Goal: Task Accomplishment & Management: Use online tool/utility

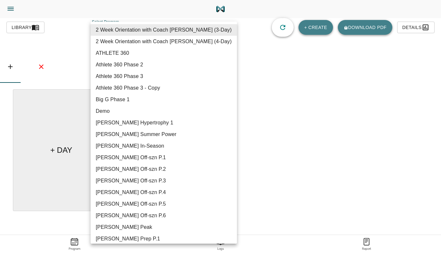
click at [217, 29] on body "[PERSON_NAME] Trainer Trainer Dashboard Program Builder Athlete Report One Rep …" at bounding box center [220, 144] width 441 height 289
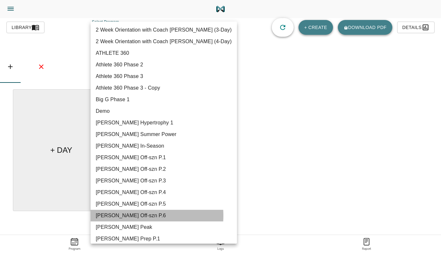
click at [135, 216] on li "[PERSON_NAME] Off-szn P.6" at bounding box center [164, 216] width 146 height 12
type input "616"
type input "[PERSON_NAME] Off-szn P.6"
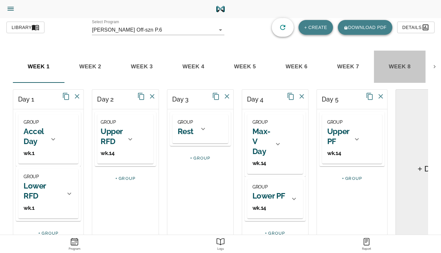
click at [61, 65] on span "week 8" at bounding box center [39, 67] width 44 height 10
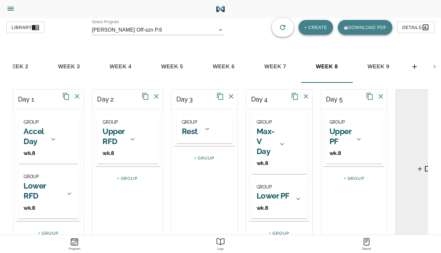
scroll to position [0, 73]
click at [51, 139] on icon at bounding box center [53, 139] width 4 height 2
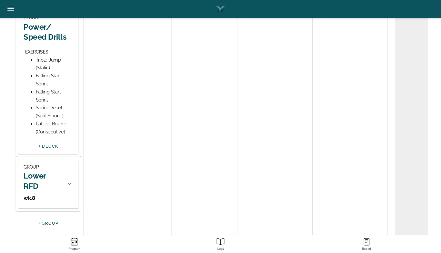
scroll to position [447, 0]
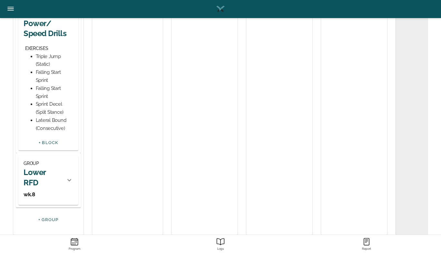
click at [45, 38] on h2 "Power/ Speed Drills" at bounding box center [49, 28] width 50 height 20
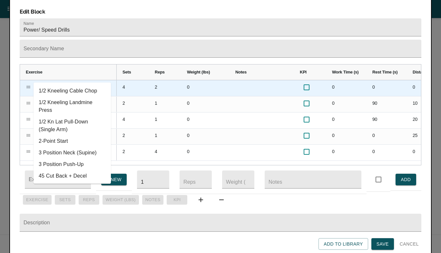
click at [41, 81] on input "Triple Jump (Static)" at bounding box center [64, 86] width 58 height 10
click at [67, 66] on div "Exercise" at bounding box center [68, 72] width 85 height 12
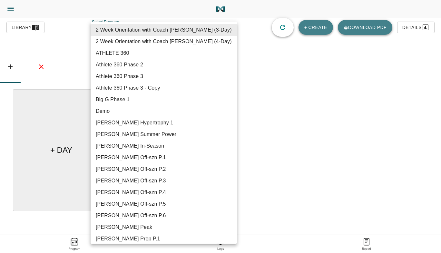
click at [220, 30] on body "[PERSON_NAME] Trainer Trainer Dashboard Program Builder Athlete Report One Rep …" at bounding box center [220, 144] width 441 height 289
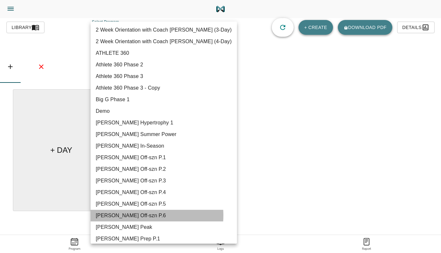
click at [144, 216] on li "[PERSON_NAME] Off-szn P.6" at bounding box center [164, 216] width 146 height 12
type input "616"
type input "[PERSON_NAME] Off-szn P.6"
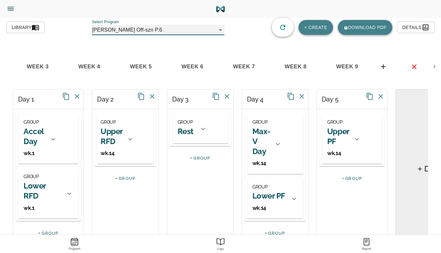
scroll to position [0, 111]
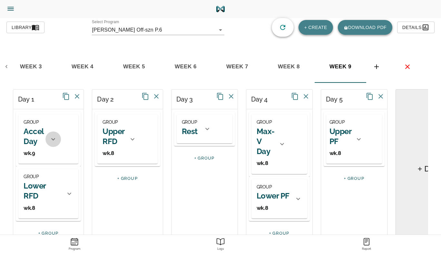
click at [51, 140] on icon at bounding box center [53, 139] width 4 height 2
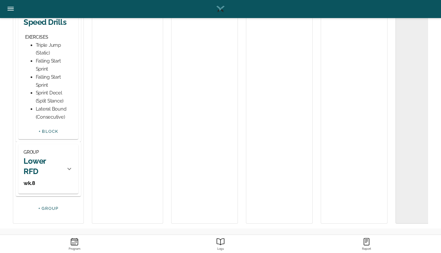
scroll to position [467, 0]
click at [35, 27] on h2 "Power/ Speed Drills" at bounding box center [49, 17] width 50 height 20
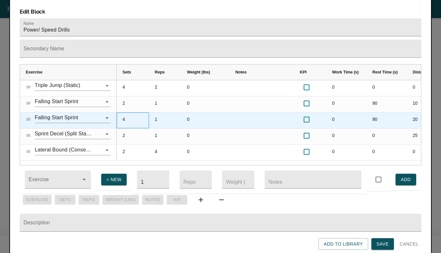
click at [125, 113] on div "4" at bounding box center [133, 121] width 32 height 16
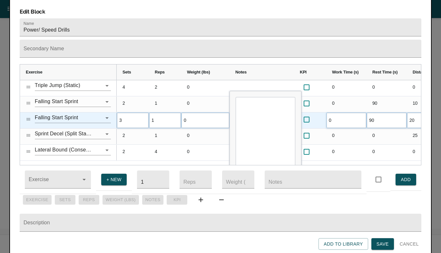
scroll to position [0, 0]
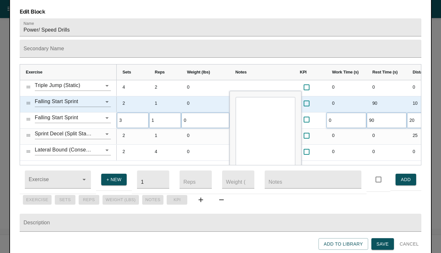
click at [158, 99] on div "1" at bounding box center [165, 104] width 32 height 16
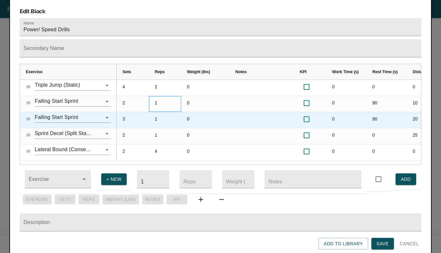
scroll to position [1, 0]
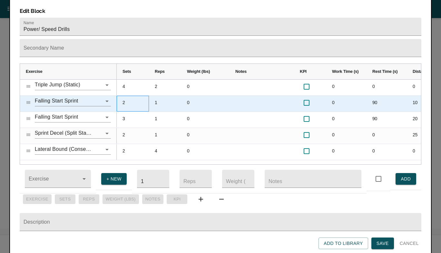
click at [122, 96] on div "2" at bounding box center [133, 104] width 32 height 16
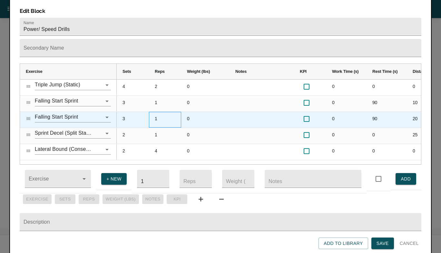
click at [152, 112] on div "1" at bounding box center [165, 120] width 32 height 16
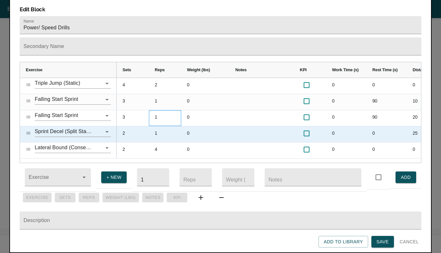
scroll to position [7, 0]
click at [100, 129] on icon "Clear" at bounding box center [98, 132] width 6 height 6
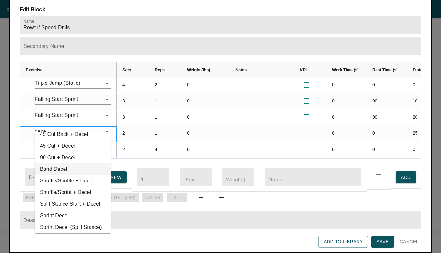
scroll to position [0, 0]
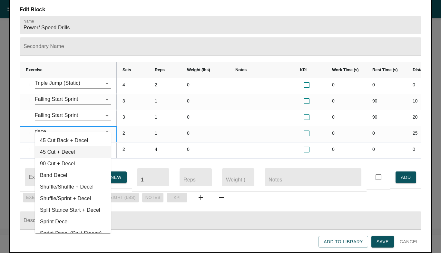
click at [68, 146] on li "45 Cut + Decel" at bounding box center [73, 152] width 76 height 12
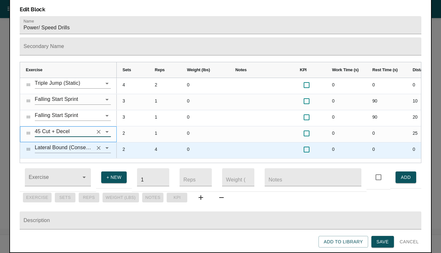
type input "45 Cut + Decel"
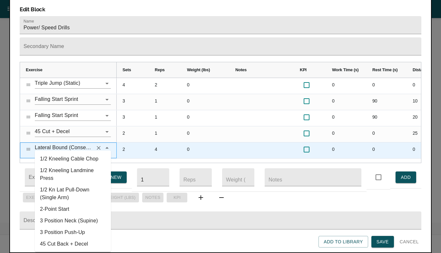
click at [70, 143] on input "Lateral Bound (Consecutive)" at bounding box center [64, 148] width 58 height 10
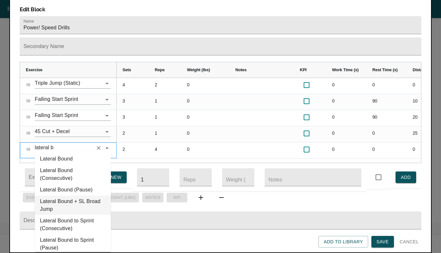
click at [72, 196] on li "Lateral Bound + SL Broad Jump" at bounding box center [73, 205] width 76 height 19
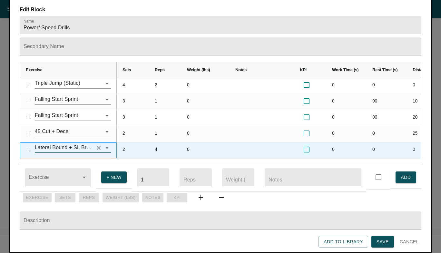
type input "Lateral Bound + SL Broad Jump"
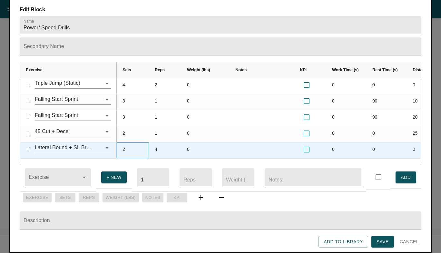
click at [123, 143] on div "2" at bounding box center [133, 151] width 32 height 16
click at [162, 143] on div "4" at bounding box center [165, 151] width 32 height 16
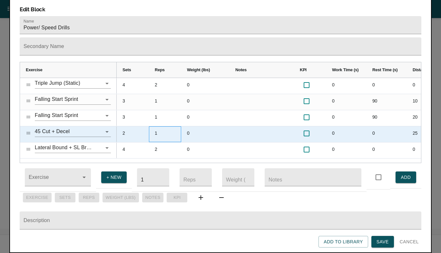
click at [159, 126] on div "1" at bounding box center [165, 134] width 32 height 16
click at [126, 126] on div "2" at bounding box center [133, 134] width 32 height 16
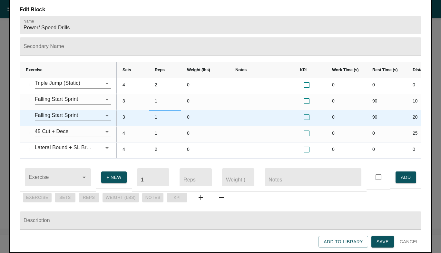
click at [162, 110] on div "1" at bounding box center [165, 118] width 32 height 16
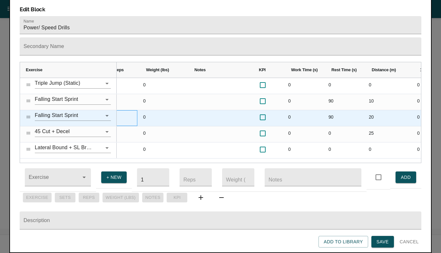
scroll to position [0, 44]
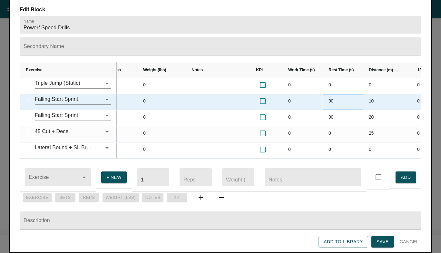
click at [330, 94] on div "90" at bounding box center [343, 102] width 40 height 16
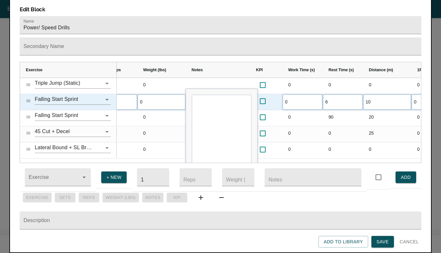
scroll to position [0, 0]
type input "60"
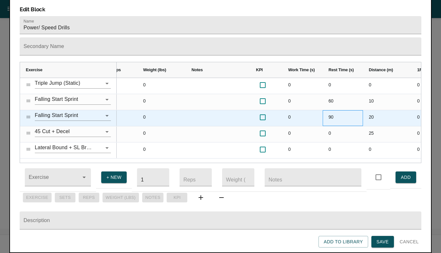
click at [330, 110] on div "90" at bounding box center [343, 118] width 40 height 16
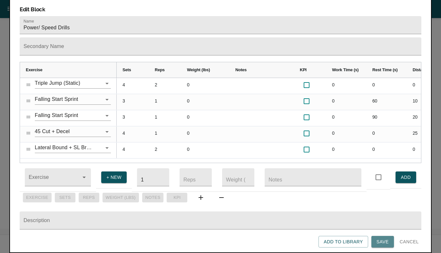
click at [383, 238] on span "Save" at bounding box center [383, 242] width 12 height 8
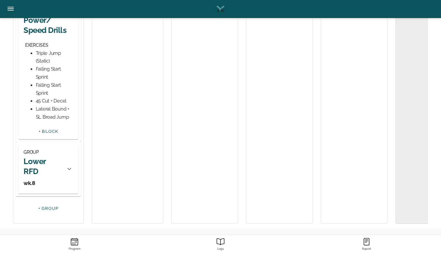
scroll to position [472, 0]
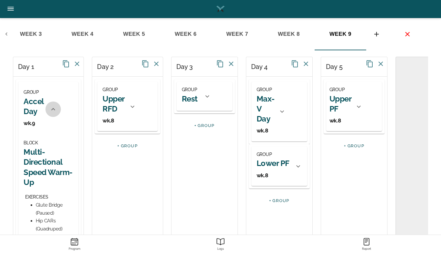
click at [51, 110] on icon at bounding box center [53, 109] width 4 height 2
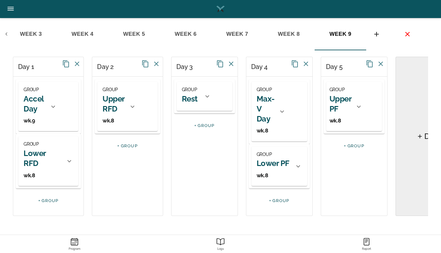
click at [38, 153] on h2 "Lower RFD" at bounding box center [43, 158] width 38 height 20
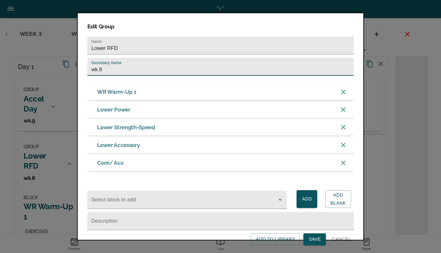
click at [110, 72] on input "wk.8" at bounding box center [220, 67] width 266 height 18
type input "wk.9"
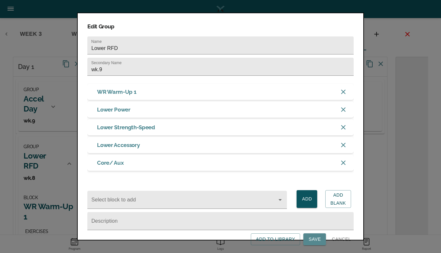
click at [316, 244] on span "Save" at bounding box center [315, 240] width 12 height 8
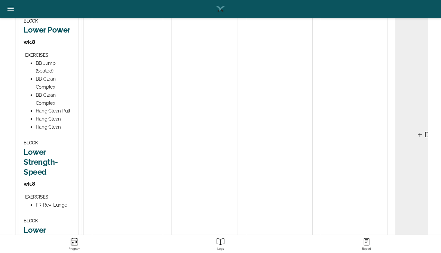
scroll to position [348, 0]
click at [38, 34] on h2 "Lower Power" at bounding box center [49, 29] width 50 height 10
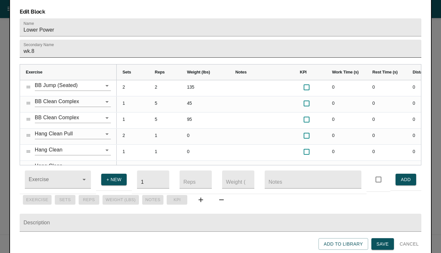
click at [52, 40] on input "wk.8" at bounding box center [221, 49] width 402 height 18
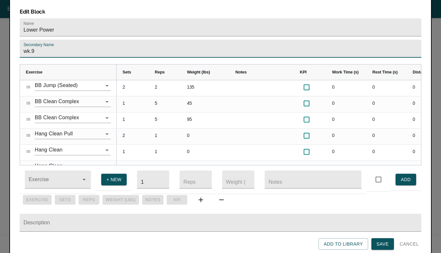
type input "wk.9"
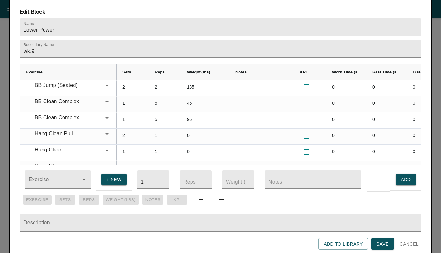
click at [134, 166] on td "1" at bounding box center [153, 180] width 43 height 29
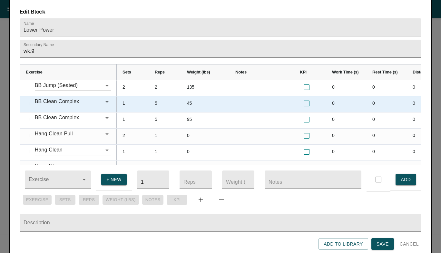
scroll to position [5, 0]
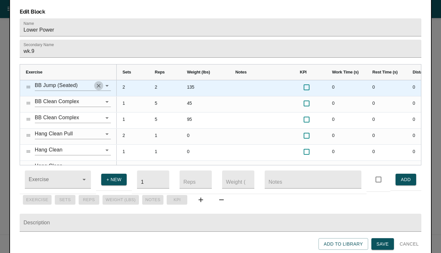
click at [98, 84] on icon "Clear" at bounding box center [99, 86] width 4 height 4
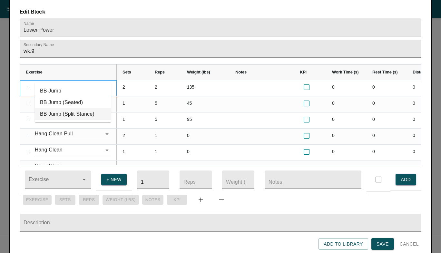
click at [70, 114] on li "BB Jump (Split Stance)" at bounding box center [73, 114] width 76 height 12
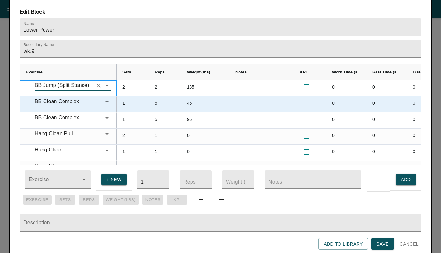
type input "BB Jump (Split Stance)"
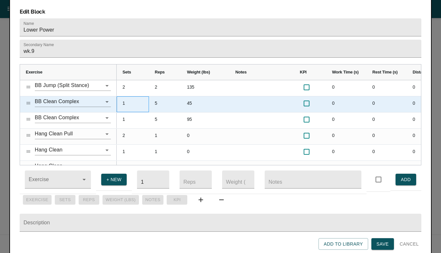
click at [122, 96] on div "1" at bounding box center [133, 104] width 32 height 16
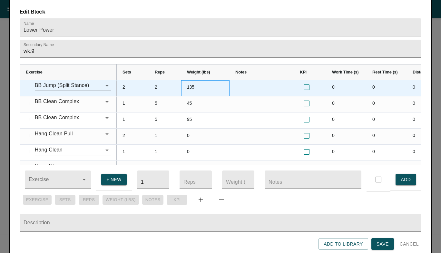
click at [194, 80] on div "135" at bounding box center [205, 88] width 48 height 16
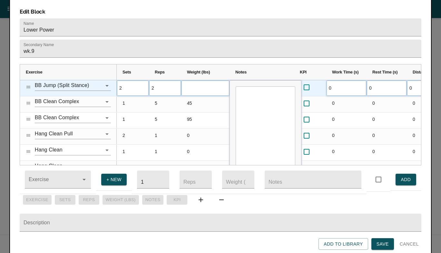
scroll to position [0, 0]
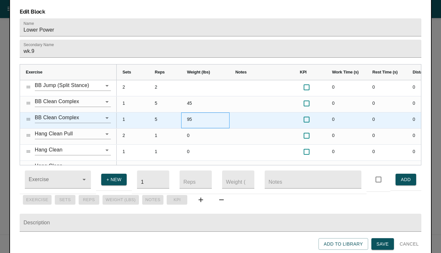
click at [204, 116] on div "95" at bounding box center [205, 121] width 48 height 16
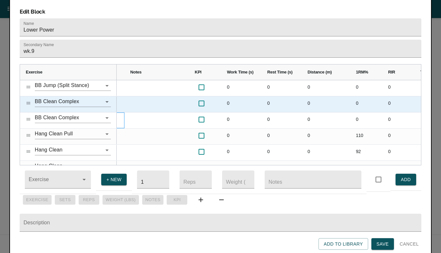
scroll to position [0, 108]
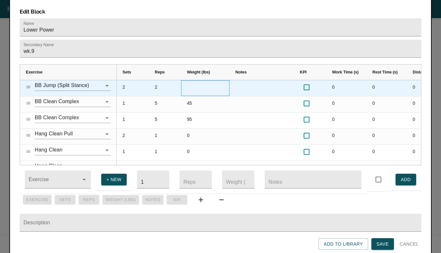
click at [192, 80] on div "Press SPACE to select this row." at bounding box center [205, 88] width 48 height 16
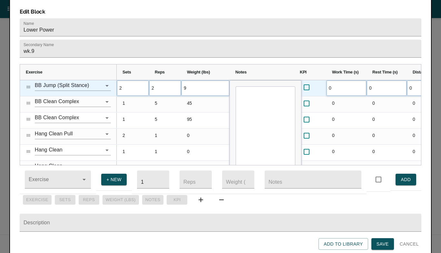
type input "95"
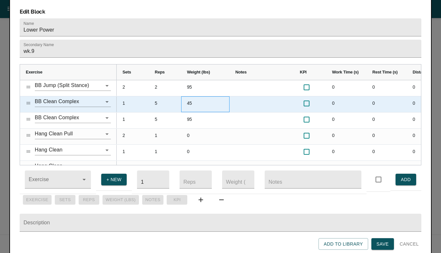
click at [193, 100] on div "45" at bounding box center [205, 104] width 48 height 16
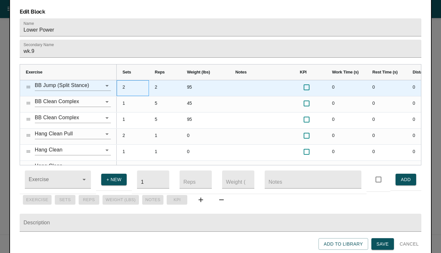
click at [126, 80] on div "2" at bounding box center [133, 88] width 32 height 16
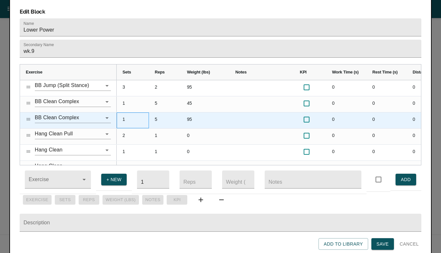
click at [147, 113] on div "1" at bounding box center [133, 121] width 32 height 16
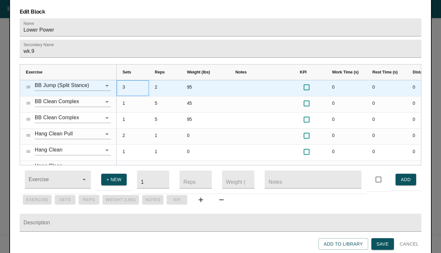
click at [126, 80] on div "3" at bounding box center [133, 88] width 32 height 16
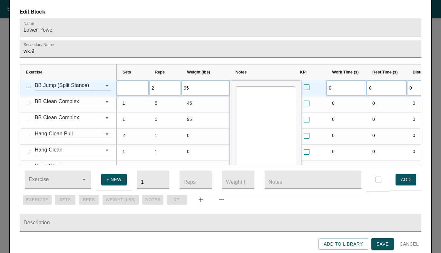
type input "3"
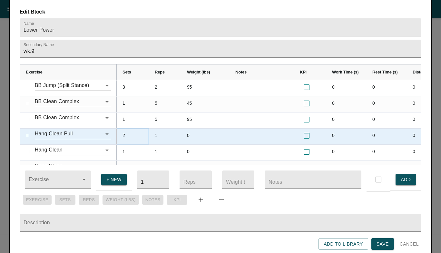
click at [140, 129] on div "2" at bounding box center [133, 137] width 32 height 16
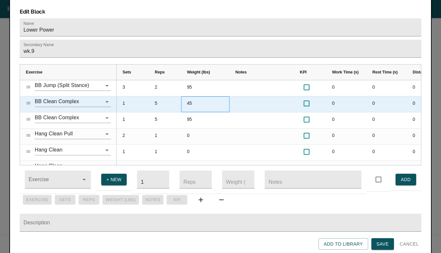
click at [187, 96] on div "45" at bounding box center [205, 104] width 48 height 16
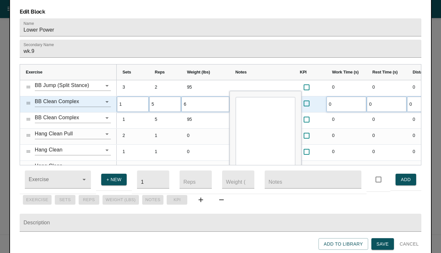
type input "65"
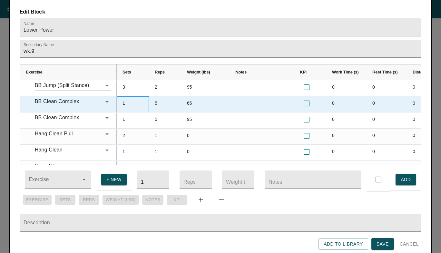
click at [124, 100] on div "1" at bounding box center [133, 104] width 32 height 16
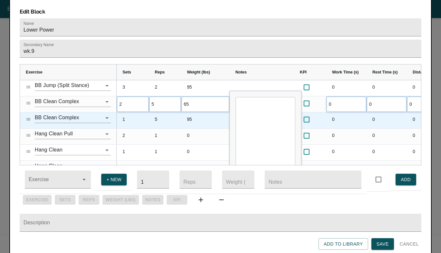
click at [141, 115] on div "1" at bounding box center [133, 121] width 32 height 16
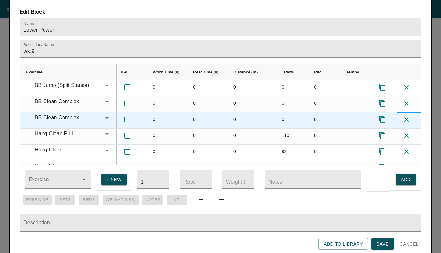
click at [406, 117] on icon at bounding box center [407, 119] width 5 height 5
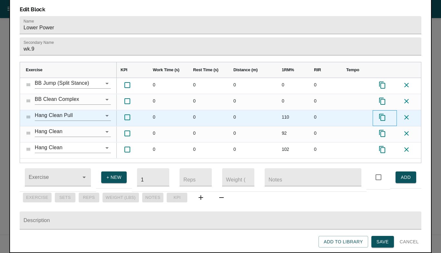
click at [384, 114] on icon at bounding box center [383, 118] width 8 height 8
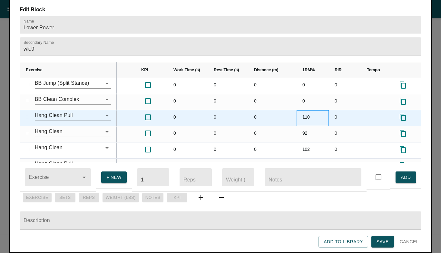
click at [306, 110] on div "110" at bounding box center [313, 118] width 32 height 16
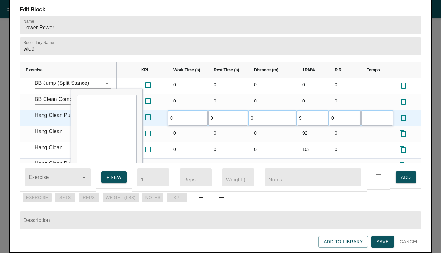
type input "95"
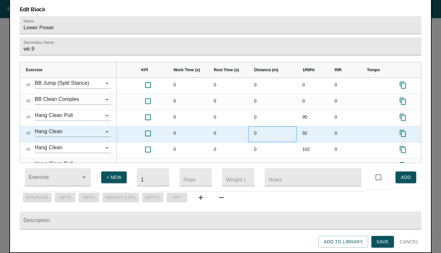
click at [281, 126] on div "0" at bounding box center [272, 134] width 48 height 16
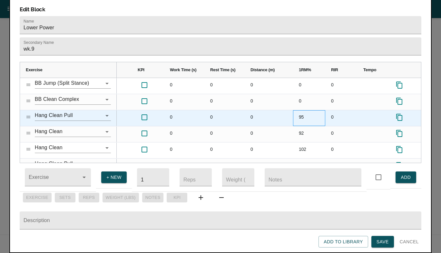
click at [298, 110] on div "95" at bounding box center [309, 118] width 32 height 16
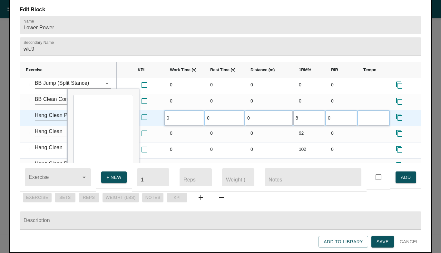
type input "85"
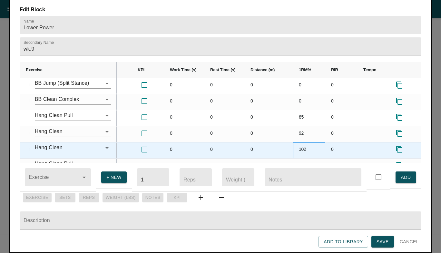
click at [303, 143] on div "102" at bounding box center [309, 151] width 32 height 16
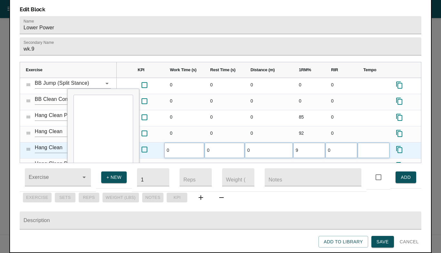
type input "95"
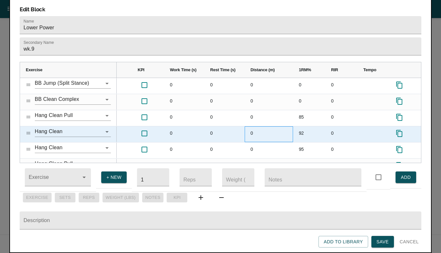
click at [286, 126] on div "0" at bounding box center [269, 134] width 48 height 16
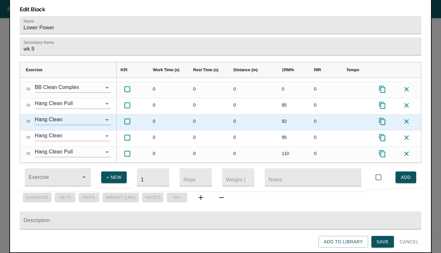
click at [406, 118] on icon at bounding box center [407, 122] width 8 height 8
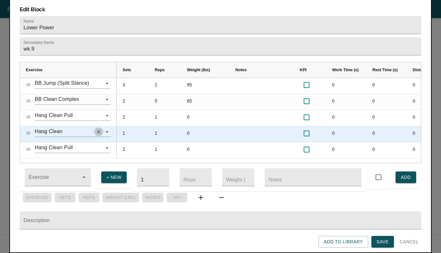
click at [97, 129] on icon "Clear" at bounding box center [98, 132] width 6 height 6
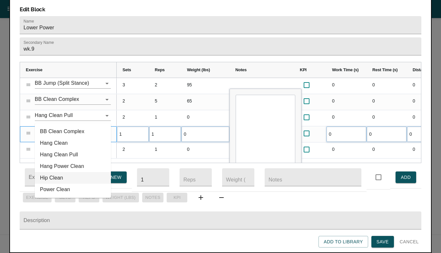
type input "clean"
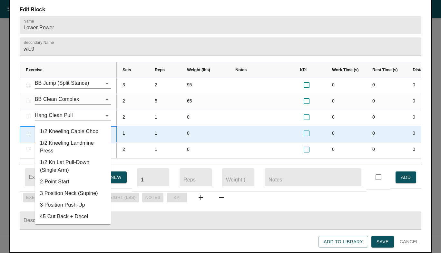
click at [51, 127] on input "Press SPACE to select this row." at bounding box center [64, 132] width 58 height 10
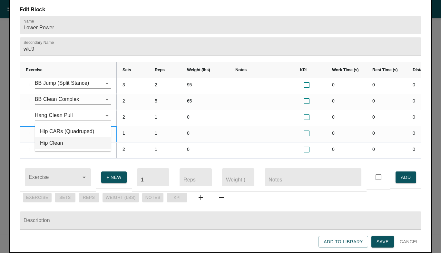
click at [54, 140] on li "Hip Clean" at bounding box center [73, 143] width 76 height 12
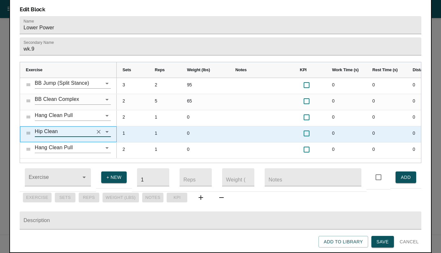
type input "Hip Clean"
click at [133, 126] on div "1" at bounding box center [133, 134] width 32 height 16
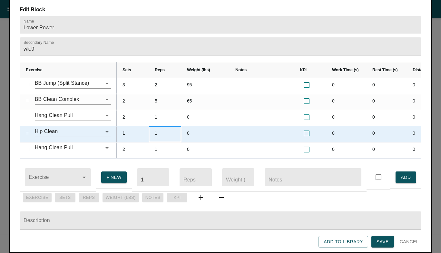
click at [156, 126] on div "1" at bounding box center [165, 134] width 32 height 16
click at [126, 126] on div "1" at bounding box center [133, 134] width 32 height 16
click at [159, 126] on div "1" at bounding box center [165, 134] width 32 height 16
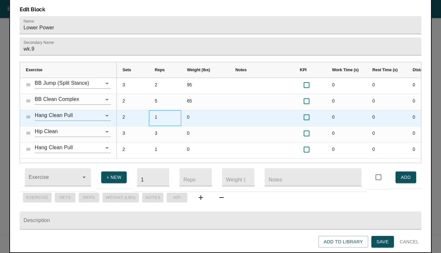
click at [162, 110] on div "1" at bounding box center [165, 118] width 32 height 16
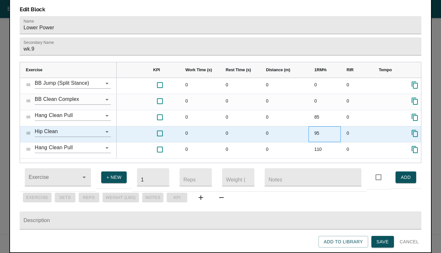
click at [314, 126] on div "95" at bounding box center [325, 134] width 32 height 16
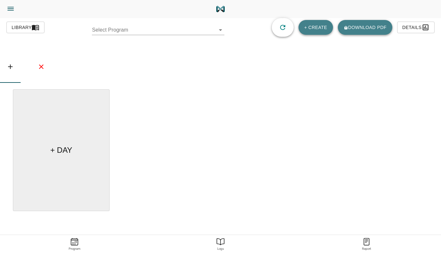
click at [184, 32] on body "[PERSON_NAME] Trainer Trainer Dashboard Program Builder Athlete Report One Rep …" at bounding box center [220, 144] width 441 height 289
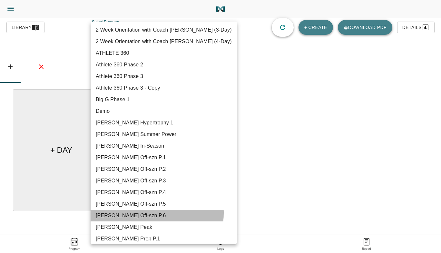
click at [151, 213] on li "[PERSON_NAME] Off-szn P.6" at bounding box center [164, 216] width 146 height 12
type input "616"
type input "[PERSON_NAME] Off-szn P.6"
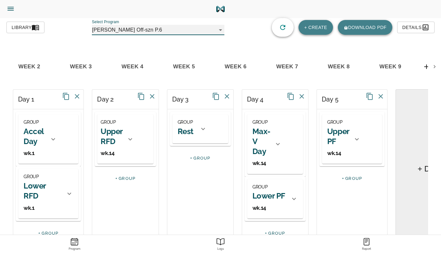
scroll to position [0, 66]
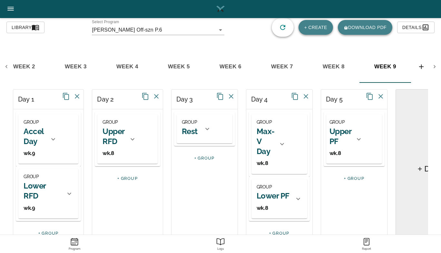
scroll to position [20, 0]
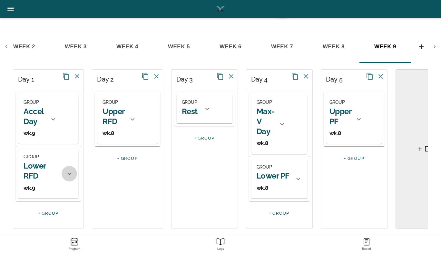
click at [62, 173] on div at bounding box center [69, 173] width 15 height 15
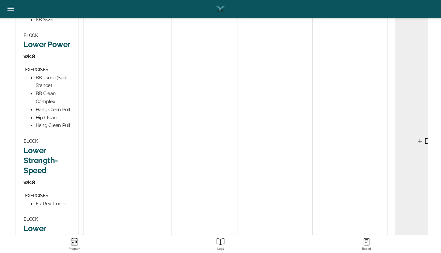
scroll to position [332, 0]
click at [36, 50] on h2 "Lower Power" at bounding box center [49, 45] width 50 height 10
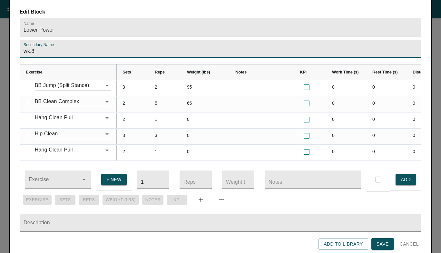
click at [50, 40] on input "wk.8" at bounding box center [221, 49] width 402 height 18
type input "wk.9"
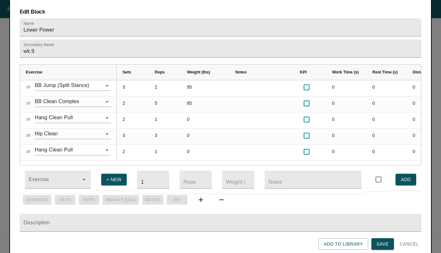
click at [93, 8] on h3 "Edit Block" at bounding box center [221, 11] width 402 height 7
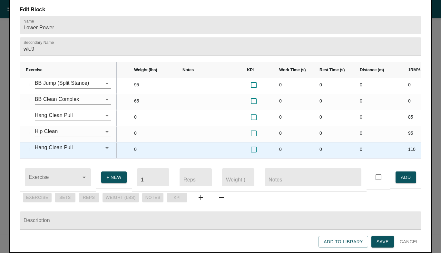
scroll to position [0, 0]
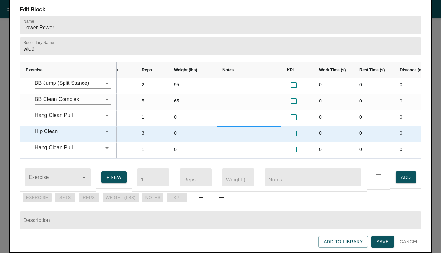
click at [223, 126] on div at bounding box center [249, 134] width 65 height 16
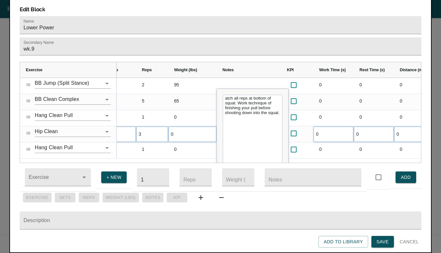
click at [225, 95] on textarea "atch all reps at bottom of squat. Work technique of finishing your pull before …" at bounding box center [253, 144] width 60 height 99
type textarea "Catch all reps at bottom of squat. Work technique of finishing your pull before…"
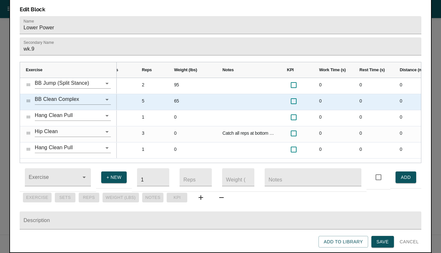
click at [213, 94] on div "65" at bounding box center [192, 102] width 48 height 16
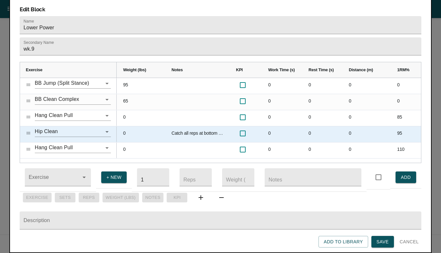
scroll to position [0, 80]
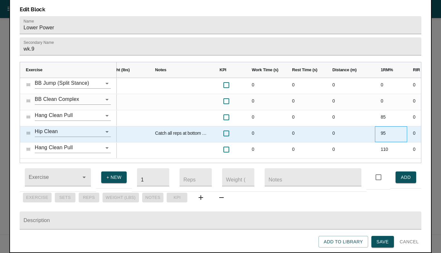
click at [382, 126] on div "95" at bounding box center [391, 134] width 32 height 16
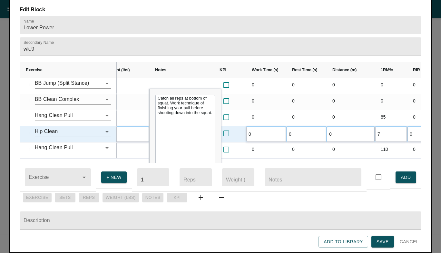
scroll to position [0, 0]
type input "75"
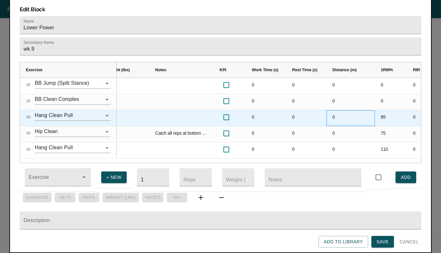
click at [364, 110] on div "0" at bounding box center [351, 118] width 48 height 16
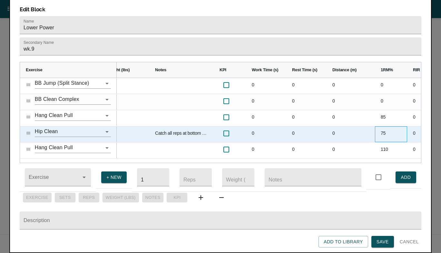
click at [384, 126] on div "75" at bounding box center [391, 134] width 32 height 16
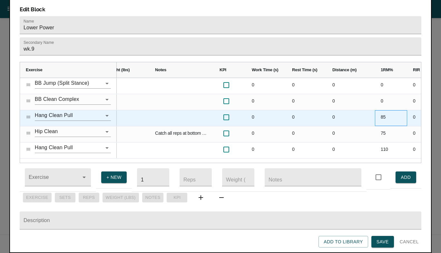
click at [380, 110] on div "85" at bounding box center [391, 118] width 32 height 16
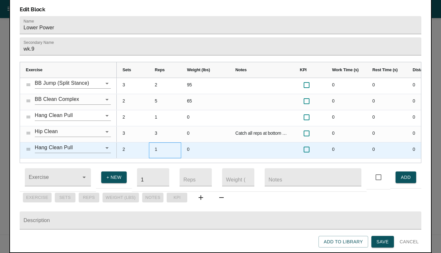
click at [157, 143] on div "1" at bounding box center [165, 151] width 32 height 16
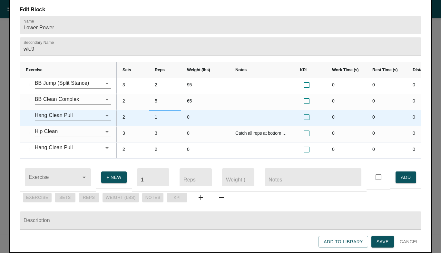
click at [159, 110] on div "1" at bounding box center [165, 118] width 32 height 16
click at [155, 110] on div "1" at bounding box center [165, 118] width 32 height 16
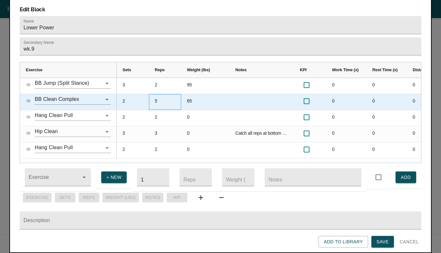
click at [181, 94] on div "5" at bounding box center [165, 102] width 32 height 16
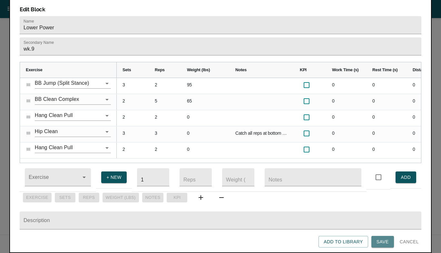
click at [380, 238] on span "Save" at bounding box center [383, 242] width 12 height 8
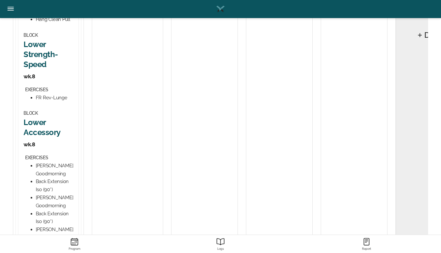
scroll to position [440, 0]
click at [31, 69] on h2 "Lower Strength-Speed" at bounding box center [49, 53] width 50 height 30
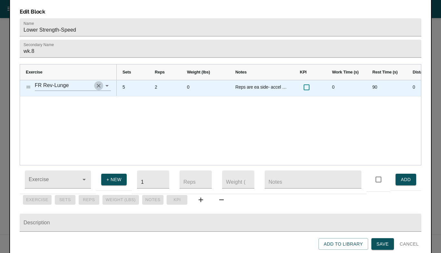
click at [99, 84] on icon "Clear" at bounding box center [99, 86] width 4 height 4
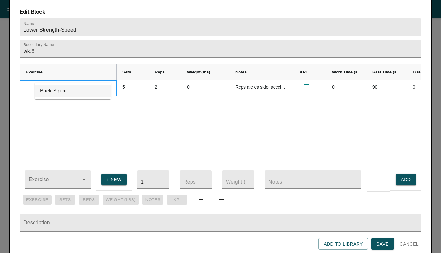
click at [72, 90] on li "Back Squat" at bounding box center [73, 91] width 76 height 12
type input "Back Squat"
click at [137, 113] on div "5 2 0 Reps are ea side- accel down fast and explode back up. 0 90 0 75" at bounding box center [269, 122] width 305 height 85
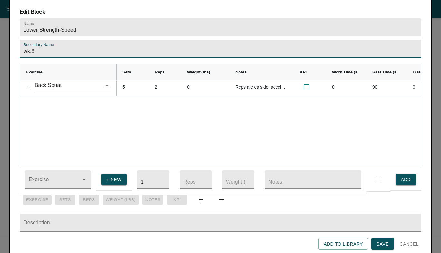
click at [81, 40] on input "wk.8" at bounding box center [221, 49] width 402 height 18
type input "wk.9"
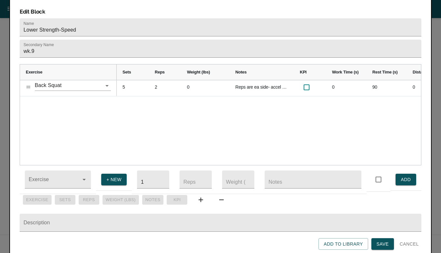
click at [87, 93] on div "Back Squat 5 2 0 Reps are ea side- accel down fast and explode back up. 0 90 0 …" at bounding box center [220, 122] width 401 height 85
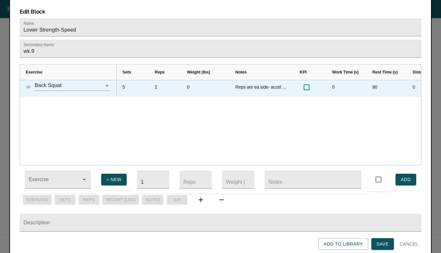
click at [127, 81] on div "5" at bounding box center [133, 88] width 32 height 16
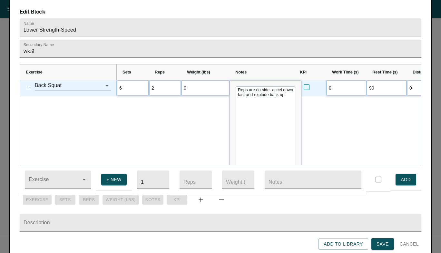
scroll to position [0, 0]
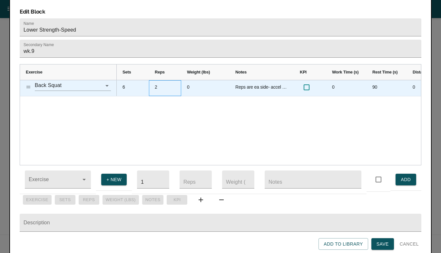
click at [170, 81] on div "2" at bounding box center [165, 88] width 32 height 16
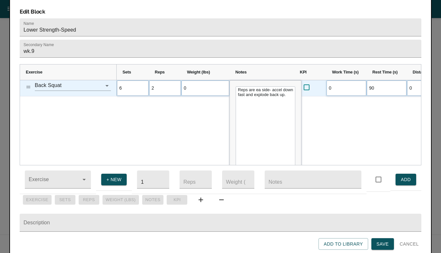
type input "3"
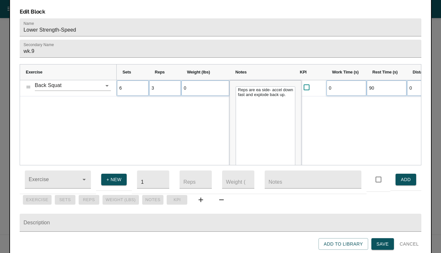
click at [171, 105] on div "6 3 0 Reps are ea side- accel down fast and explode back up. 0 90 0 75" at bounding box center [269, 122] width 305 height 85
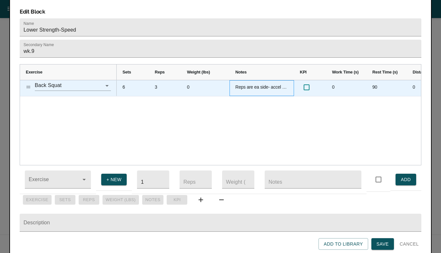
click at [263, 80] on div "Reps are ea side- accel down fast and explode back up." at bounding box center [262, 88] width 65 height 16
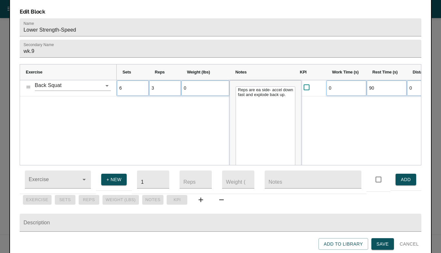
click at [263, 86] on textarea "Reps are ea side- accel down fast and explode back up." at bounding box center [266, 135] width 60 height 99
type textarea "Use full ROM- fast down & fast up."
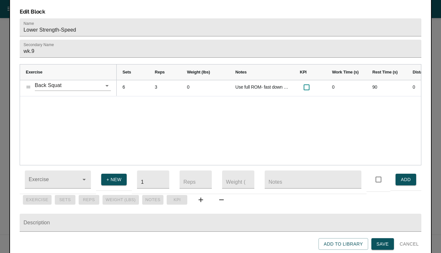
click at [194, 99] on div "6 3 0 Use full ROM- fast down & fast up. 0 90 0 75" at bounding box center [269, 122] width 305 height 85
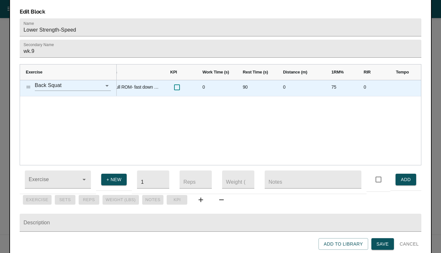
scroll to position [0, 130]
click at [336, 80] on div "75" at bounding box center [342, 88] width 32 height 16
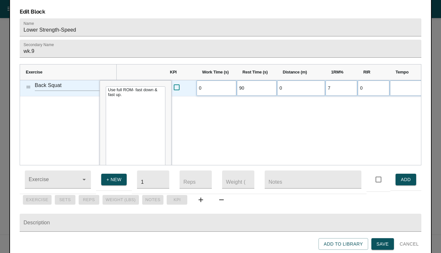
scroll to position [0, 0]
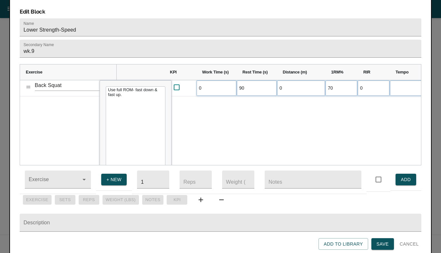
type input "7"
type input "65"
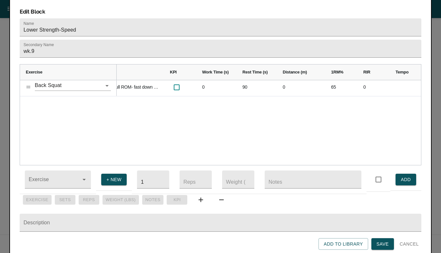
click at [263, 132] on div "0 Use full ROM- fast down & fast up. 0 90 0 65 0" at bounding box center [269, 122] width 305 height 85
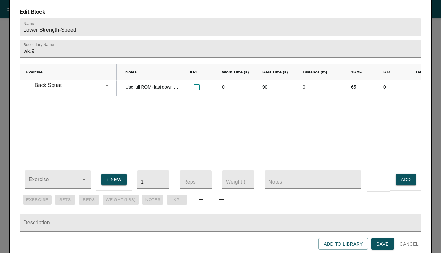
scroll to position [0, 76]
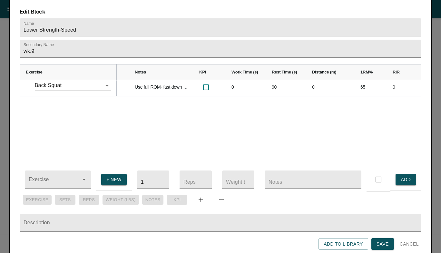
click at [382, 241] on span "Save" at bounding box center [383, 244] width 12 height 8
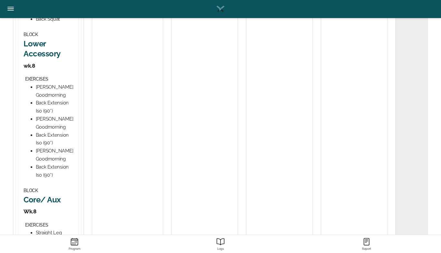
click at [41, 59] on h2 "Lower Accessory" at bounding box center [49, 49] width 50 height 20
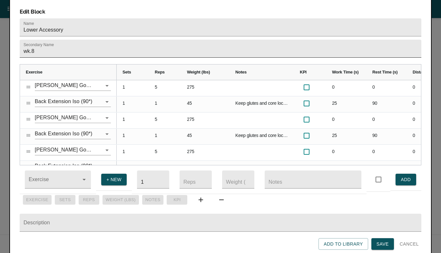
click at [48, 42] on input "wk.8" at bounding box center [221, 49] width 402 height 18
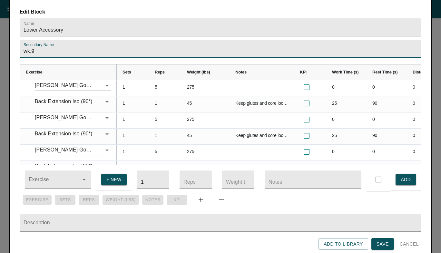
type input "wk.9"
click at [58, 51] on form "Name Lower Accessory Secondary Name wk.9 Exercise Sets Reps" at bounding box center [221, 134] width 402 height 232
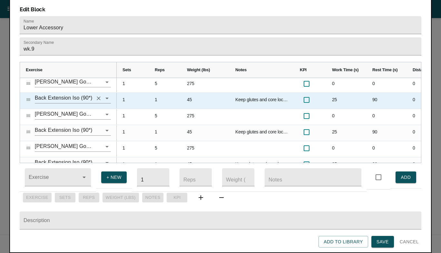
scroll to position [0, 0]
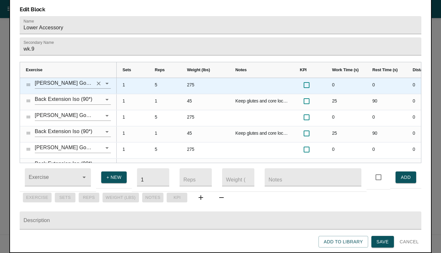
click at [97, 80] on icon "Clear" at bounding box center [98, 83] width 6 height 6
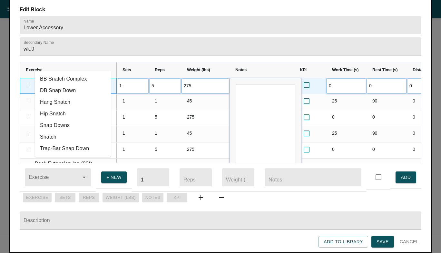
type input "s"
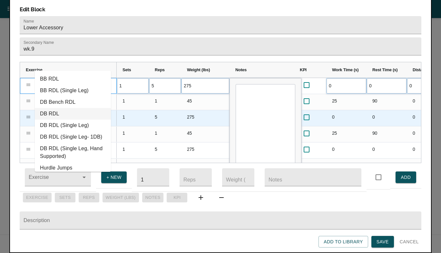
type input "rdl"
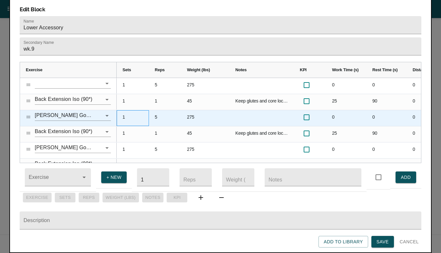
click at [125, 110] on div "1" at bounding box center [133, 118] width 32 height 16
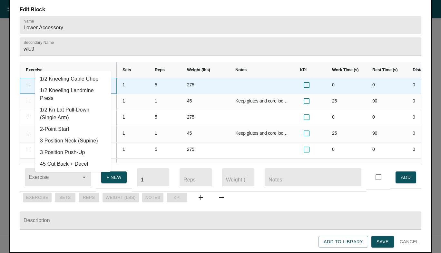
click at [76, 78] on input "text" at bounding box center [64, 83] width 58 height 10
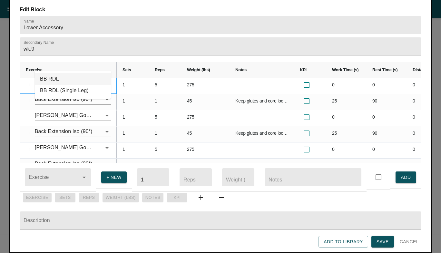
click at [56, 76] on li "BB RDL" at bounding box center [73, 79] width 76 height 12
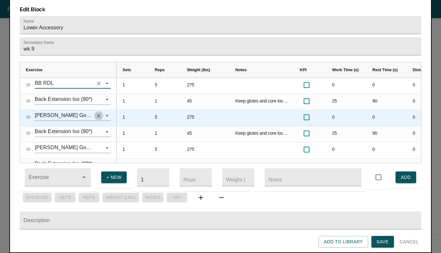
click at [98, 113] on icon "Clear" at bounding box center [98, 116] width 6 height 6
type input "BB RDL"
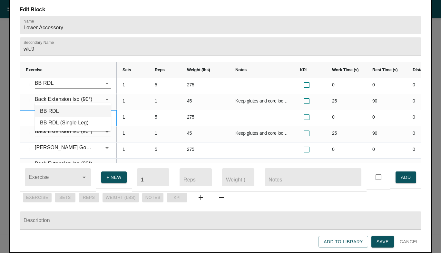
click at [55, 112] on li "BB RDL" at bounding box center [73, 111] width 76 height 12
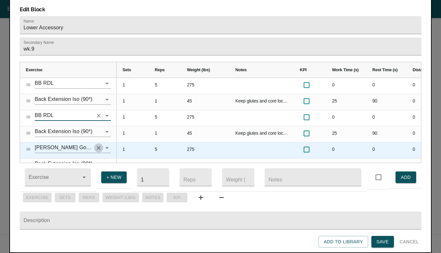
click at [100, 145] on icon "Clear" at bounding box center [98, 148] width 6 height 6
type input "BB RDL"
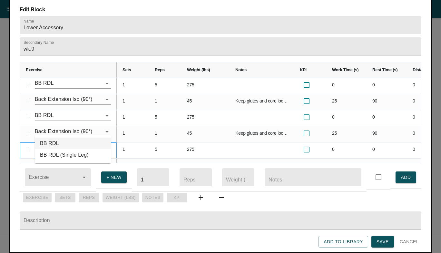
click at [65, 141] on li "BB RDL" at bounding box center [73, 144] width 76 height 12
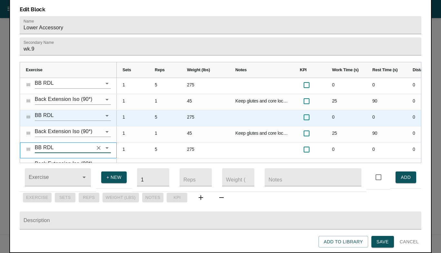
type input "BB RDL"
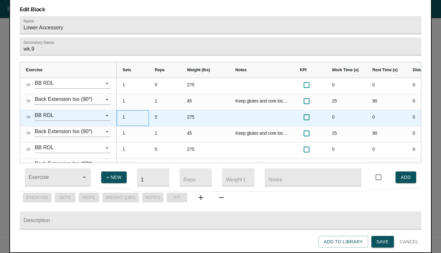
click at [131, 110] on div "1" at bounding box center [133, 118] width 32 height 16
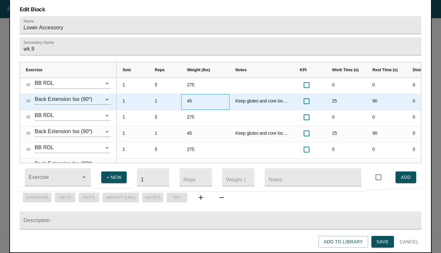
click at [190, 94] on div "45" at bounding box center [205, 102] width 48 height 16
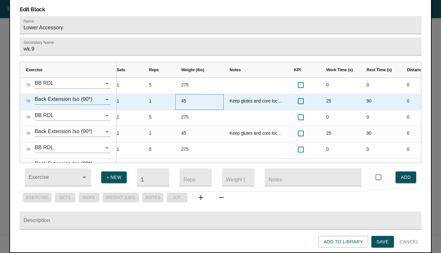
scroll to position [0, 3]
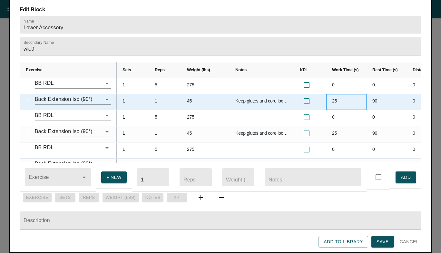
click at [338, 94] on div "25" at bounding box center [346, 102] width 40 height 16
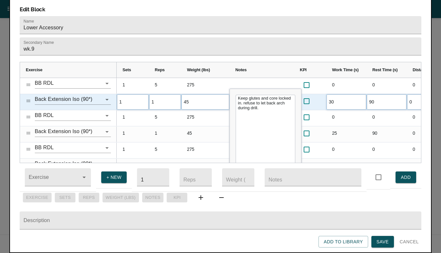
scroll to position [0, 0]
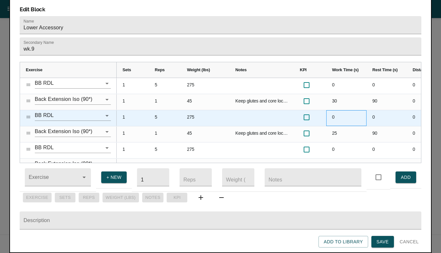
click at [335, 110] on div "0" at bounding box center [346, 118] width 40 height 16
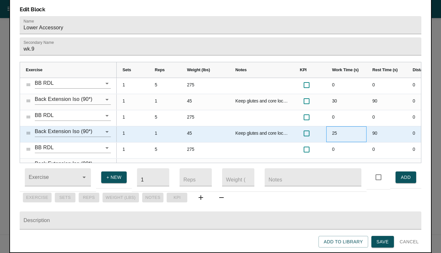
click at [335, 126] on div "25" at bounding box center [346, 134] width 40 height 16
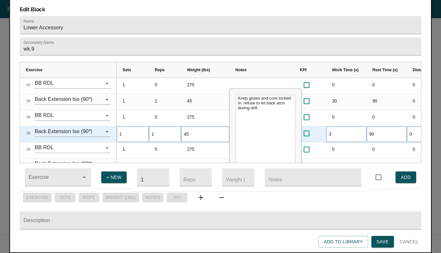
type input "30"
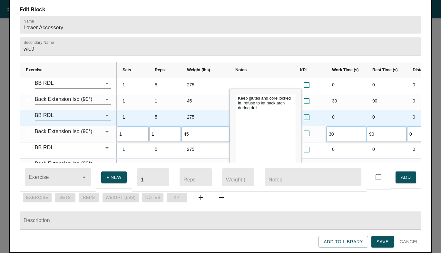
click at [336, 110] on div "0" at bounding box center [346, 118] width 40 height 16
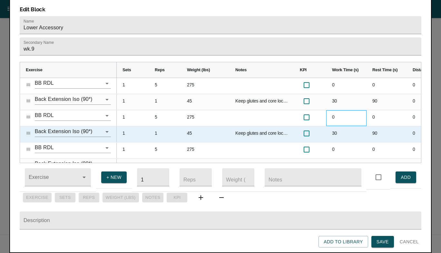
scroll to position [12, 0]
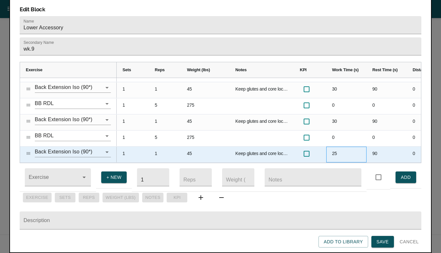
click at [338, 147] on div "25" at bounding box center [346, 155] width 40 height 16
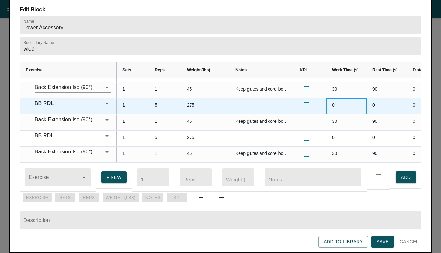
click at [341, 98] on div "0" at bounding box center [346, 106] width 40 height 16
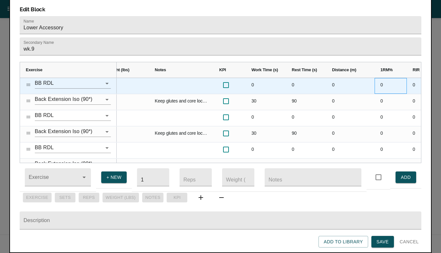
click at [381, 78] on div "0" at bounding box center [391, 86] width 32 height 16
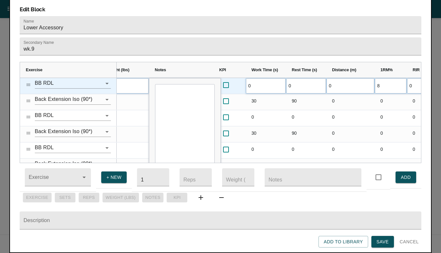
type input "85"
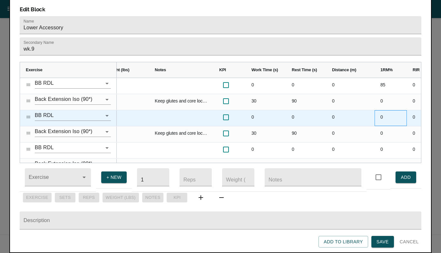
click at [383, 110] on div "0" at bounding box center [391, 118] width 32 height 16
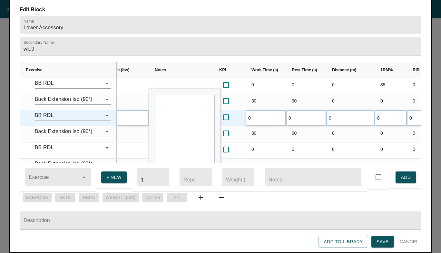
type input "85"
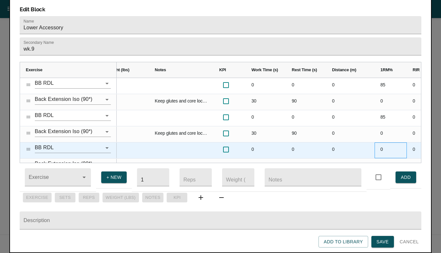
click at [385, 143] on div "0" at bounding box center [391, 151] width 32 height 16
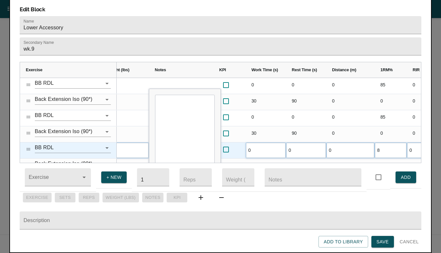
type input "85"
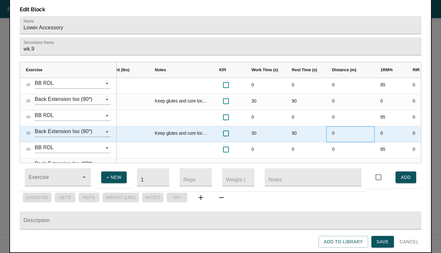
click at [372, 126] on div "0" at bounding box center [350, 134] width 48 height 16
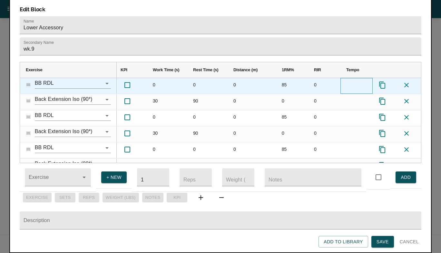
click at [355, 78] on div "Press SPACE to select this row." at bounding box center [357, 86] width 32 height 16
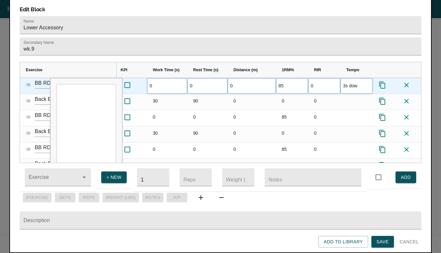
type input "3s down"
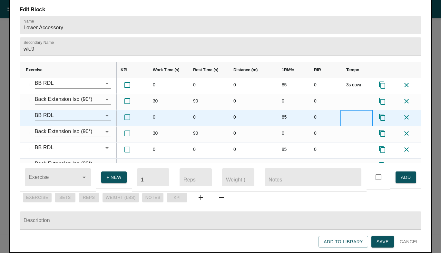
click at [354, 110] on div "Press SPACE to select this row." at bounding box center [357, 118] width 32 height 16
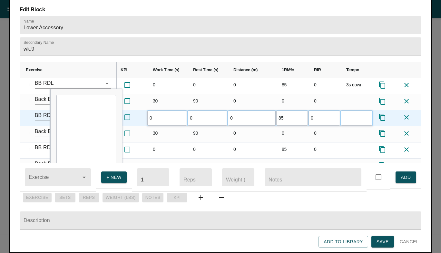
type input "3s down"
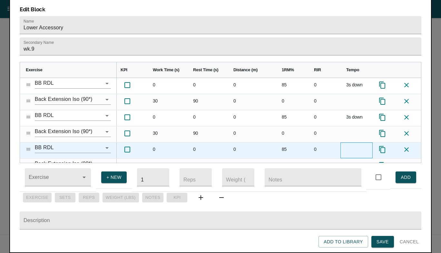
click at [350, 143] on div "Press SPACE to select this row." at bounding box center [357, 151] width 32 height 16
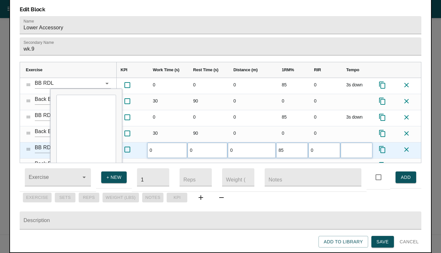
type input "3s down"
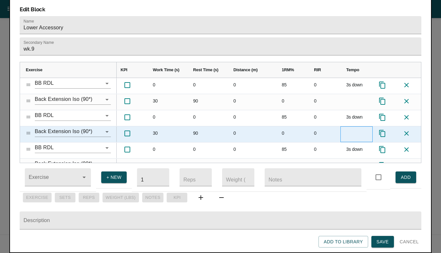
click at [343, 126] on div "Press SPACE to select this row." at bounding box center [357, 134] width 32 height 16
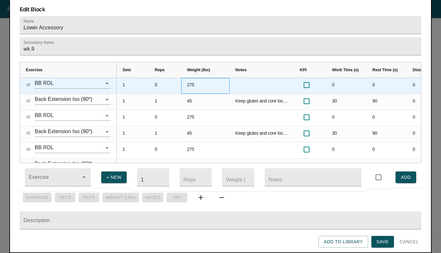
click at [196, 78] on div "275" at bounding box center [205, 86] width 48 height 16
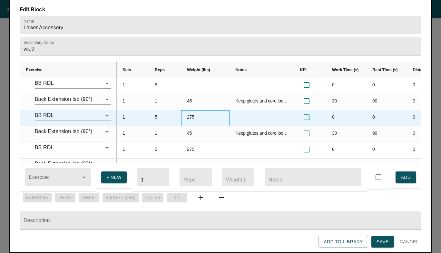
click at [193, 110] on div "275" at bounding box center [205, 118] width 48 height 16
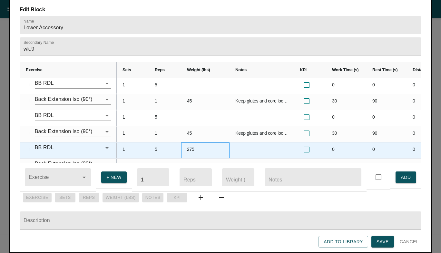
click at [194, 143] on div "275" at bounding box center [205, 151] width 48 height 16
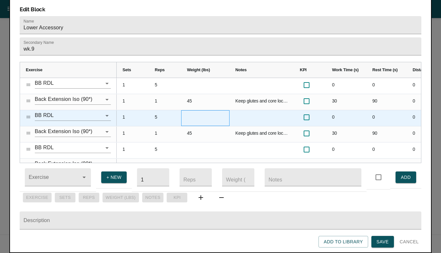
click at [199, 110] on div "Press SPACE to select this row." at bounding box center [205, 118] width 48 height 16
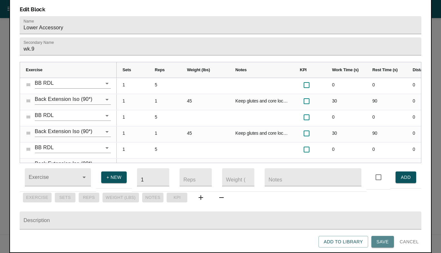
click at [383, 238] on span "Save" at bounding box center [383, 242] width 12 height 8
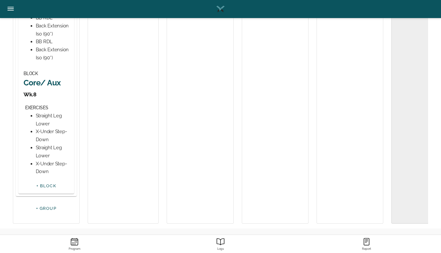
click at [41, 87] on h2 "Core/ Aux" at bounding box center [46, 83] width 45 height 10
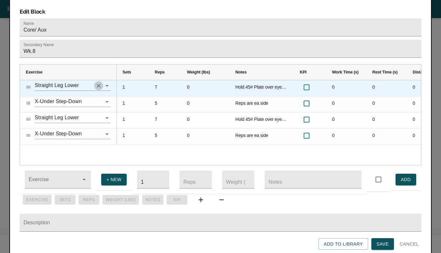
click at [99, 84] on icon "Clear" at bounding box center [99, 86] width 4 height 4
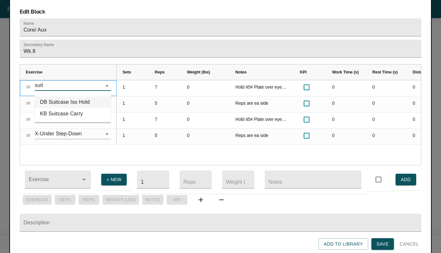
click at [79, 96] on li "DB Suitcase Iso Hold" at bounding box center [73, 102] width 76 height 12
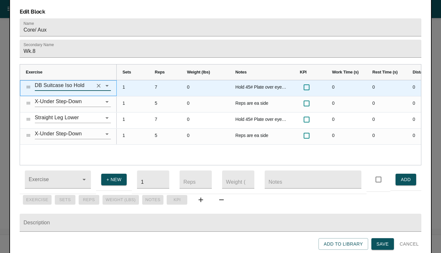
type input "DB Suitcase Iso Hold"
click at [248, 80] on div "Hold 45# Plate over eyes and push shoulders off ground during movement" at bounding box center [262, 88] width 65 height 16
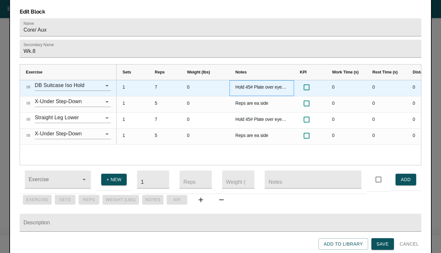
click at [248, 80] on div "Hold 45# Plate over eyes and push shoulders off ground during movement" at bounding box center [262, 88] width 65 height 16
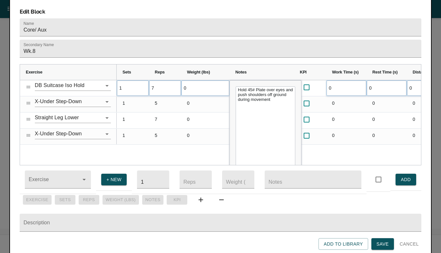
drag, startPoint x: 275, startPoint y: 97, endPoint x: 237, endPoint y: 81, distance: 40.6
click at [237, 86] on textarea "Hold 45# Plate over eyes and push shoulders off ground during movement" at bounding box center [266, 135] width 60 height 99
type textarea "Stay square with DB off legs and shoulder back."
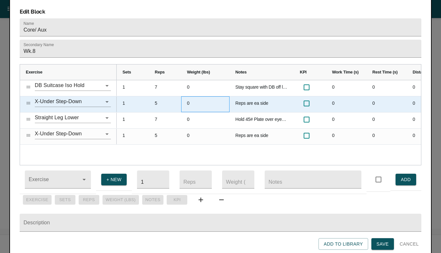
click at [195, 99] on div "0" at bounding box center [205, 104] width 48 height 16
click at [97, 99] on icon "Clear" at bounding box center [98, 102] width 6 height 6
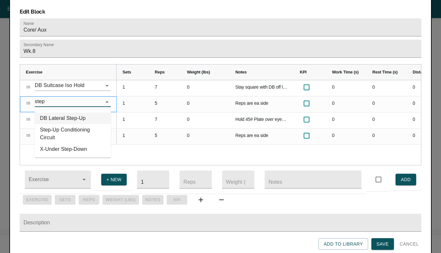
click at [65, 113] on li "DB Lateral Step-Up" at bounding box center [73, 119] width 76 height 12
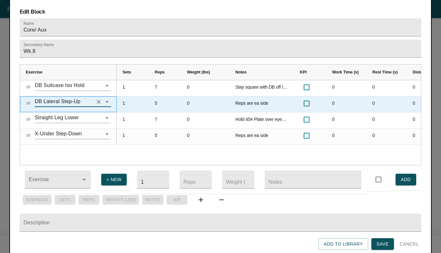
type input "DB Lateral Step-Up"
click at [243, 96] on div "Reps are ea side" at bounding box center [262, 104] width 65 height 16
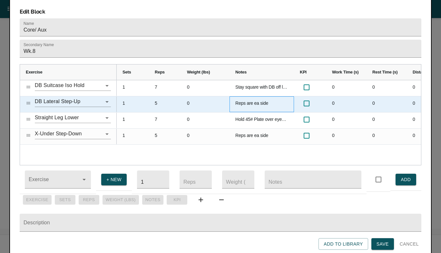
click at [243, 96] on div "Reps are ea side" at bounding box center [262, 104] width 65 height 16
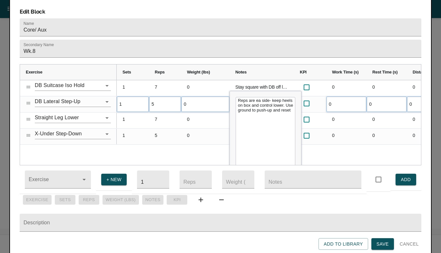
type textarea "Reps are ea side- keep heels on box and control lower. Use ground to push-up an…"
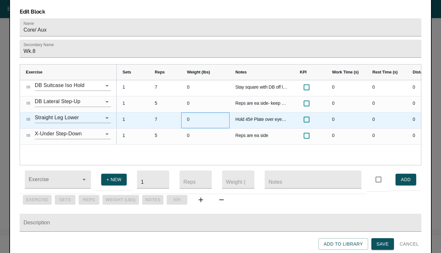
click at [183, 113] on div "0" at bounding box center [205, 121] width 48 height 16
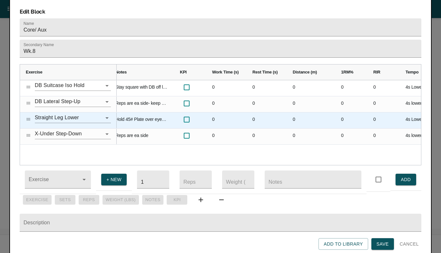
scroll to position [0, 123]
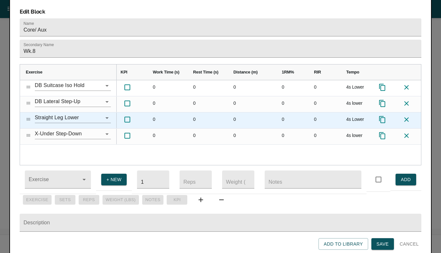
click at [407, 117] on icon at bounding box center [407, 119] width 5 height 5
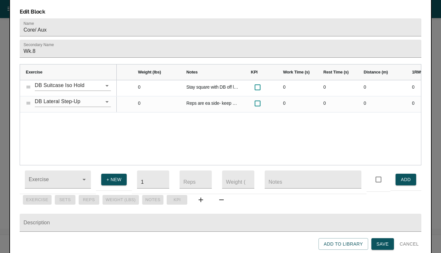
scroll to position [0, 33]
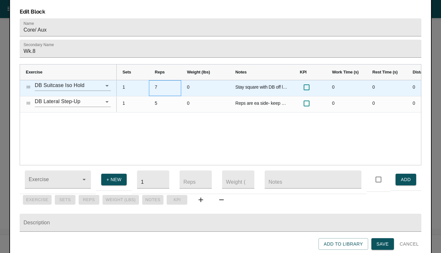
click at [157, 80] on div "7" at bounding box center [165, 88] width 32 height 16
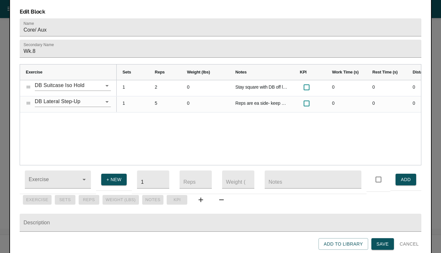
click at [164, 111] on div "Stay square with DB off legs and shoulder back. 0 0 0 0 0 2 1 Reps are ea side-…" at bounding box center [269, 122] width 305 height 85
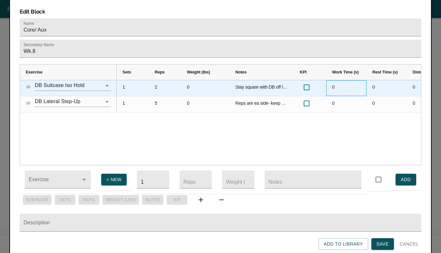
click at [336, 80] on div "0" at bounding box center [346, 88] width 40 height 16
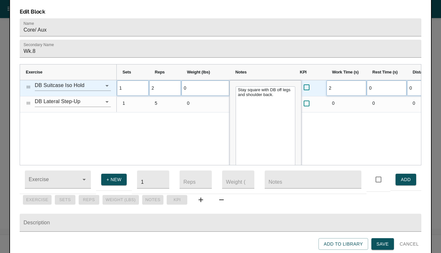
type input "20"
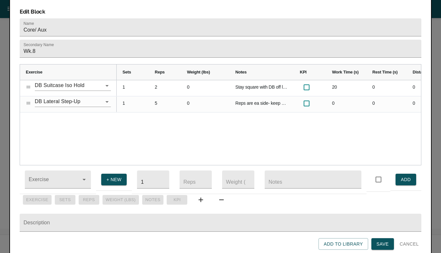
click at [324, 140] on div "Stay square with DB off legs and shoulder back. 20 0 0 0 0 2 1 Reps are ea side…" at bounding box center [269, 122] width 305 height 85
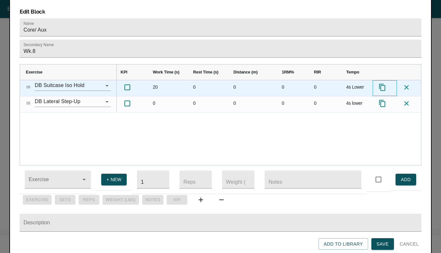
click at [382, 84] on icon "Press SPACE to select this row." at bounding box center [383, 88] width 8 height 8
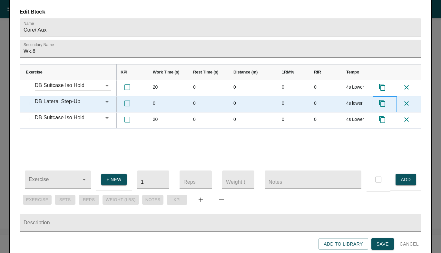
click at [384, 100] on icon "Press SPACE to select this row." at bounding box center [383, 104] width 8 height 8
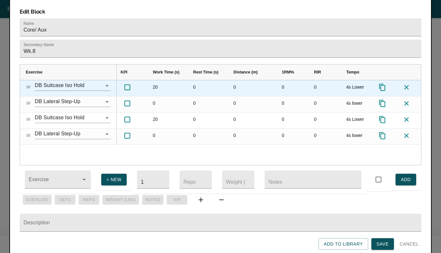
click at [382, 80] on div "Press SPACE to select this row." at bounding box center [385, 88] width 24 height 16
click at [383, 84] on icon "Press SPACE to select this row." at bounding box center [383, 88] width 8 height 8
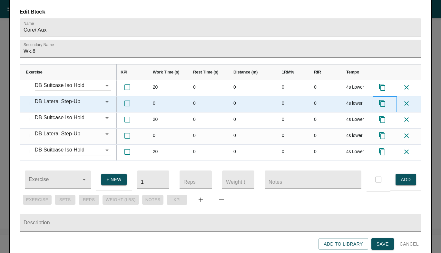
click at [383, 100] on icon "Press SPACE to select this row." at bounding box center [383, 104] width 8 height 8
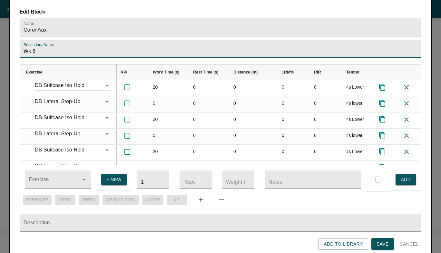
click at [73, 41] on input "Wk.8" at bounding box center [221, 49] width 402 height 18
type input "Wk.9"
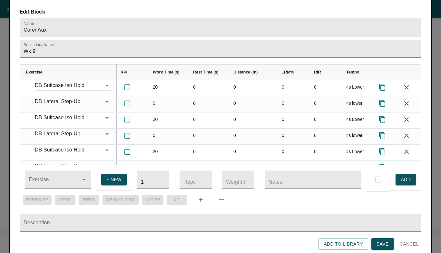
click at [109, 7] on div "Edit Block Name Core/ Aux Secondary Name Wk.9 Exercise Notes KPI Work Time (s)" at bounding box center [220, 127] width 423 height 258
click at [386, 243] on span "Save" at bounding box center [383, 244] width 12 height 8
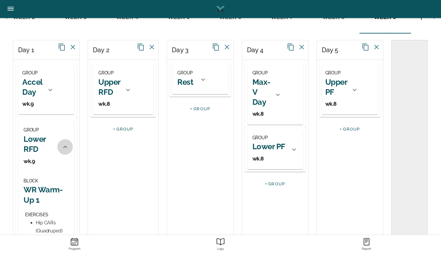
click at [62, 146] on icon at bounding box center [65, 147] width 8 height 8
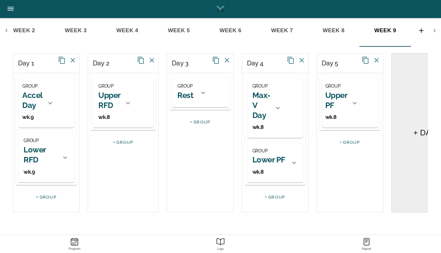
click at [110, 95] on h2 "Upper RFD" at bounding box center [109, 100] width 22 height 20
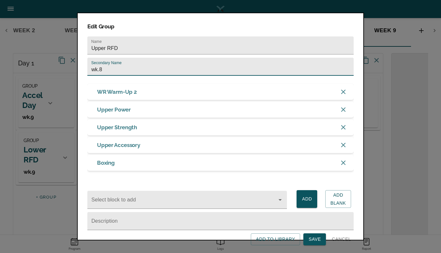
click at [114, 70] on input "wk.8" at bounding box center [220, 67] width 266 height 18
type input "wk.9"
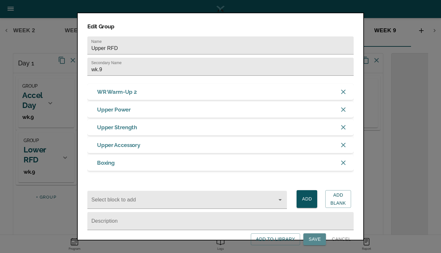
click at [314, 243] on span "Save" at bounding box center [315, 240] width 12 height 8
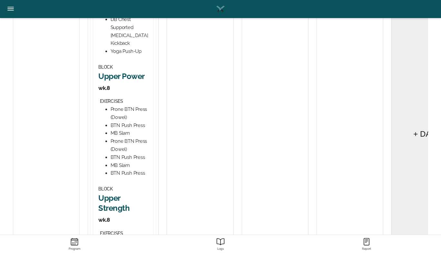
click at [105, 79] on h2 "Upper Power" at bounding box center [123, 76] width 50 height 10
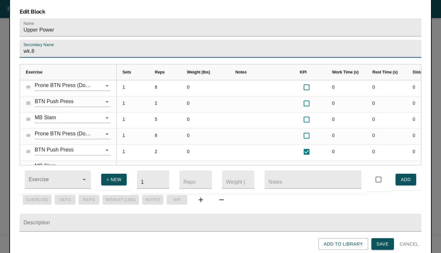
click at [62, 41] on input "wk.8" at bounding box center [221, 49] width 402 height 18
type input "wk.9"
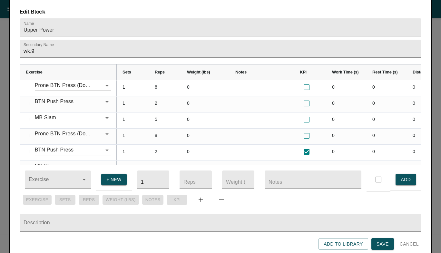
click at [130, 49] on form "Name Upper Power Secondary Name wk.9 Exercise Sets Reps KPI" at bounding box center [221, 134] width 402 height 232
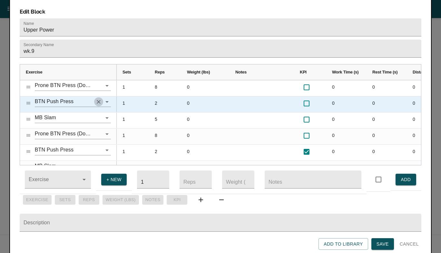
click at [98, 99] on icon "Clear" at bounding box center [98, 102] width 6 height 6
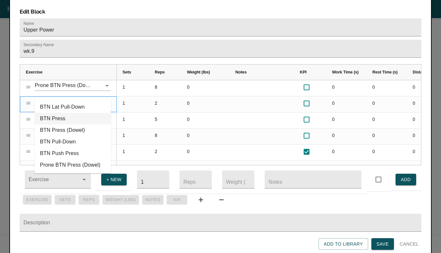
click at [64, 117] on li "BTN Press" at bounding box center [73, 119] width 76 height 12
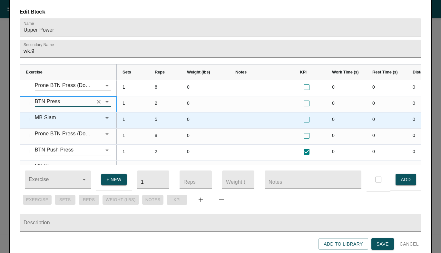
type input "BTN Press"
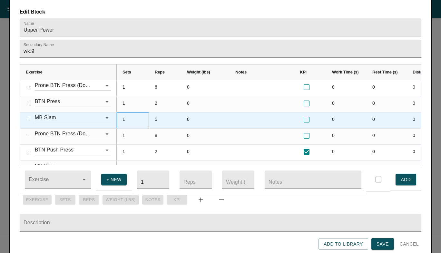
click at [148, 113] on div "1" at bounding box center [133, 121] width 32 height 16
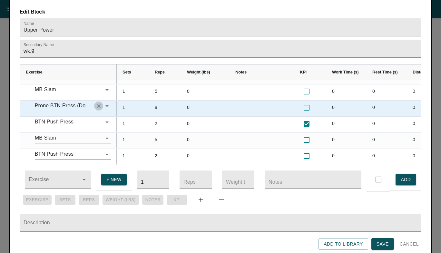
click at [99, 103] on icon "Clear" at bounding box center [98, 106] width 6 height 6
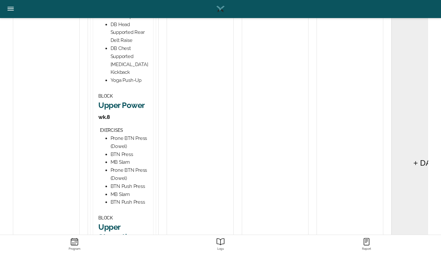
click at [113, 110] on h2 "Upper Power" at bounding box center [123, 105] width 50 height 10
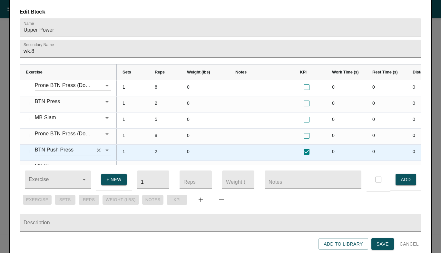
scroll to position [26, 0]
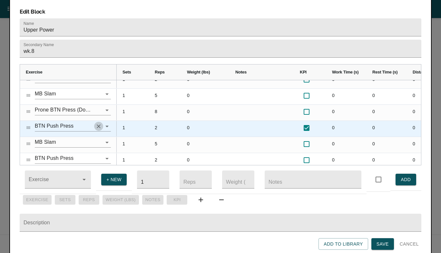
click at [99, 125] on icon "Clear" at bounding box center [99, 127] width 4 height 4
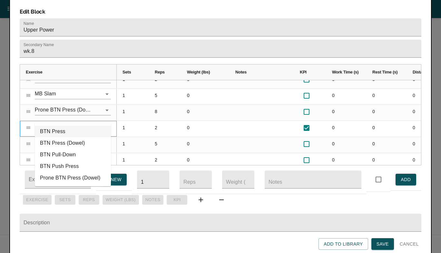
click at [63, 129] on li "BTN Press" at bounding box center [73, 132] width 76 height 12
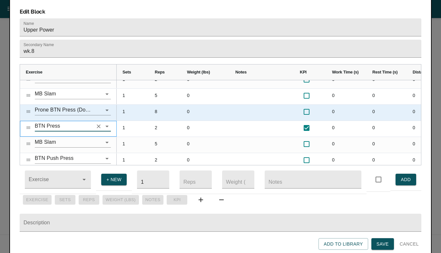
type input "BTN Press"
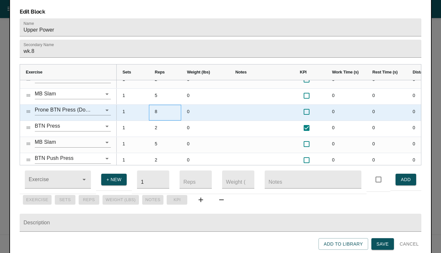
click at [155, 110] on div "8" at bounding box center [165, 113] width 32 height 16
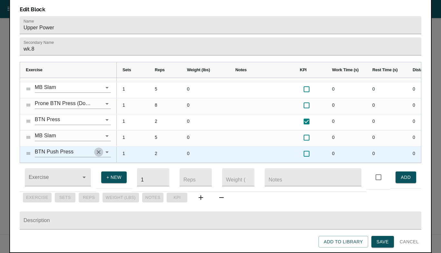
click at [100, 149] on icon "Clear" at bounding box center [98, 152] width 6 height 6
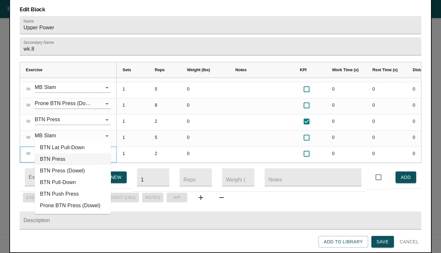
click at [65, 157] on li "BTN Press" at bounding box center [73, 160] width 76 height 12
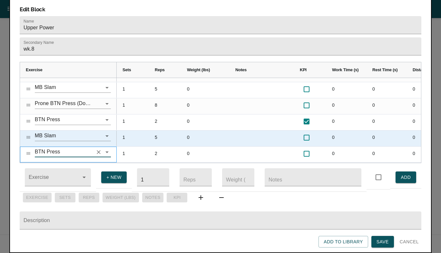
type input "BTN Press"
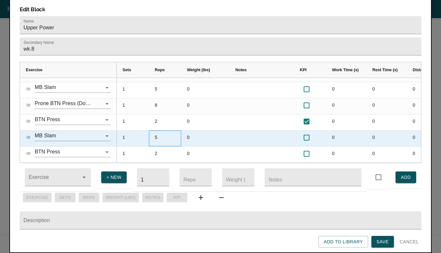
click at [159, 131] on div "5" at bounding box center [165, 139] width 32 height 16
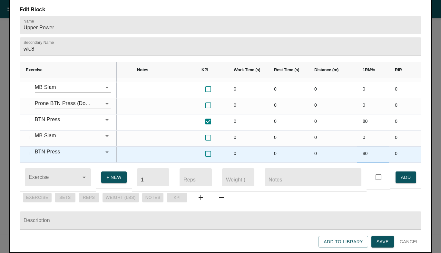
click at [368, 147] on div "80" at bounding box center [373, 155] width 32 height 16
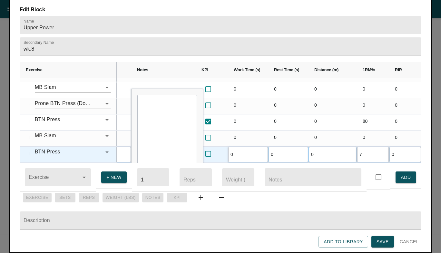
type input "70"
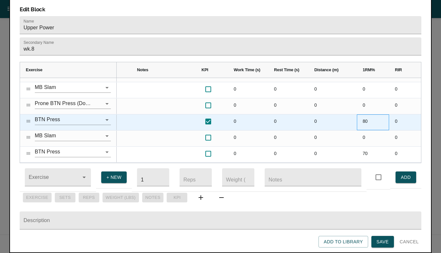
click at [367, 115] on div "80" at bounding box center [373, 123] width 32 height 16
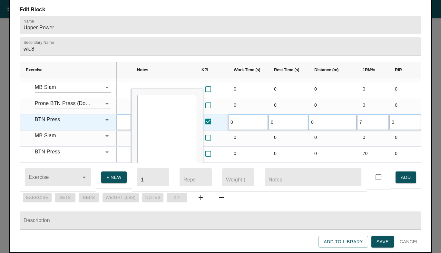
type input "70"
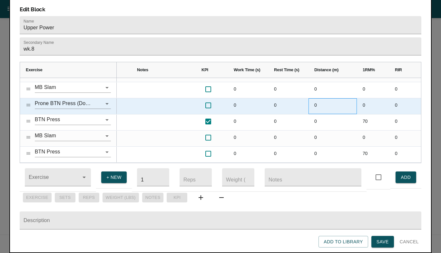
click at [351, 98] on div "0" at bounding box center [333, 106] width 48 height 16
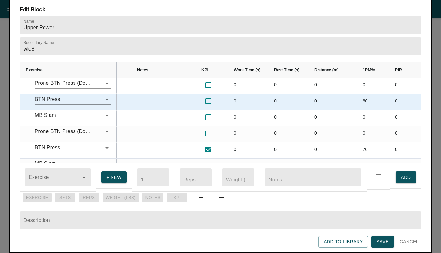
click at [367, 94] on div "80" at bounding box center [373, 102] width 32 height 16
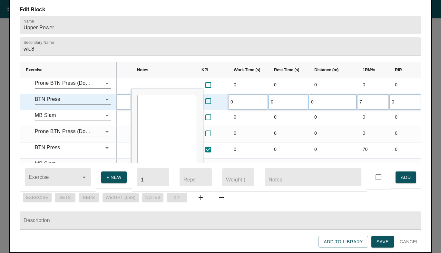
type input "70"
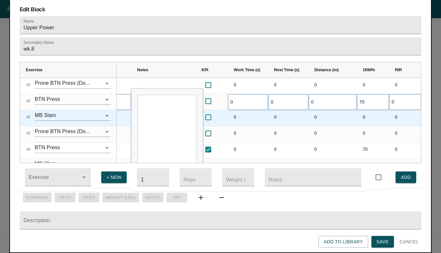
click at [347, 110] on div "0" at bounding box center [333, 118] width 48 height 16
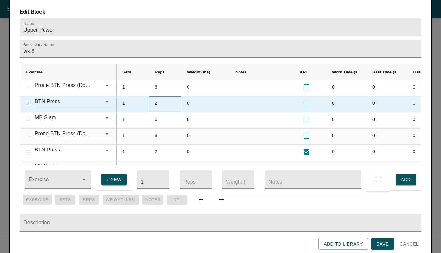
click at [158, 96] on div "2" at bounding box center [165, 104] width 32 height 16
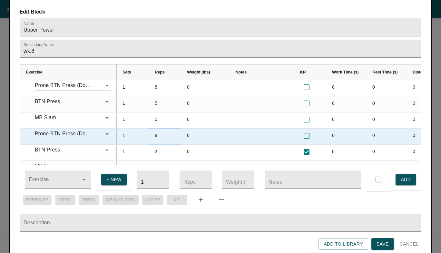
click at [156, 129] on div "8" at bounding box center [165, 137] width 32 height 16
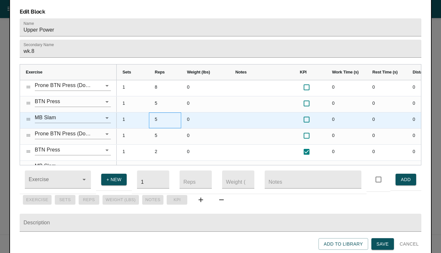
click at [170, 113] on div "5" at bounding box center [165, 121] width 32 height 16
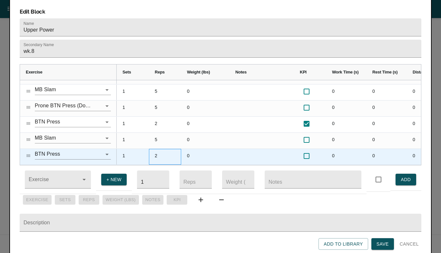
click at [157, 149] on div "2" at bounding box center [165, 157] width 32 height 16
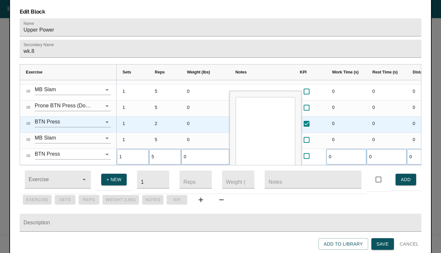
click at [165, 117] on div "2" at bounding box center [165, 125] width 32 height 16
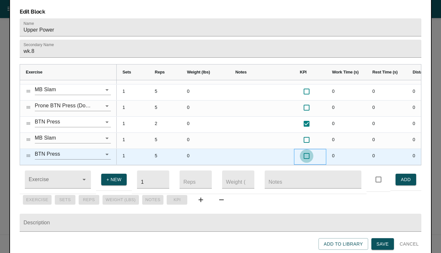
click at [307, 149] on input "Press SPACE to select this row." at bounding box center [307, 156] width 14 height 14
checkbox input "true"
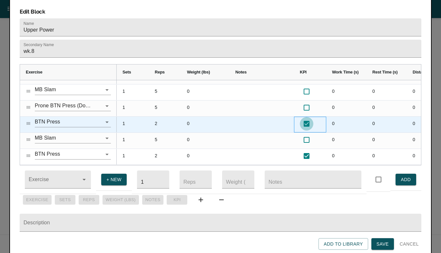
click at [305, 117] on input "Press SPACE to select this row." at bounding box center [307, 124] width 14 height 14
checkbox input "false"
click at [157, 117] on div "2" at bounding box center [165, 125] width 32 height 16
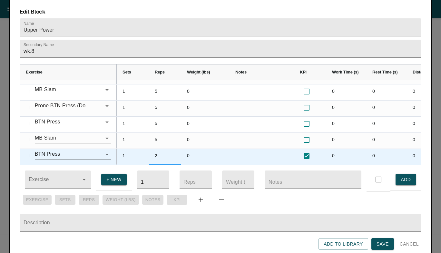
click at [155, 149] on div "2" at bounding box center [165, 157] width 32 height 16
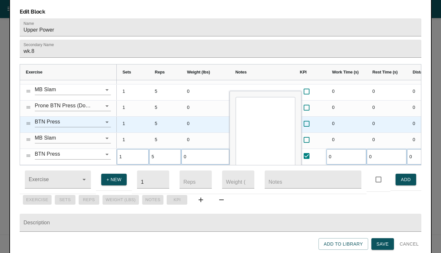
click at [164, 117] on div "5" at bounding box center [165, 125] width 32 height 16
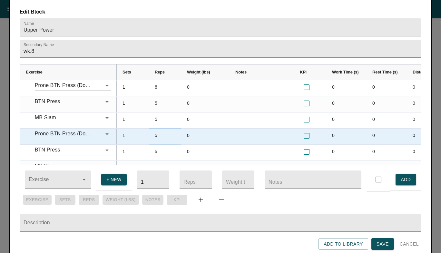
click at [157, 129] on div "5" at bounding box center [165, 137] width 32 height 16
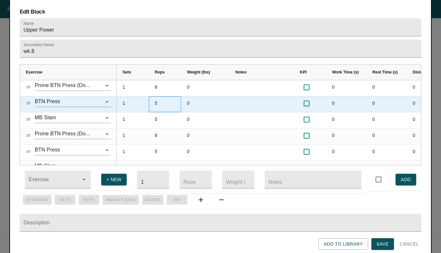
click at [162, 96] on div "5" at bounding box center [165, 104] width 32 height 16
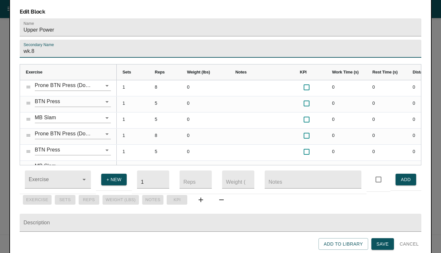
click at [214, 41] on input "wk.8" at bounding box center [221, 49] width 402 height 18
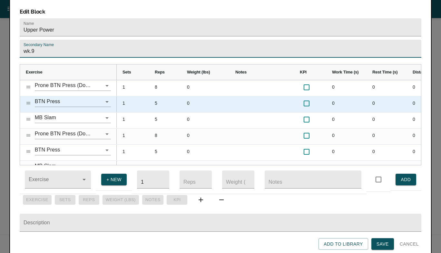
type input "wk.9"
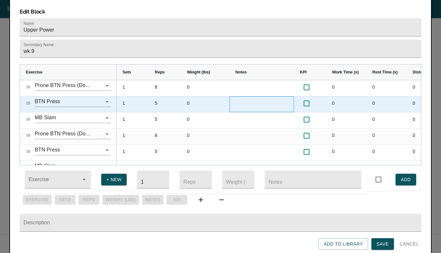
click at [233, 102] on div "Press SPACE to select this row." at bounding box center [262, 104] width 65 height 16
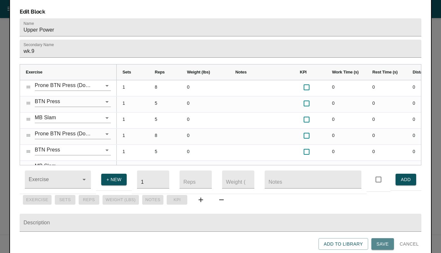
click at [383, 243] on span "Save" at bounding box center [383, 244] width 12 height 8
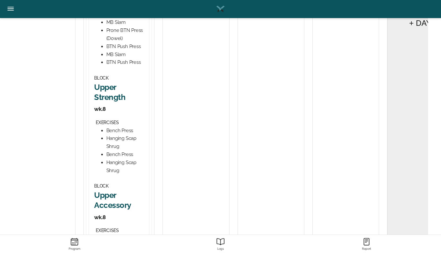
click at [109, 102] on h2 "Upper Strength" at bounding box center [119, 92] width 50 height 20
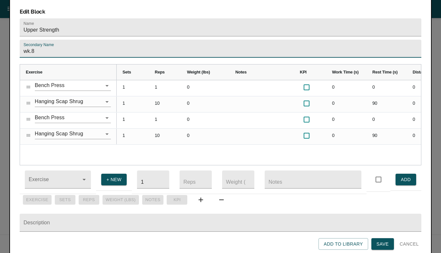
click at [84, 40] on input "wk.8" at bounding box center [221, 49] width 402 height 18
type input "wk.9"
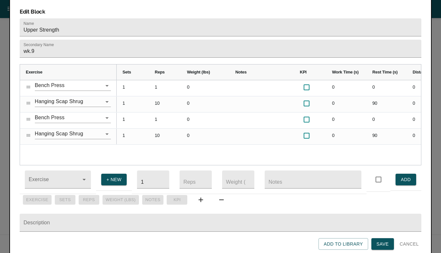
click at [172, 147] on div "1 1 0 0 0 0 92 1 10 0 0 90 0 0 1 1 0 0 0 0 92 1 10 0 0 90 0 0" at bounding box center [269, 122] width 305 height 85
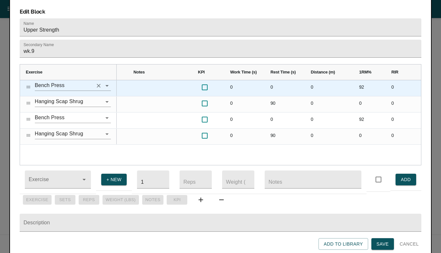
click at [99, 83] on icon "Clear" at bounding box center [98, 86] width 6 height 6
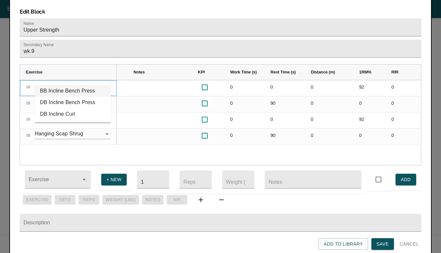
click at [76, 90] on li "BB Incline Bench Press" at bounding box center [73, 91] width 76 height 12
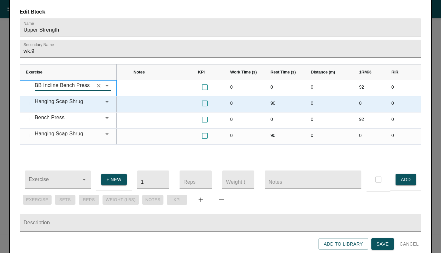
scroll to position [489, 0]
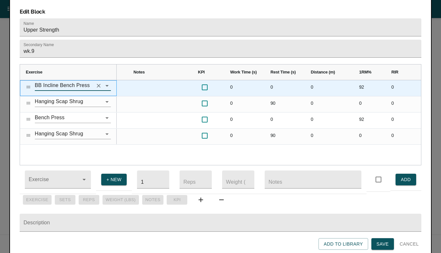
type input "BB Incline Bench Press"
click at [363, 80] on div "92" at bounding box center [370, 88] width 32 height 16
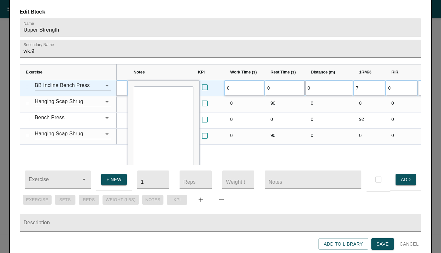
scroll to position [0, 0]
type input "75"
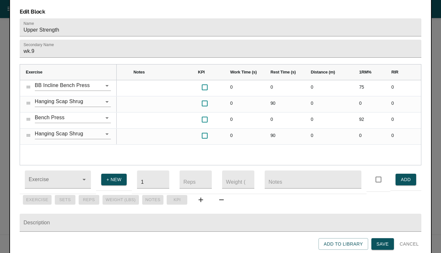
click at [346, 144] on div "1 0 0 0 0 75 0 10 0 0 90 0 0 0 1 0 0 0 0 92 0 10 0 0 90 0 0 0" at bounding box center [269, 122] width 305 height 85
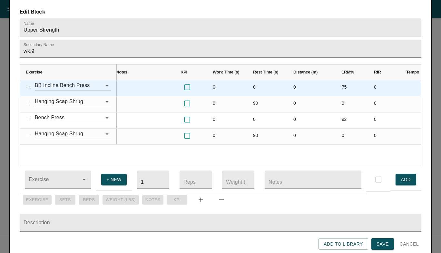
scroll to position [0, 119]
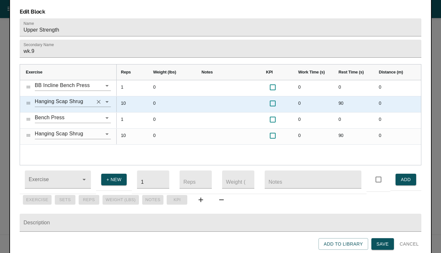
click at [100, 99] on icon "Clear" at bounding box center [98, 102] width 6 height 6
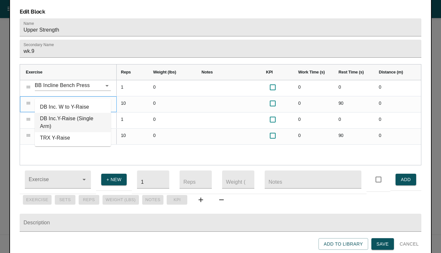
click at [75, 119] on li "DB Inc.Y-Raise (Single Arm)" at bounding box center [73, 122] width 76 height 19
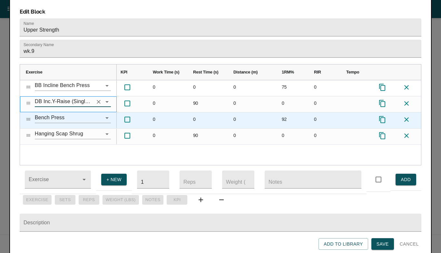
type input "DB Inc.Y-Raise (Single Arm)"
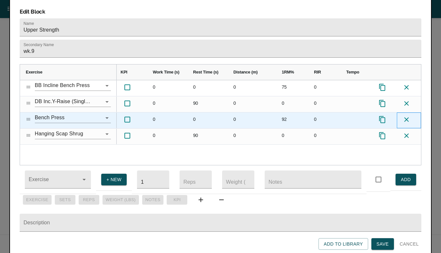
click at [408, 117] on icon at bounding box center [407, 119] width 5 height 5
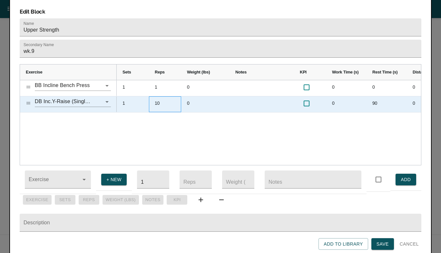
click at [158, 96] on div "10" at bounding box center [165, 104] width 32 height 16
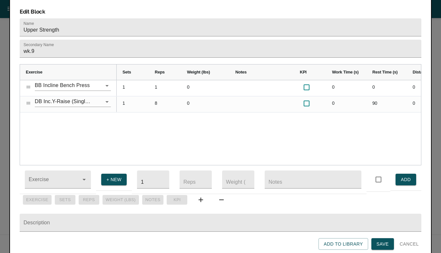
click at [152, 125] on div "0 0 0 75 0 1 1 0 90 0 0 0 8 1" at bounding box center [269, 122] width 305 height 85
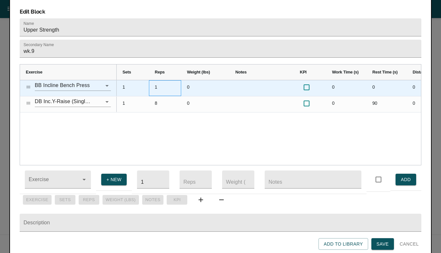
click at [158, 80] on div "1" at bounding box center [165, 88] width 32 height 16
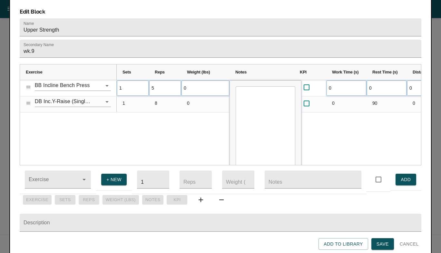
click at [160, 118] on div "0 0 0 75 0 5 1 0 90 0 0 0 8 1" at bounding box center [269, 122] width 305 height 85
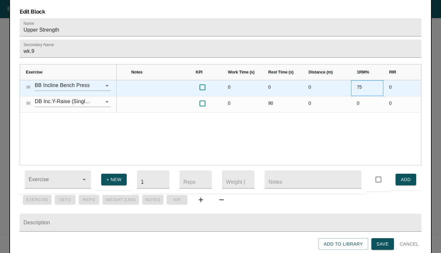
click at [361, 80] on div "75" at bounding box center [367, 88] width 32 height 16
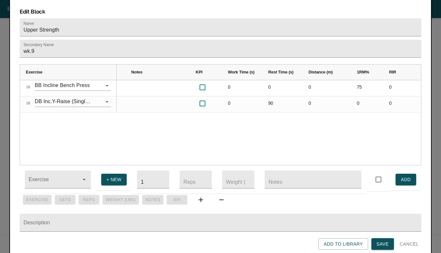
click at [345, 123] on div "0 0 0 75 0 5 0 0 90 0 0 0 8 0" at bounding box center [269, 122] width 305 height 85
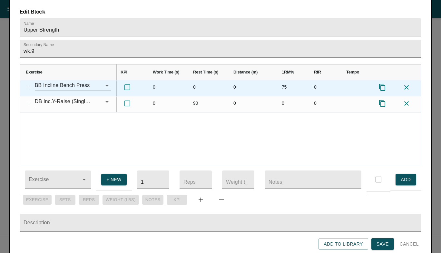
click at [382, 84] on icon "Press SPACE to select this row." at bounding box center [383, 88] width 8 height 8
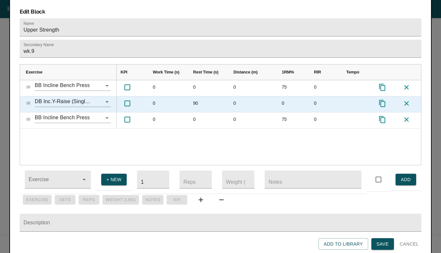
click at [382, 100] on icon "Press SPACE to select this row." at bounding box center [383, 104] width 8 height 8
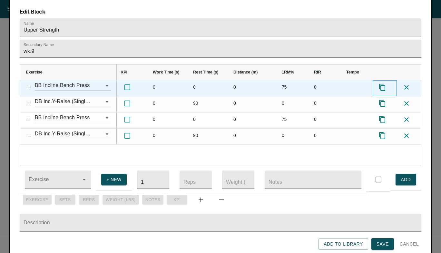
click at [382, 84] on icon "Press SPACE to select this row." at bounding box center [383, 88] width 8 height 8
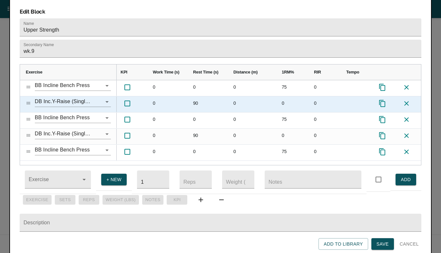
click at [384, 100] on icon "Press SPACE to select this row." at bounding box center [383, 104] width 8 height 8
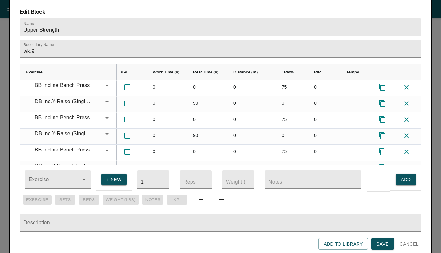
click at [382, 241] on span "Save" at bounding box center [383, 244] width 12 height 8
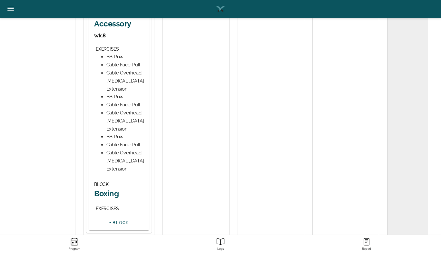
click at [107, 29] on h2 "Upper Accessory" at bounding box center [119, 19] width 50 height 20
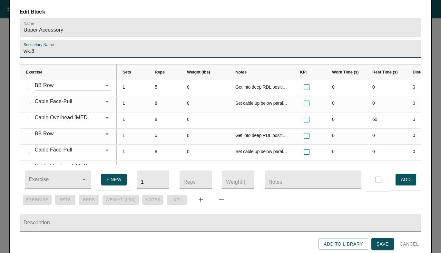
click at [84, 42] on input "wk.8" at bounding box center [221, 49] width 402 height 18
type input "wk.9"
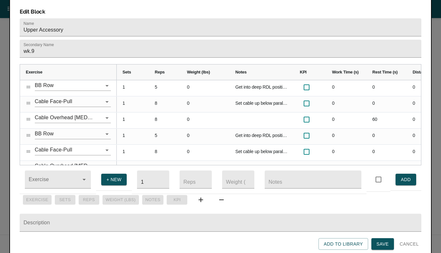
click at [111, 7] on div "Edit Block Name Upper Accessory Secondary Name wk.9 Exercise Sets Reps Notes 1" at bounding box center [220, 127] width 423 height 258
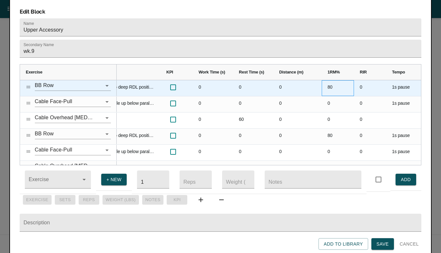
click at [330, 80] on div "80" at bounding box center [338, 88] width 32 height 16
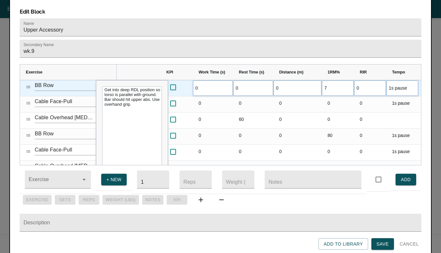
type input "75"
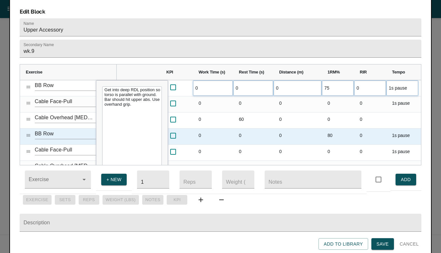
click at [332, 129] on div "80" at bounding box center [338, 137] width 32 height 16
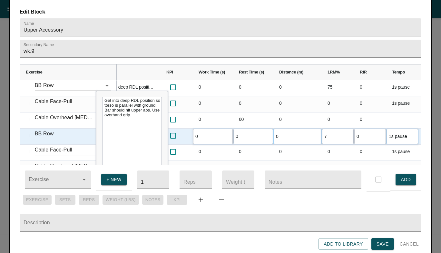
type input "75"
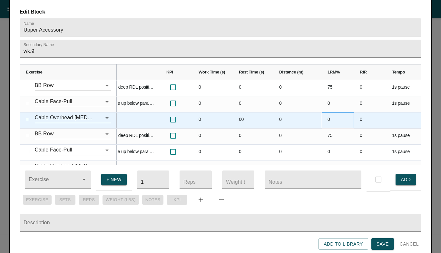
click at [331, 113] on div "0" at bounding box center [338, 121] width 32 height 16
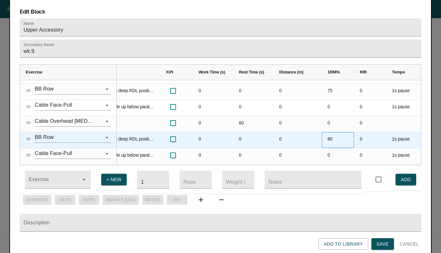
click at [332, 132] on div "80" at bounding box center [338, 140] width 32 height 16
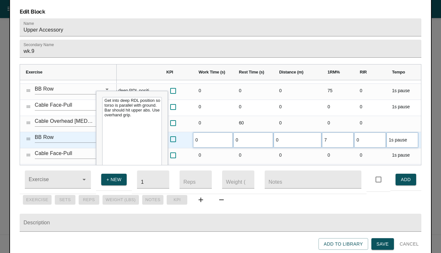
type input "75"
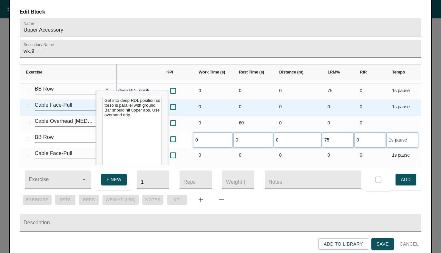
click at [308, 105] on div "0" at bounding box center [298, 108] width 48 height 16
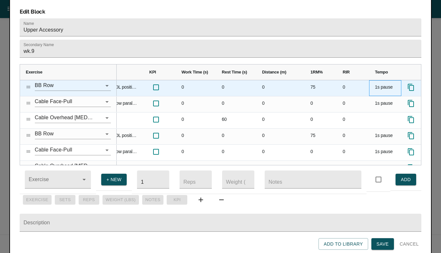
click at [375, 80] on div "1s pause" at bounding box center [385, 88] width 32 height 16
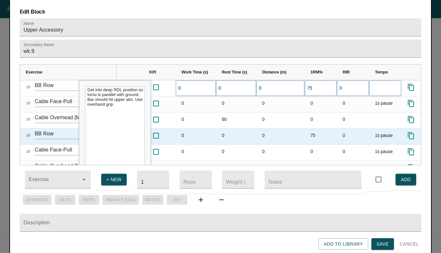
click at [384, 129] on div "1s pause" at bounding box center [385, 137] width 32 height 16
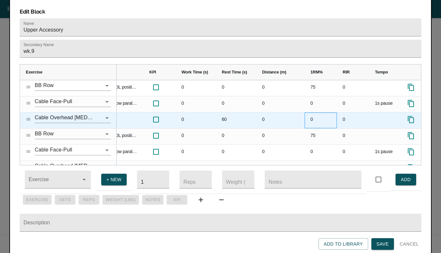
click at [336, 113] on div "0" at bounding box center [321, 121] width 32 height 16
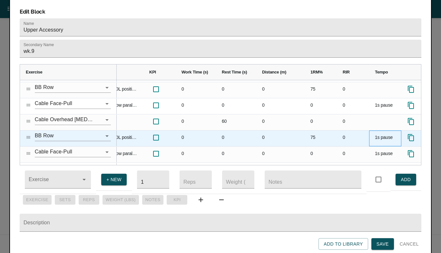
click at [386, 131] on div "1s pause" at bounding box center [385, 139] width 32 height 16
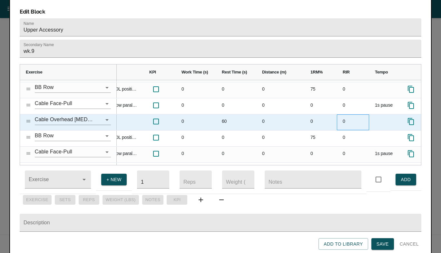
click at [356, 115] on div "0" at bounding box center [353, 123] width 32 height 16
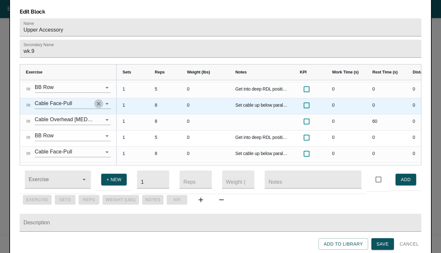
click at [99, 101] on icon "Clear" at bounding box center [98, 104] width 6 height 6
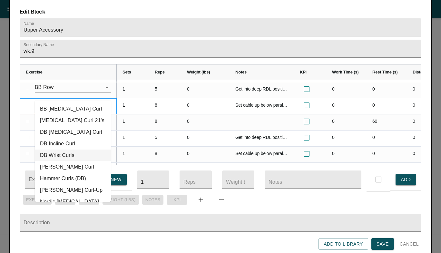
click at [60, 156] on li "DB Wrist Curls" at bounding box center [73, 156] width 76 height 12
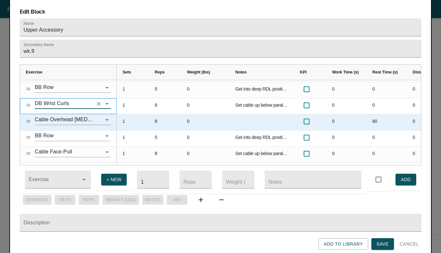
type input "DB Wrist Curls"
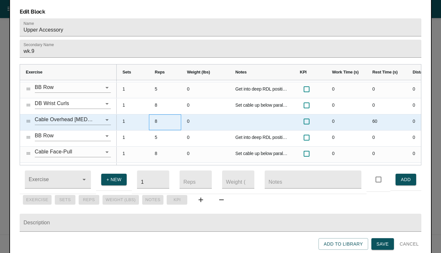
click at [152, 117] on div "8" at bounding box center [165, 123] width 32 height 16
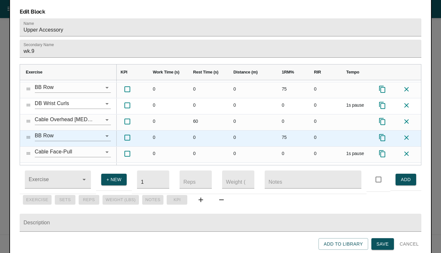
click at [407, 135] on icon "Press SPACE to select this row." at bounding box center [407, 137] width 5 height 5
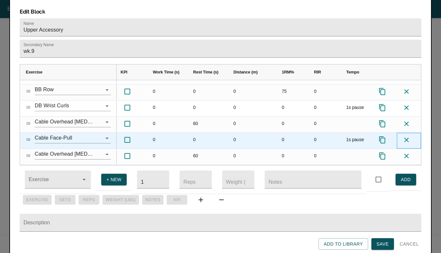
click at [407, 136] on icon at bounding box center [407, 140] width 8 height 8
click at [407, 136] on icon "Press SPACE to select this row." at bounding box center [407, 140] width 8 height 8
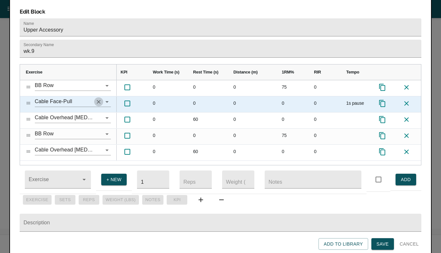
click at [99, 100] on icon "Clear" at bounding box center [99, 102] width 4 height 4
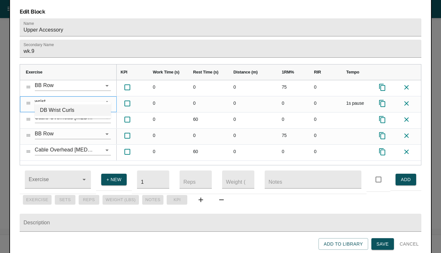
click at [76, 106] on li "DB Wrist Curls" at bounding box center [73, 111] width 76 height 12
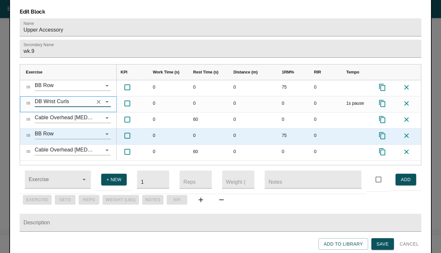
scroll to position [12, 0]
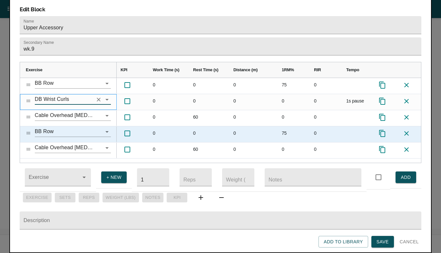
type input "DB Wrist Curls"
click at [406, 131] on icon "Press SPACE to select this row." at bounding box center [407, 133] width 5 height 5
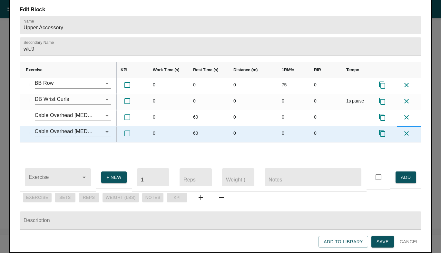
click at [406, 131] on icon at bounding box center [407, 133] width 5 height 5
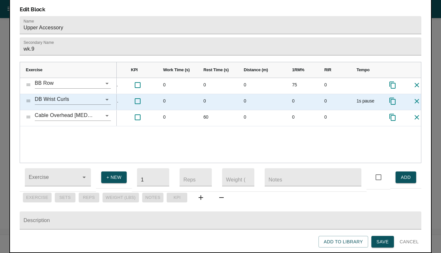
scroll to position [0, 179]
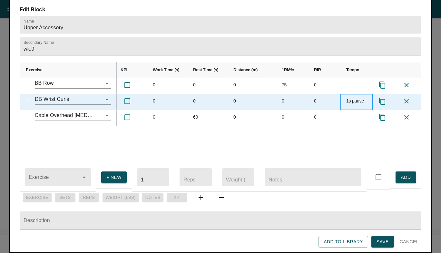
click at [358, 94] on div "1s pause" at bounding box center [357, 102] width 32 height 16
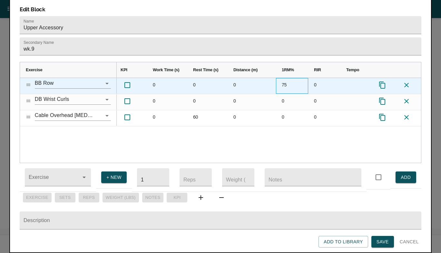
click at [278, 78] on div "75" at bounding box center [292, 86] width 32 height 16
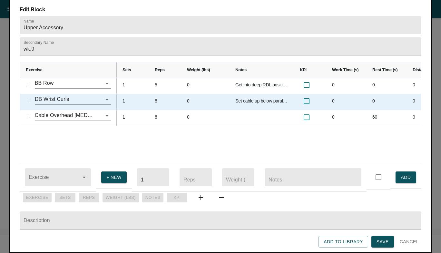
click at [252, 94] on div "Set cable up below parallel so rows are done with upward bias." at bounding box center [262, 102] width 65 height 16
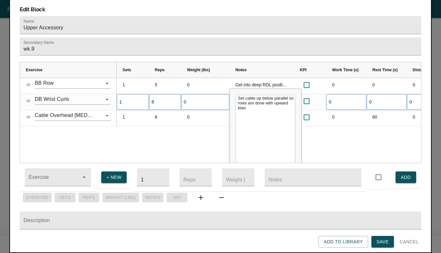
drag, startPoint x: 281, startPoint y: 91, endPoint x: 236, endPoint y: 78, distance: 46.8
click at [236, 95] on textarea "Set cable up below parallel so rows are done with upward bias." at bounding box center [266, 144] width 60 height 99
type textarea "Allow DB to roll all the way down to finger tips"
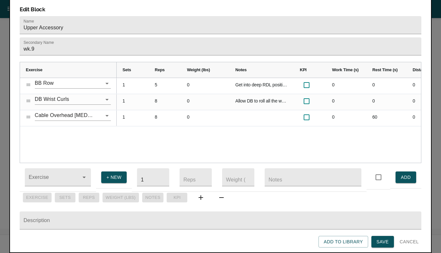
click at [206, 109] on div "Get into deep RDL position so torso is parallel with ground. Bar should hit upp…" at bounding box center [269, 120] width 305 height 85
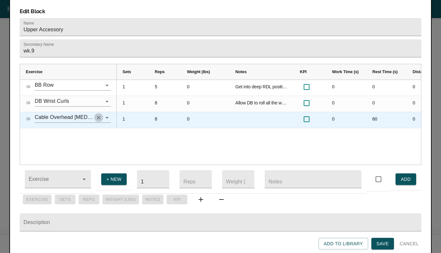
click at [97, 115] on icon "Clear" at bounding box center [98, 118] width 6 height 6
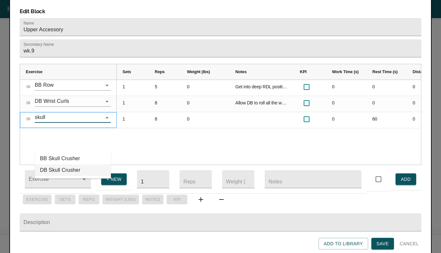
click at [69, 165] on li "DB Skull Crusher" at bounding box center [73, 171] width 76 height 12
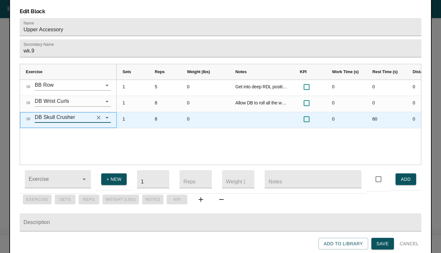
type input "DB Skull Crusher"
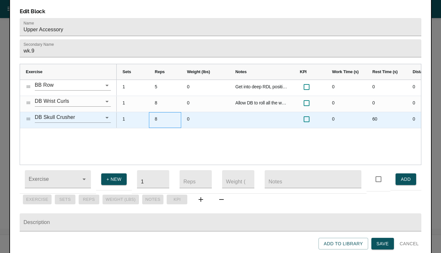
click at [157, 112] on div "8" at bounding box center [165, 120] width 32 height 16
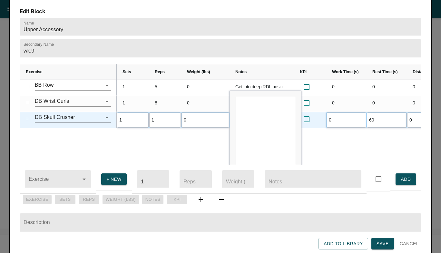
type input "10"
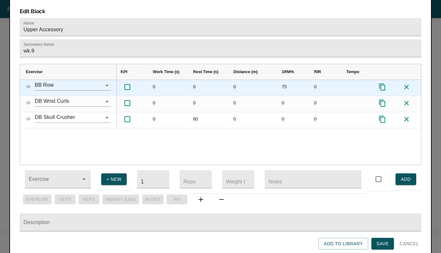
click at [382, 83] on icon "Press SPACE to select this row." at bounding box center [383, 87] width 8 height 8
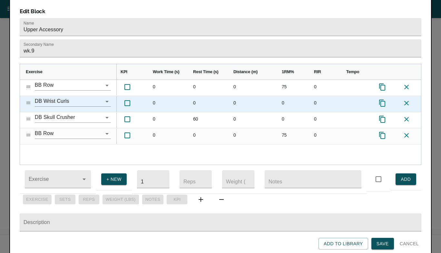
click at [382, 99] on icon "Press SPACE to select this row." at bounding box center [383, 103] width 8 height 8
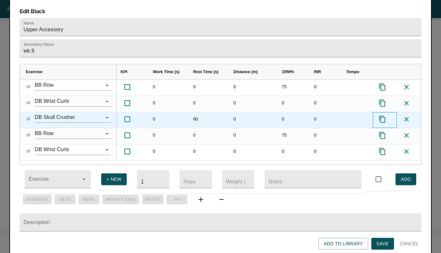
click at [382, 115] on icon "Press SPACE to select this row." at bounding box center [383, 119] width 8 height 8
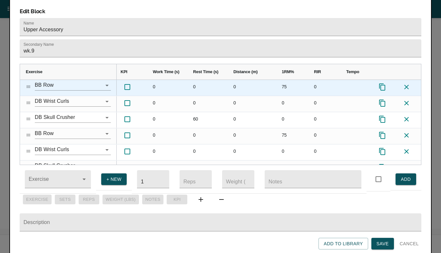
click at [382, 83] on icon "Press SPACE to select this row." at bounding box center [383, 87] width 8 height 8
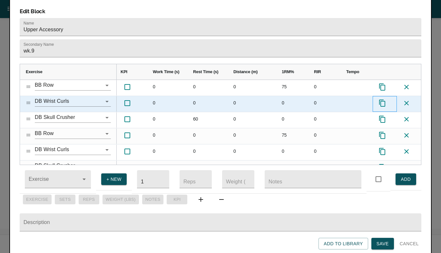
click at [382, 99] on icon "Press SPACE to select this row." at bounding box center [383, 103] width 8 height 8
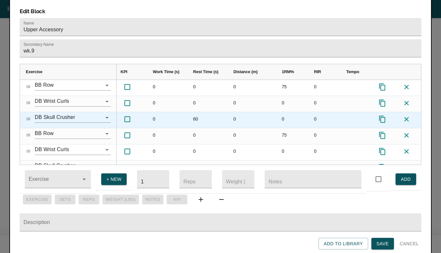
click at [382, 116] on icon "Press SPACE to select this row." at bounding box center [382, 119] width 6 height 7
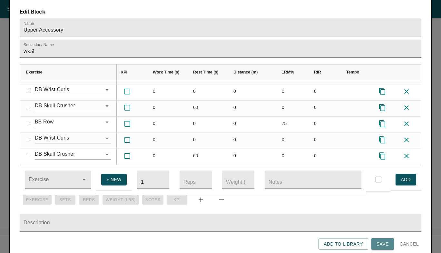
click at [383, 242] on span "Save" at bounding box center [383, 244] width 12 height 8
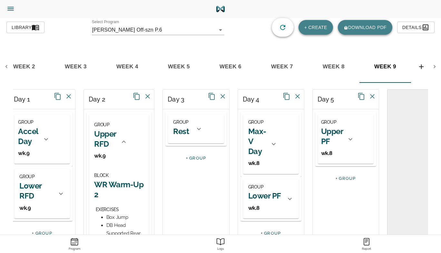
click at [251, 133] on h2 "Max-V Day" at bounding box center [257, 141] width 18 height 30
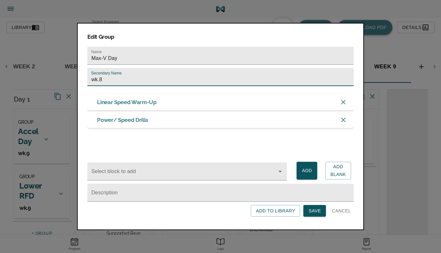
click at [122, 82] on input "wk.8" at bounding box center [220, 77] width 266 height 18
type input "wk.9"
click at [177, 138] on div "Linear Speed Warm-Up Power/ Speed Drills" at bounding box center [220, 118] width 266 height 65
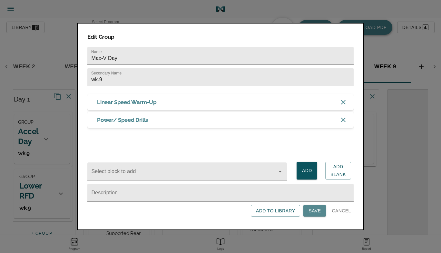
click at [315, 212] on span "Save" at bounding box center [315, 211] width 12 height 8
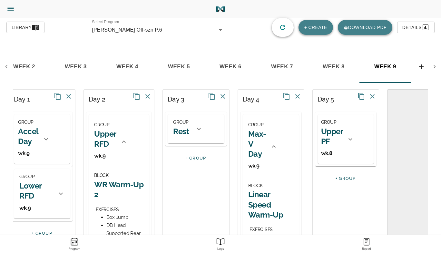
click at [252, 136] on h2 "Max-V Day" at bounding box center [257, 144] width 18 height 30
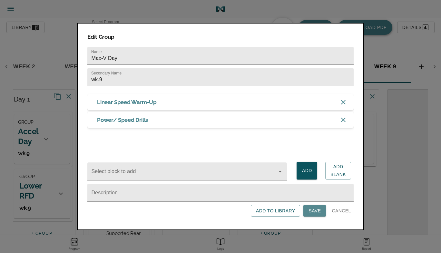
click at [316, 213] on span "Save" at bounding box center [315, 211] width 12 height 8
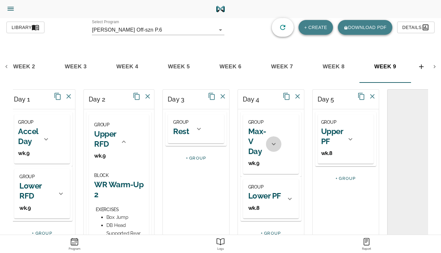
click at [273, 151] on div at bounding box center [273, 143] width 15 height 15
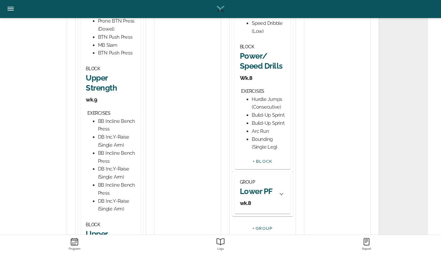
click at [252, 71] on h2 "Power/ Speed Drills" at bounding box center [262, 61] width 45 height 20
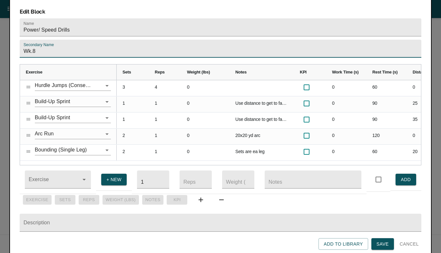
click at [183, 40] on input "Wk.8" at bounding box center [221, 49] width 402 height 18
type input "Wk.9"
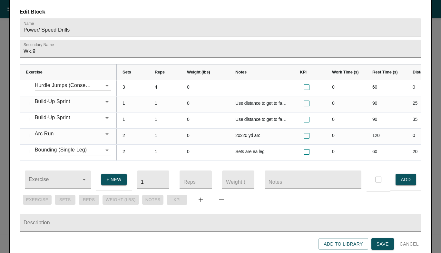
click at [187, 48] on form "Name Power/ Speed Drills Secondary Name Wk.9 Exercise Sets Reps Weight (lbs) 3" at bounding box center [221, 134] width 402 height 232
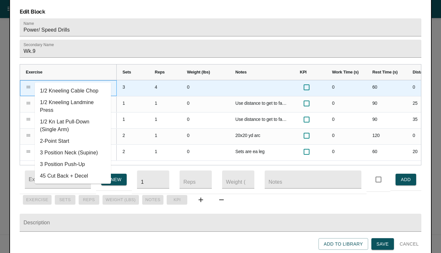
click at [59, 81] on input "Hurdle Jumps (Consecutive)" at bounding box center [64, 86] width 58 height 10
click at [85, 81] on input "Hurdle Jumps (Consecutive)" at bounding box center [64, 86] width 58 height 10
click at [70, 81] on input "Hurdle Jumps (Consecutive)" at bounding box center [64, 86] width 58 height 10
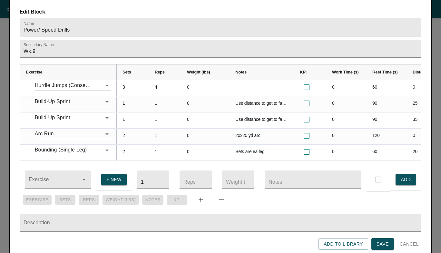
click at [82, 50] on form "Name Power/ Speed Drills Secondary Name Wk.9 Exercise Sets Reps Weight (lbs) 3" at bounding box center [221, 134] width 402 height 232
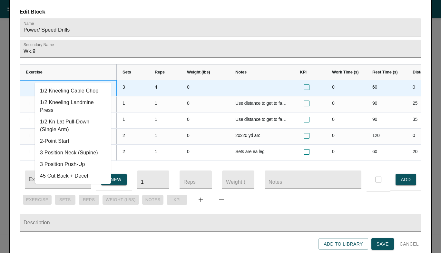
click at [81, 81] on input "Hurdle Jumps (Consecutive)" at bounding box center [64, 86] width 58 height 10
click at [78, 81] on input "Hurdle Jumps (Consecutive)" at bounding box center [64, 86] width 58 height 10
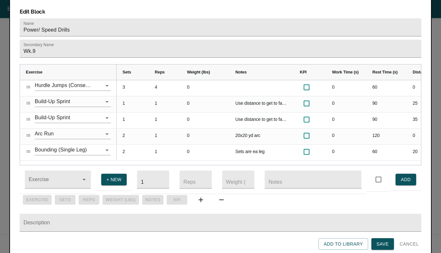
click at [98, 66] on div "Exercise" at bounding box center [68, 72] width 85 height 12
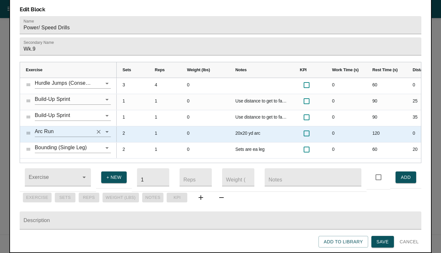
scroll to position [0, 0]
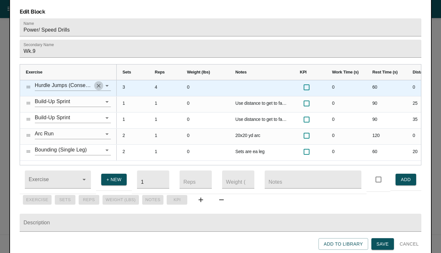
click at [100, 83] on icon "Clear" at bounding box center [98, 86] width 6 height 6
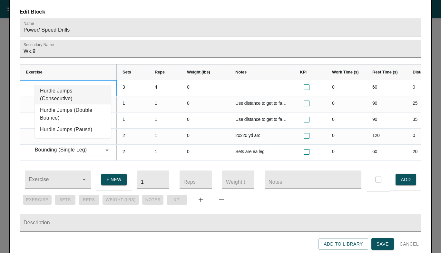
click at [62, 91] on li "Hurdle Jumps (Consecutive)" at bounding box center [73, 94] width 76 height 19
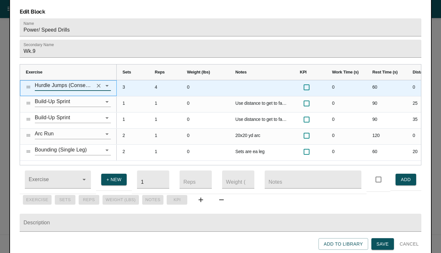
type input "Hurdle Jumps (Consecutive)"
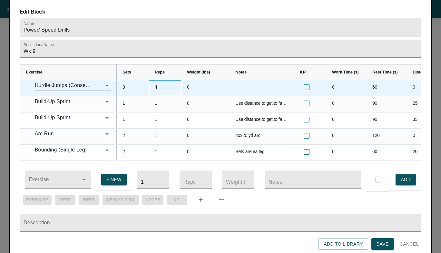
click at [155, 80] on div "4" at bounding box center [165, 88] width 32 height 16
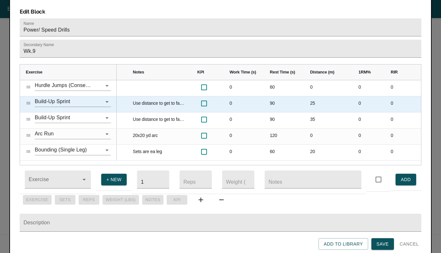
scroll to position [0, 26]
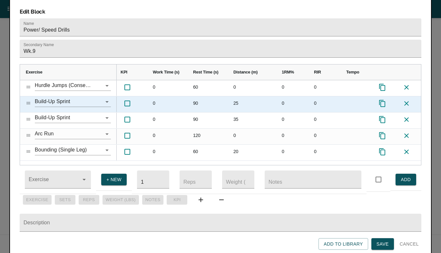
click at [409, 100] on icon at bounding box center [407, 104] width 8 height 8
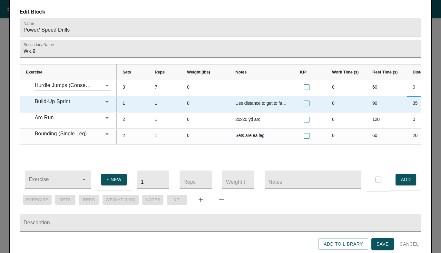
click at [415, 96] on div "35" at bounding box center [431, 104] width 48 height 16
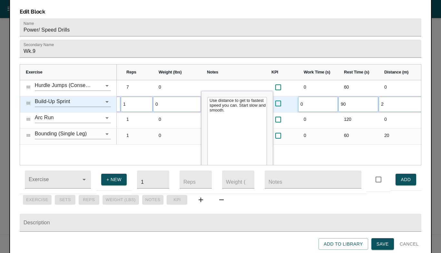
type input "25"
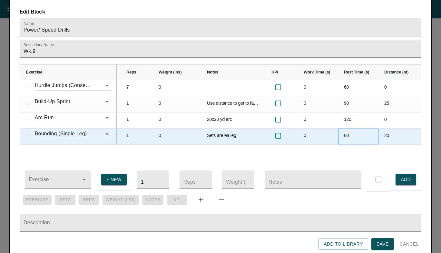
click at [375, 129] on div "60" at bounding box center [358, 137] width 40 height 16
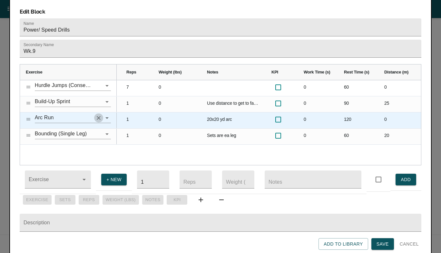
click at [101, 115] on icon "Clear" at bounding box center [98, 118] width 6 height 6
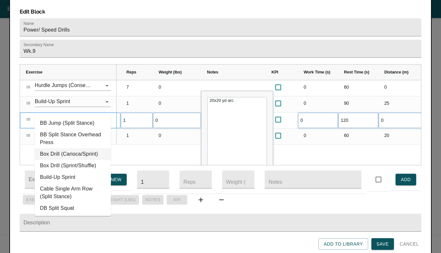
type input "s"
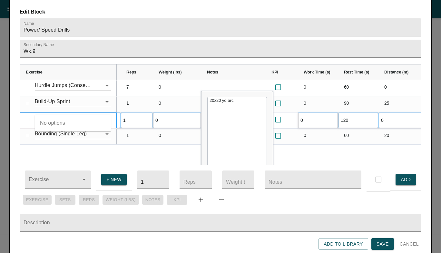
type input "f"
type input "arc"
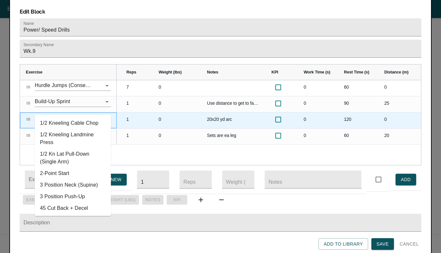
click at [58, 113] on input "text" at bounding box center [64, 118] width 58 height 10
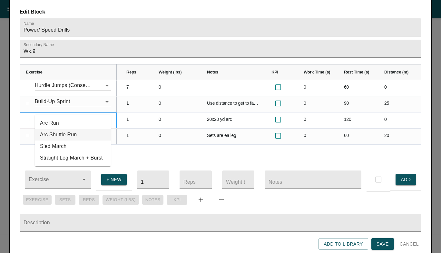
click at [61, 132] on li "Arc Shuttle Run" at bounding box center [73, 135] width 76 height 12
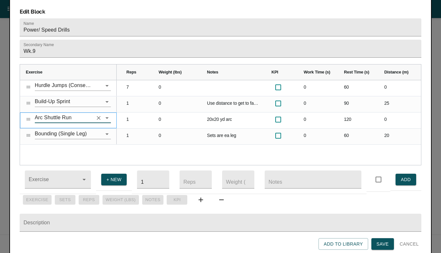
type input "Arc Shuttle Run"
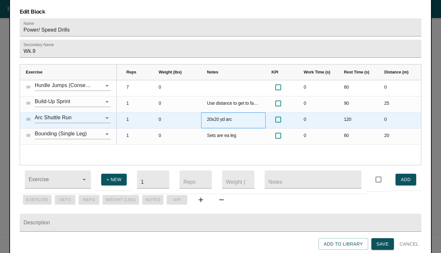
click at [226, 113] on div "20x20 yd arc" at bounding box center [233, 121] width 65 height 16
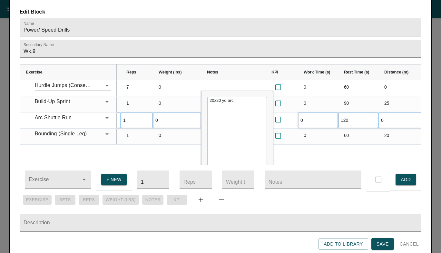
click at [226, 113] on textarea "20x20 yd arc" at bounding box center [237, 146] width 60 height 99
click at [221, 97] on textarea "20x20 yd arc" at bounding box center [237, 146] width 60 height 99
click at [239, 97] on textarea "15x15 yd arc" at bounding box center [237, 146] width 60 height 99
type textarea "15x15 yd arc- retrace arc at the top back to start"
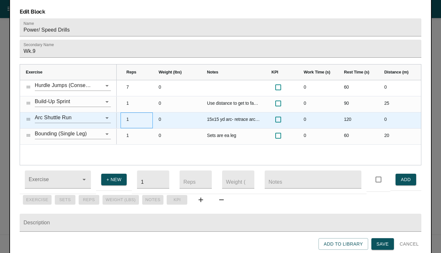
click at [131, 113] on div "1" at bounding box center [137, 121] width 32 height 16
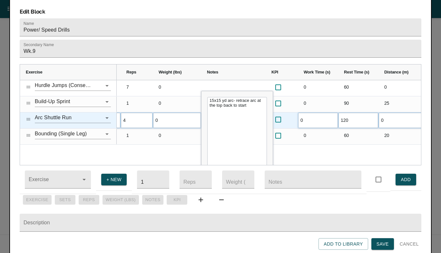
scroll to position [0, 0]
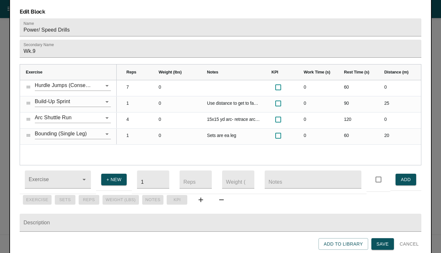
click at [131, 139] on div "0 60 0 0 0 7 3 0 Use distance to get to fastest speed you can. Start slow and s…" at bounding box center [269, 122] width 305 height 85
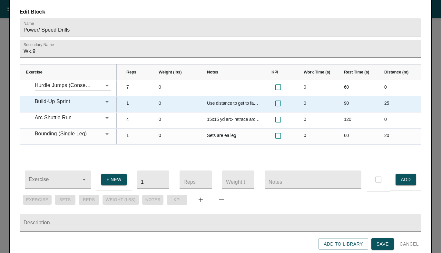
click at [131, 96] on div "1" at bounding box center [137, 104] width 32 height 16
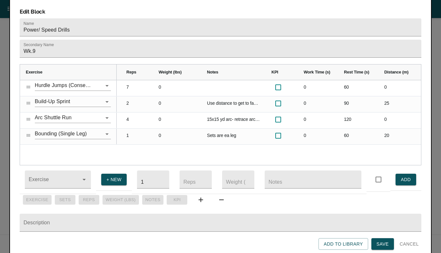
click at [140, 144] on div "0 60 0 0 0 7 3 0 Use distance to get to fastest speed you can. Start slow and s…" at bounding box center [269, 122] width 305 height 85
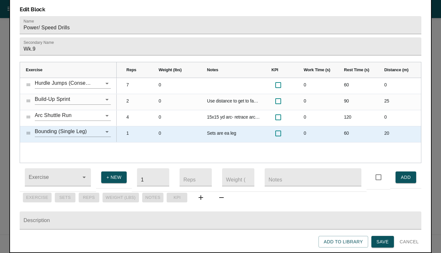
scroll to position [9, 0]
click at [100, 130] on icon "Clear" at bounding box center [99, 132] width 4 height 4
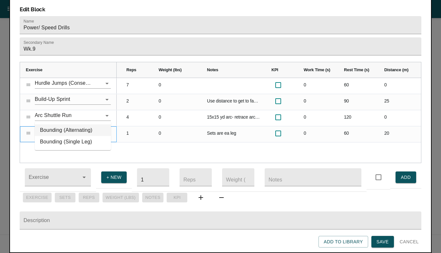
click at [77, 131] on li "Bounding (Alternating)" at bounding box center [73, 131] width 76 height 12
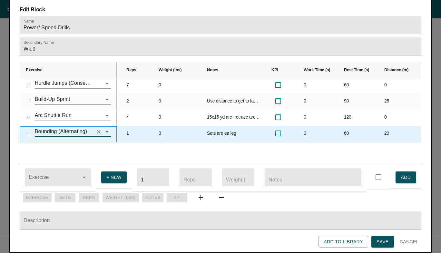
type input "Bounding (Alternating)"
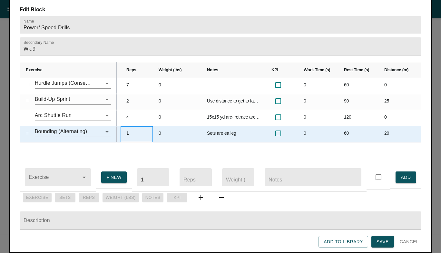
click at [125, 126] on div "1" at bounding box center [137, 134] width 32 height 16
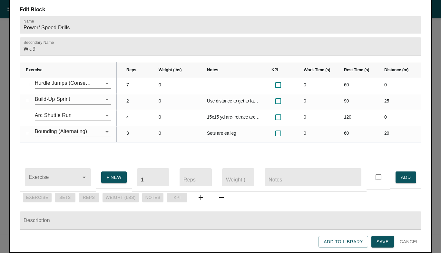
click at [123, 136] on div "0 60 0 0 0 7 3 0 Use distance to get to fastest speed you can. Start slow and s…" at bounding box center [269, 120] width 305 height 85
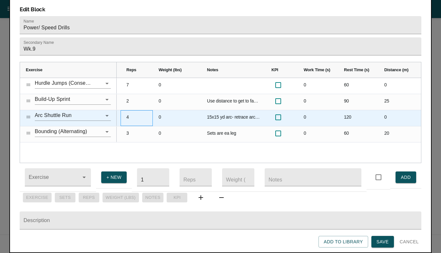
click at [129, 110] on div "4" at bounding box center [137, 118] width 32 height 16
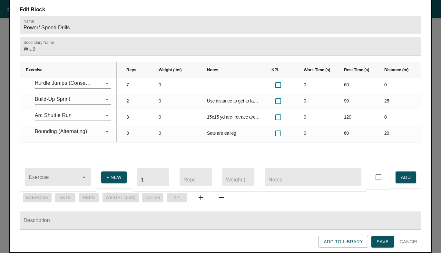
click at [135, 135] on div "0 60 0 0 0 7 3 0 Use distance to get to fastest speed you can. Start slow and s…" at bounding box center [269, 120] width 305 height 85
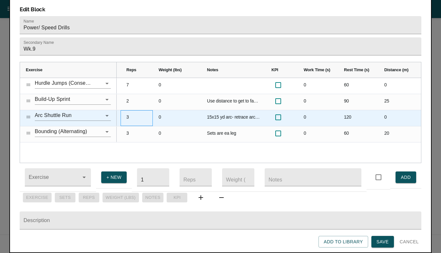
click at [128, 110] on div "3" at bounding box center [137, 118] width 32 height 16
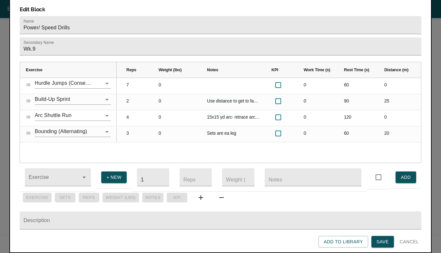
click at [134, 139] on div "0 60 0 0 0 7 3 0 Use distance to get to fastest speed you can. Start slow and s…" at bounding box center [269, 120] width 305 height 85
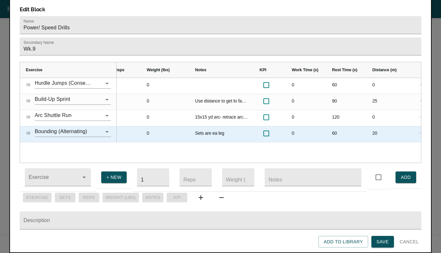
scroll to position [0, 42]
click at [215, 126] on div "Sets are ea leg" at bounding box center [219, 134] width 65 height 16
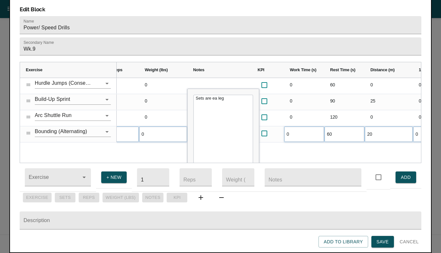
click at [215, 119] on textarea "Sets are ea leg" at bounding box center [224, 144] width 60 height 99
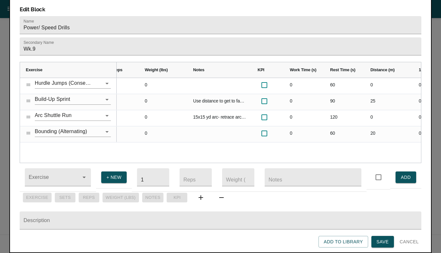
click at [258, 139] on div "0 60 0 0 0 7 3 0 Use distance to get to fastest speed you can. Start slow and s…" at bounding box center [269, 120] width 305 height 85
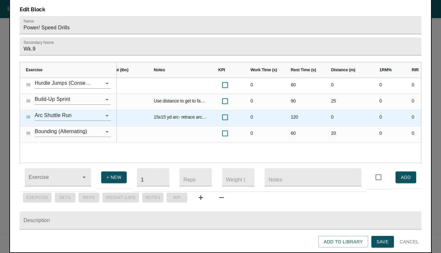
scroll to position [0, 103]
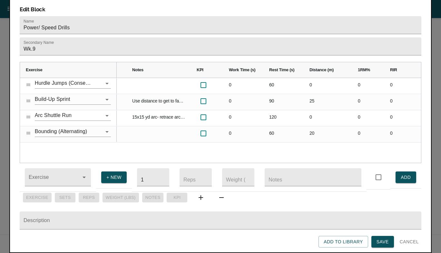
click at [283, 134] on div "0 60 0 0 0 7 0 Use distance to get to fastest speed you can. Start slow and smo…" at bounding box center [269, 120] width 305 height 85
click at [387, 238] on span "Save" at bounding box center [383, 242] width 12 height 8
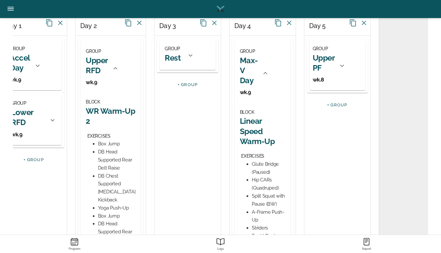
scroll to position [0, 0]
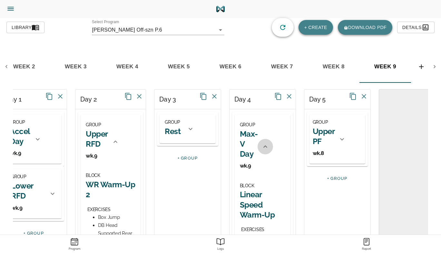
click at [264, 140] on div at bounding box center [265, 146] width 15 height 15
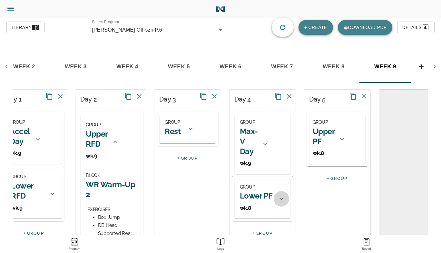
click at [280, 199] on icon at bounding box center [282, 199] width 4 height 2
click at [248, 196] on h2 "Lower PF" at bounding box center [256, 199] width 33 height 10
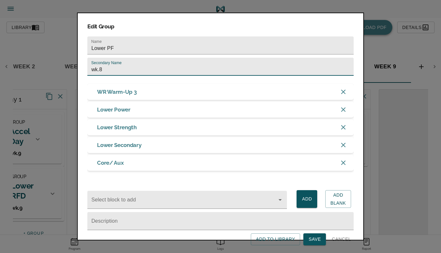
click at [127, 70] on input "wk.8" at bounding box center [220, 67] width 266 height 18
type input "wk.9"
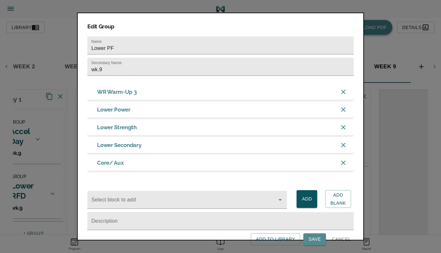
click at [315, 243] on span "Save" at bounding box center [315, 240] width 12 height 8
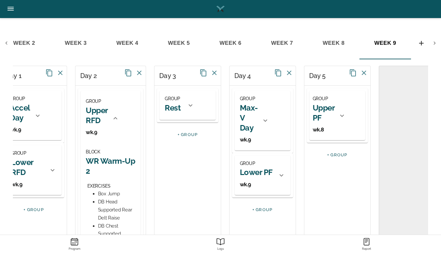
scroll to position [24, 0]
click at [278, 176] on icon at bounding box center [282, 175] width 8 height 8
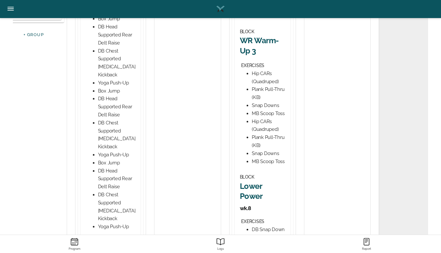
scroll to position [302, 0]
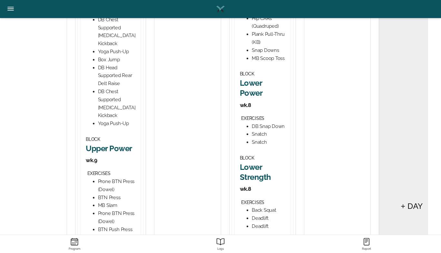
click at [251, 84] on h2 "Lower Power" at bounding box center [262, 88] width 45 height 20
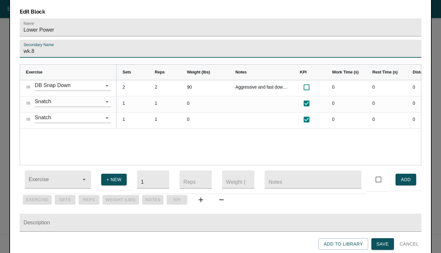
click at [193, 40] on input "wk.8" at bounding box center [221, 49] width 402 height 18
type input "wk.9"
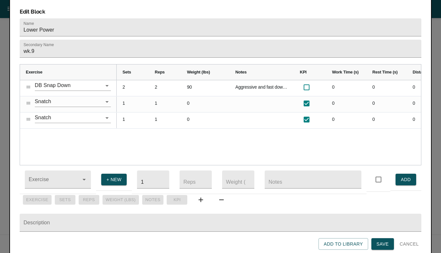
click at [185, 132] on div "2 2 90 Aggressive and fast down- stick bottom position. Weight is ea DB. 0 0 0 …" at bounding box center [269, 122] width 305 height 85
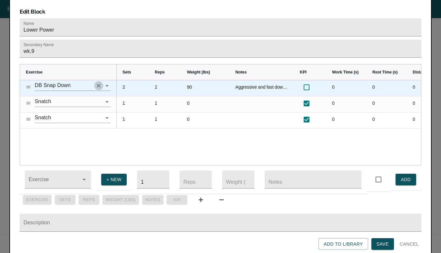
click at [98, 83] on icon "Clear" at bounding box center [98, 86] width 6 height 6
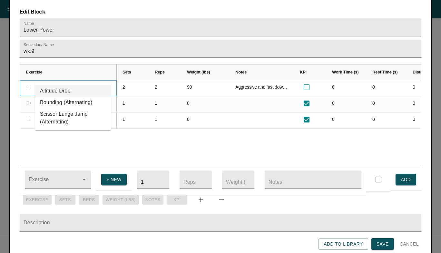
click at [67, 87] on li "Altitude Drop" at bounding box center [73, 91] width 76 height 12
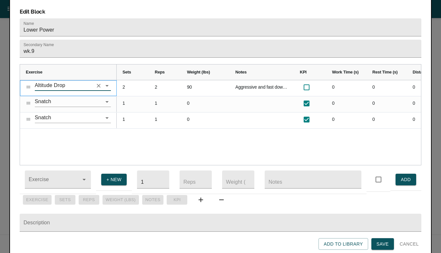
type input "Altitude Drop"
click at [80, 129] on div "Altitude Drop Snatch Snatch 2 2 90 Aggressive and fast down- stick bottom posit…" at bounding box center [220, 122] width 401 height 85
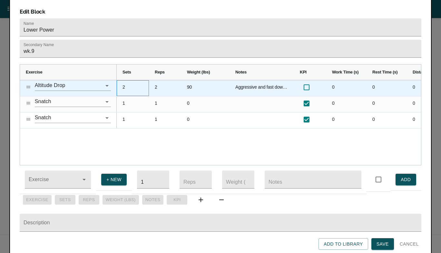
click at [123, 80] on div "2" at bounding box center [133, 88] width 32 height 16
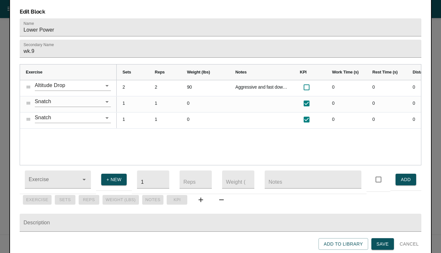
scroll to position [0, 0]
click at [149, 136] on div "3 2 90 Aggressive and fast down- stick bottom position. Weight is ea DB. 0 0 0 …" at bounding box center [269, 122] width 305 height 85
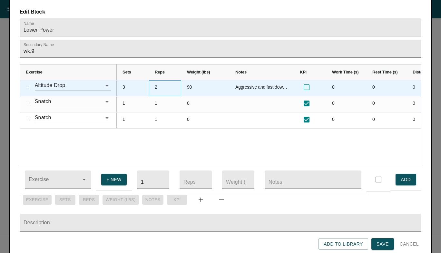
click at [158, 81] on div "2" at bounding box center [165, 88] width 32 height 16
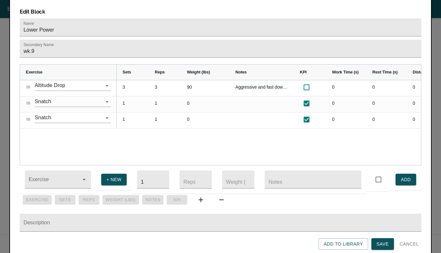
click at [159, 131] on div "3 3 90 Aggressive and fast down- stick bottom position. Weight is ea DB. 0 0 0 …" at bounding box center [269, 122] width 305 height 85
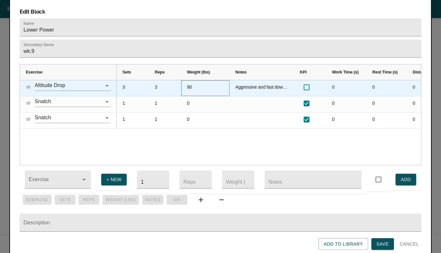
click at [191, 80] on div "90" at bounding box center [205, 88] width 48 height 16
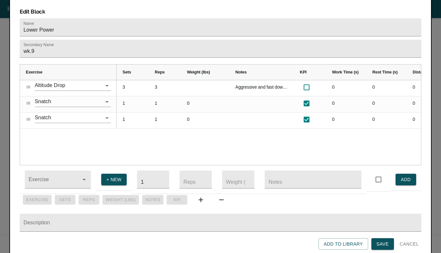
click at [207, 138] on div "3 3 Aggressive and fast down- stick bottom position. Weight is ea DB. 0 0 0 0 1…" at bounding box center [269, 122] width 305 height 85
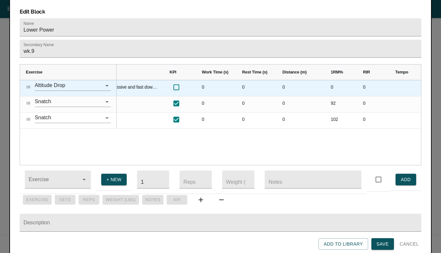
scroll to position [0, 112]
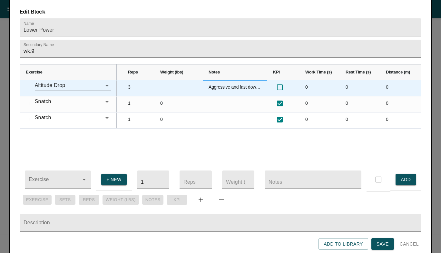
click at [239, 80] on div "Aggressive and fast down- stick bottom position. Weight is ea DB." at bounding box center [235, 88] width 65 height 16
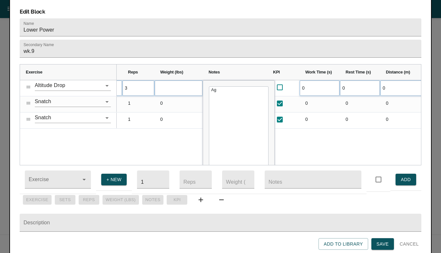
type textarea "A"
type textarea "24' box"
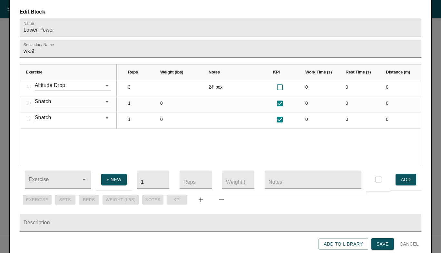
click at [187, 126] on div "24' box 0 0 0 0 0 3 3 0 0 0 0 92 0 1 1 0 0 0 0 102 0 1 1" at bounding box center [269, 122] width 305 height 85
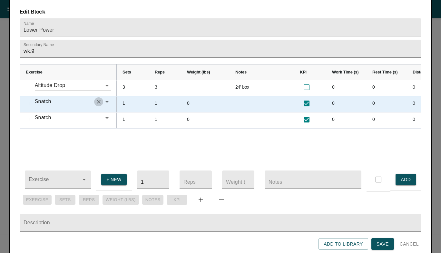
click at [98, 100] on icon "Clear" at bounding box center [99, 102] width 4 height 4
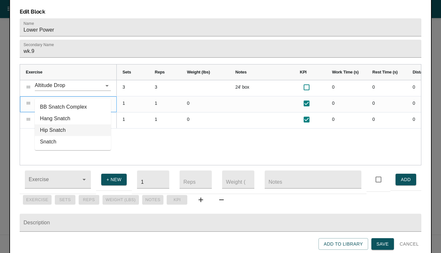
click at [62, 129] on li "Hip Snatch" at bounding box center [73, 131] width 76 height 12
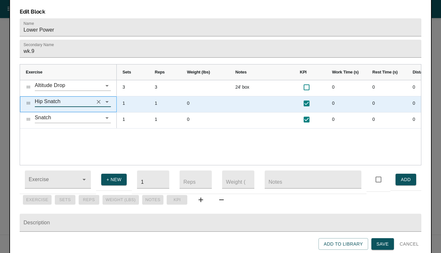
type input "Hip Snatch"
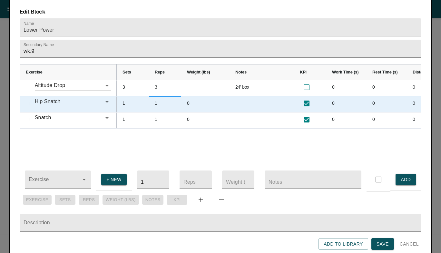
click at [158, 96] on div "1" at bounding box center [165, 104] width 32 height 16
click at [124, 96] on div "1" at bounding box center [133, 104] width 32 height 16
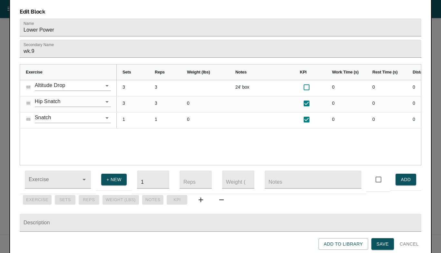
click at [132, 129] on div "24' box 0 0 0 0 3 3 0 0 0 0 92 3 3 0 0 0 0 102 1 1" at bounding box center [269, 122] width 305 height 85
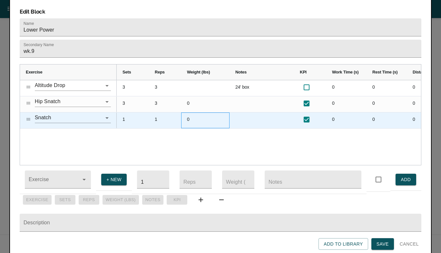
click at [217, 113] on div "0" at bounding box center [205, 121] width 48 height 16
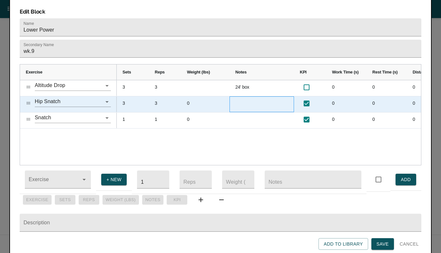
click at [238, 98] on div "Press SPACE to select this row." at bounding box center [262, 104] width 65 height 16
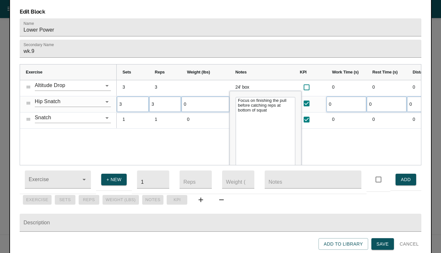
type textarea "Focus on finishing the pull before catching reps at bottom of squat."
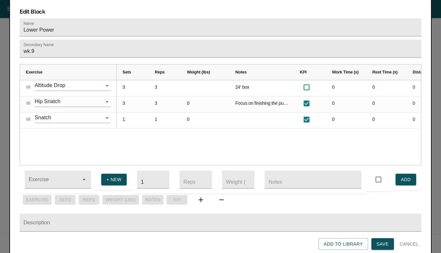
click at [210, 125] on div "24' box 0 0 0 0 3 3 0 Focus on finishing the pull before catching reps at botto…" at bounding box center [269, 122] width 305 height 85
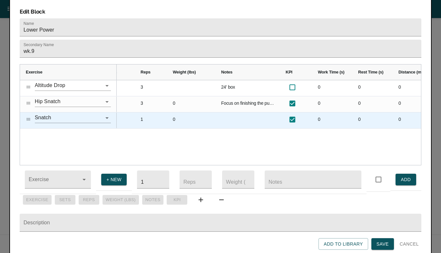
scroll to position [0, 69]
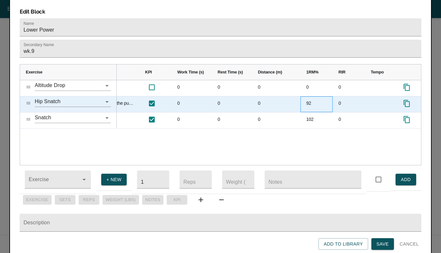
click at [307, 96] on div "92" at bounding box center [317, 104] width 32 height 16
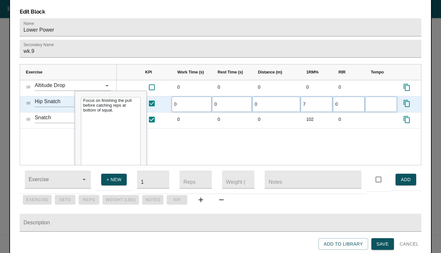
type input "75"
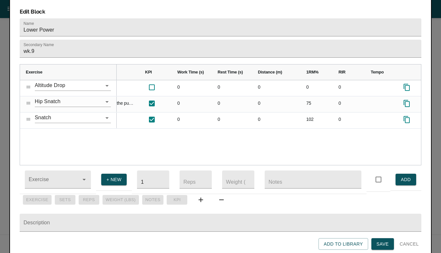
click at [293, 143] on div "24' box 0 0 0 0 0 0 Focus on finishing the pull before catching reps at bottom …" at bounding box center [269, 122] width 305 height 85
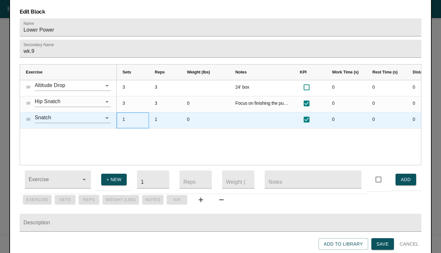
click at [125, 114] on div "1" at bounding box center [133, 121] width 32 height 16
click at [156, 113] on div "1" at bounding box center [165, 121] width 32 height 16
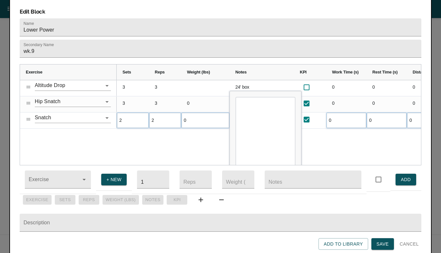
click at [158, 140] on div "24' box 0 0 0 0 3 3 0 Focus on finishing the pull before catching reps at botto…" at bounding box center [269, 122] width 305 height 85
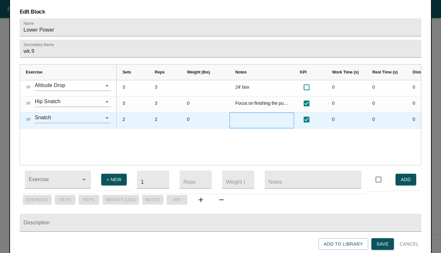
click at [248, 114] on div "Press SPACE to select this row." at bounding box center [262, 121] width 65 height 16
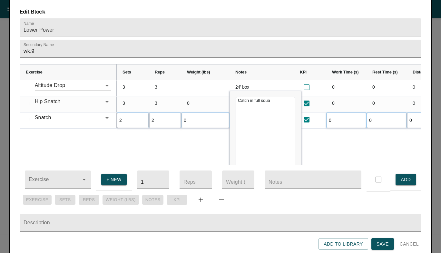
type textarea "Catch in full squat"
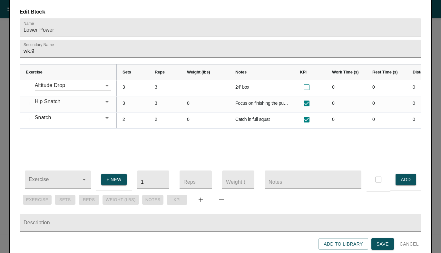
click at [193, 129] on div "24' box 0 0 0 0 3 3 0 Focus on finishing the pull before catching reps at botto…" at bounding box center [269, 122] width 305 height 85
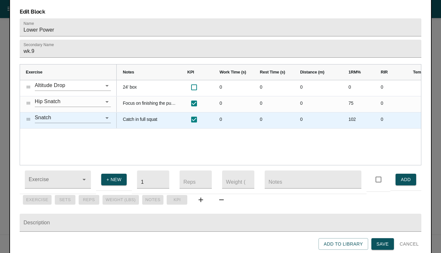
scroll to position [0, 114]
click at [351, 113] on div "102" at bounding box center [357, 121] width 32 height 16
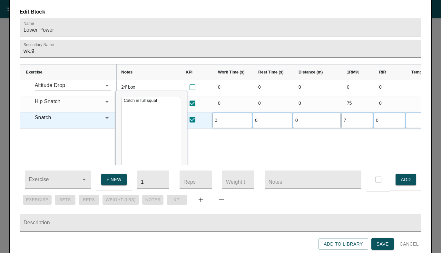
scroll to position [0, 0]
type input "75"
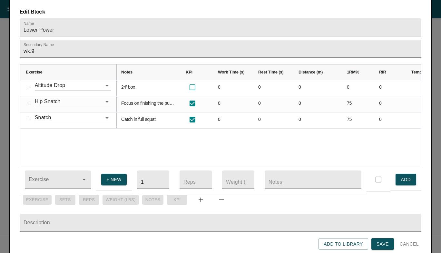
click at [324, 137] on div "24' box 0 0 0 0 3 0 0 Focus on finishing the pull before catching reps at botto…" at bounding box center [269, 122] width 305 height 85
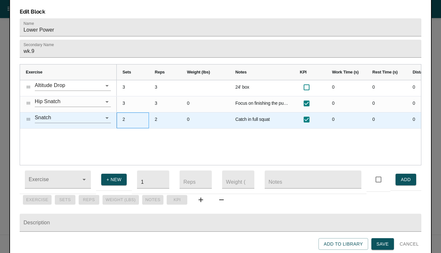
click at [125, 113] on div "2" at bounding box center [133, 121] width 32 height 16
click at [172, 113] on div "2" at bounding box center [165, 121] width 32 height 16
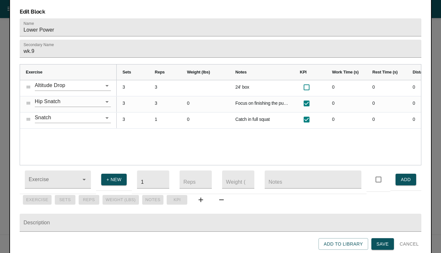
click at [161, 143] on div "24' box 0 0 0 0 3 3 0 Focus on finishing the pull before catching reps at botto…" at bounding box center [269, 122] width 305 height 85
click at [381, 241] on span "Save" at bounding box center [383, 244] width 12 height 8
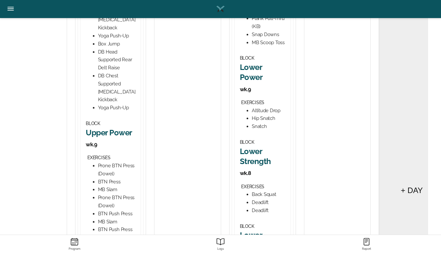
scroll to position [318, 0]
click at [249, 153] on h2 "Lower Strength" at bounding box center [262, 156] width 45 height 20
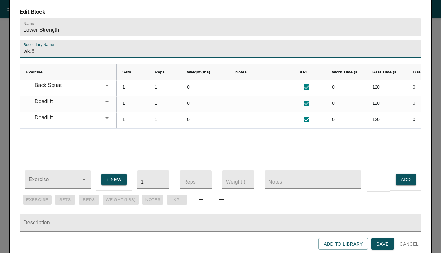
click at [55, 40] on input "wk.8" at bounding box center [221, 49] width 402 height 18
type input "wk.9"
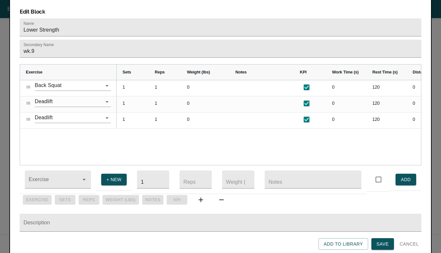
click at [72, 124] on div "Back Squat Deadlift Deadlift 1 1 0 0 120 0 90 1 1 0 0 120 0 92 1 1 0 0 120 0 102" at bounding box center [220, 122] width 401 height 85
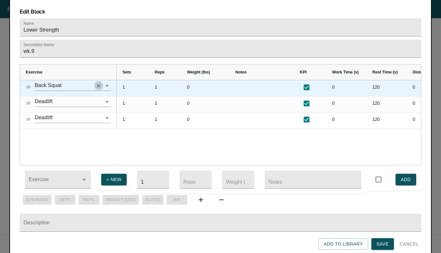
click at [98, 83] on icon "Clear" at bounding box center [98, 86] width 6 height 6
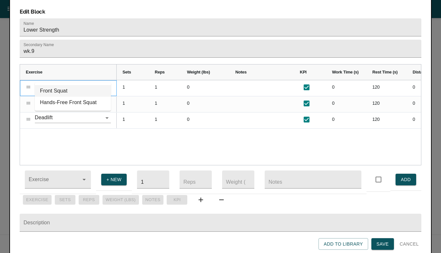
click at [63, 88] on li "Front Squat" at bounding box center [73, 91] width 76 height 12
type input "Front Squat"
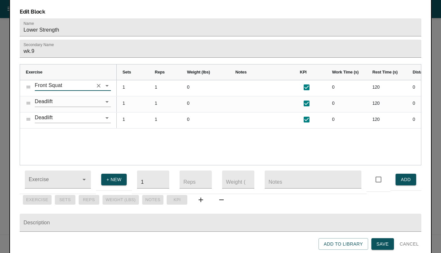
click at [82, 136] on div "Front Squat Deadlift Deadlift 1 1 0 0 120 0 90 1 1 0 0 120 0 92 1 1 0 0 120 0 1…" at bounding box center [220, 122] width 401 height 85
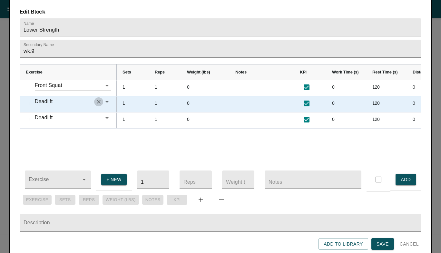
click at [99, 99] on icon "Clear" at bounding box center [98, 102] width 6 height 6
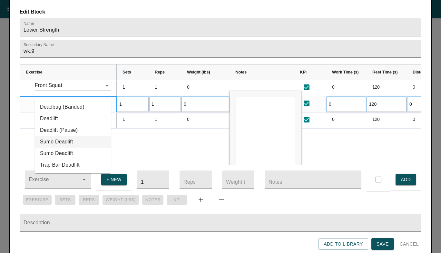
type input "dead"
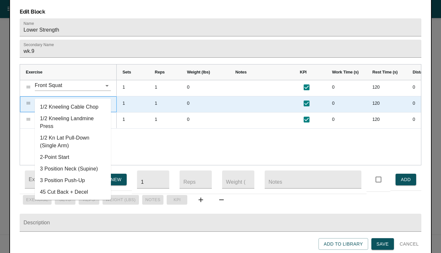
click at [58, 97] on input "text" at bounding box center [64, 102] width 58 height 10
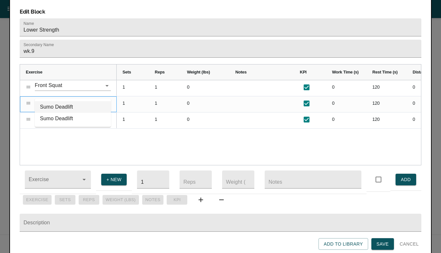
click at [55, 107] on li "Sumo Deadlift" at bounding box center [73, 107] width 76 height 12
type input "Sumo Deadlift"
click at [327, 133] on div "1 1 0 0 120 0 90 1 1 0 0 120 0 92 1 1 0 0 120 0 102" at bounding box center [269, 122] width 305 height 85
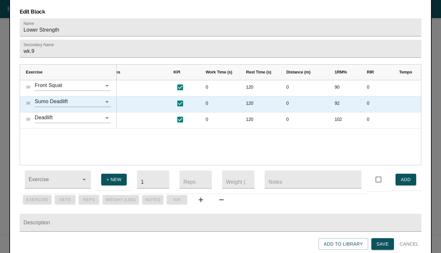
scroll to position [0, 179]
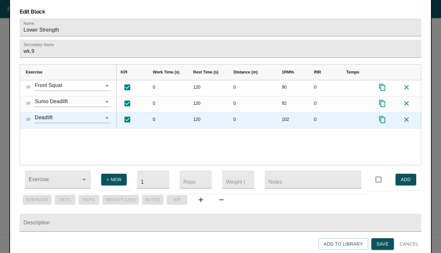
click at [408, 117] on icon at bounding box center [407, 119] width 5 height 5
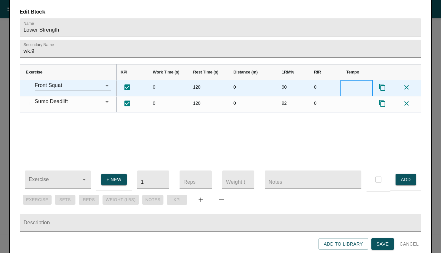
click at [350, 80] on div "Press SPACE to select this row." at bounding box center [357, 88] width 32 height 16
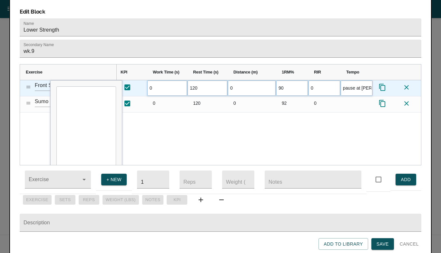
type input "2s pause at bottom"
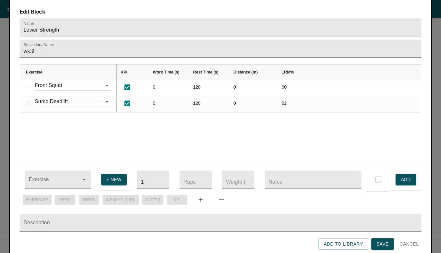
scroll to position [0, 0]
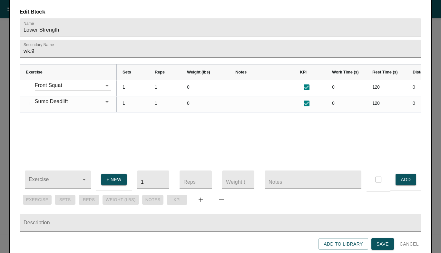
click at [304, 127] on div "0 120 0 90 1 1 0 0 120 0 92 1 1 0" at bounding box center [269, 122] width 305 height 85
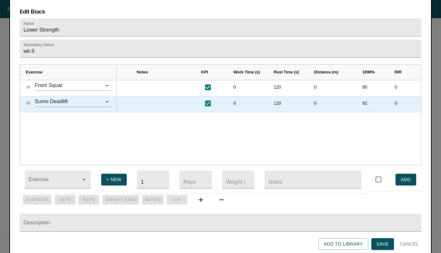
scroll to position [0, 179]
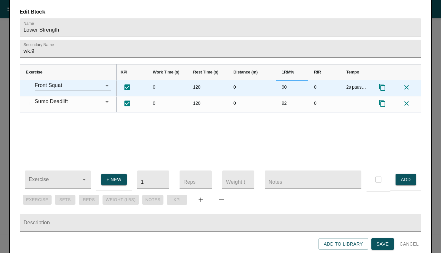
click at [286, 80] on div "90" at bounding box center [292, 88] width 32 height 16
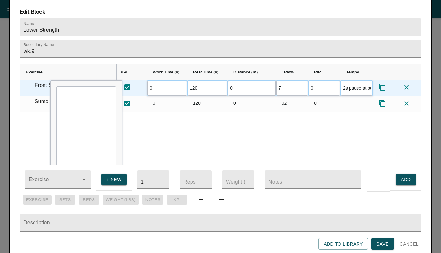
scroll to position [0, 0]
type input "75"
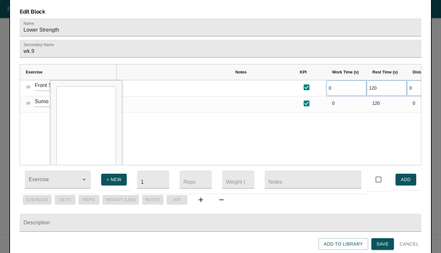
click at [244, 132] on div "0 120 0 75 0 2s pause at bottom 0 120 0 92 0" at bounding box center [269, 122] width 305 height 85
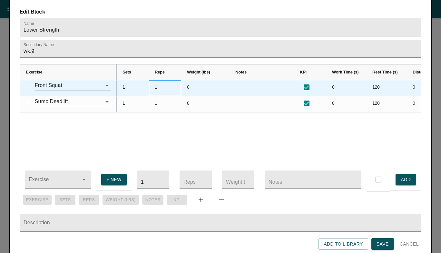
click at [156, 80] on div "1" at bounding box center [165, 88] width 32 height 16
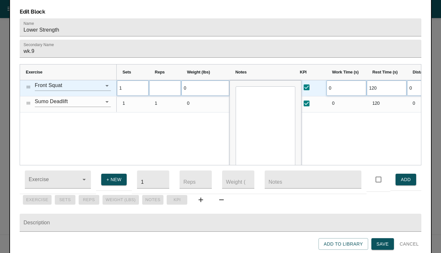
type input "4"
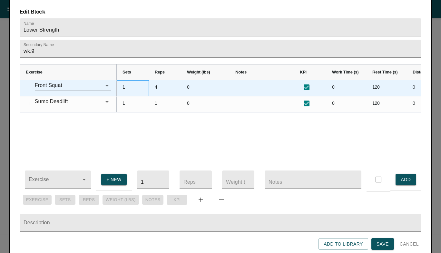
click at [125, 80] on div "1" at bounding box center [133, 88] width 32 height 16
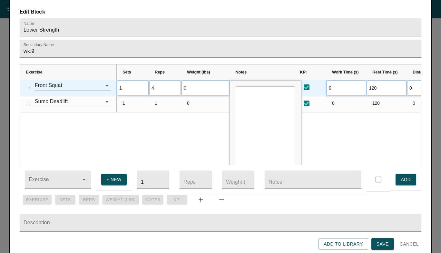
type input "4"
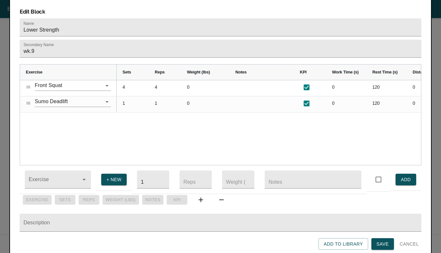
click at [127, 120] on div "0 120 0 75 4 4 0 0 120 0 92 1 1 0" at bounding box center [269, 122] width 305 height 85
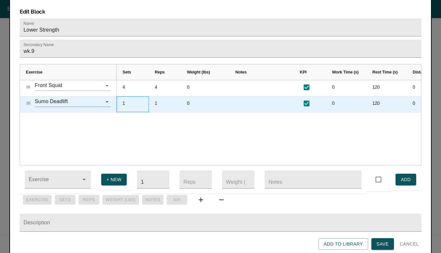
click at [124, 96] on div "1" at bounding box center [133, 104] width 32 height 16
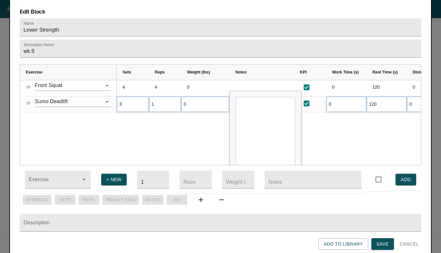
click at [154, 121] on div "0 120 0 75 4 4 0 0 120 0 92 3 1 0" at bounding box center [269, 122] width 305 height 85
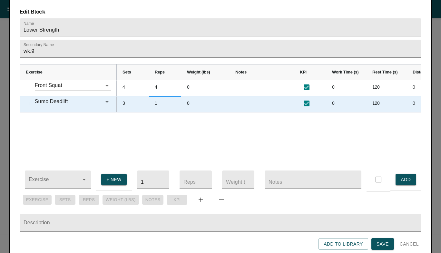
click at [158, 97] on div "1" at bounding box center [165, 104] width 32 height 16
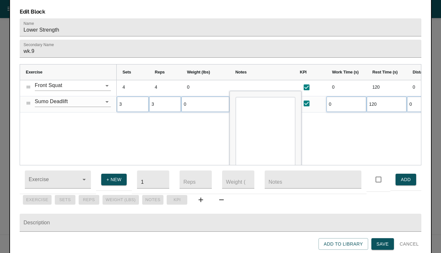
click at [159, 136] on div "0 120 0 75 4 4 0 0 120 0 92 3 3 0" at bounding box center [269, 122] width 305 height 85
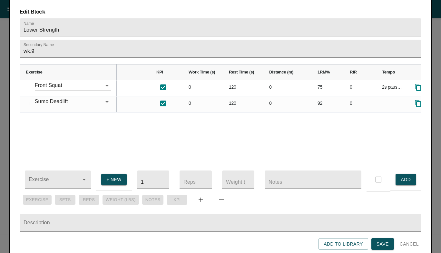
scroll to position [0, 179]
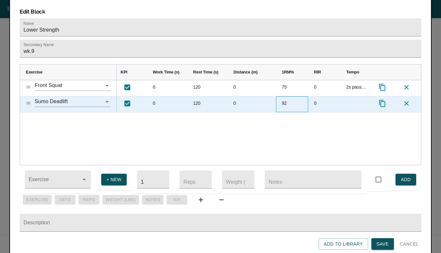
click at [282, 97] on div "92" at bounding box center [292, 104] width 32 height 16
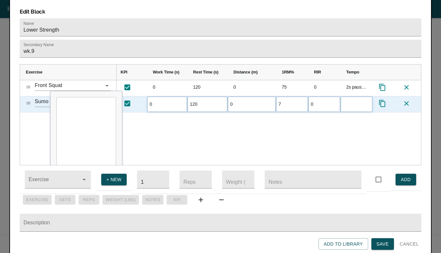
type input "75"
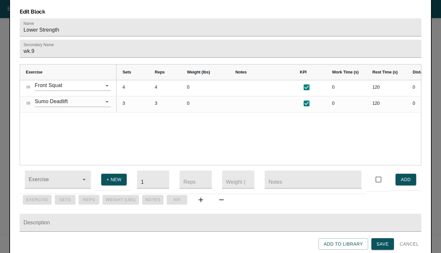
click at [272, 119] on div "0 120 0 75 4 4 0 0 120 0 75 3 3 0" at bounding box center [269, 122] width 305 height 85
click at [382, 240] on span "Save" at bounding box center [383, 244] width 12 height 8
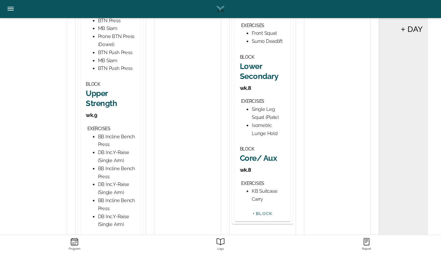
click at [253, 79] on h2 "Lower Secondary" at bounding box center [262, 71] width 45 height 20
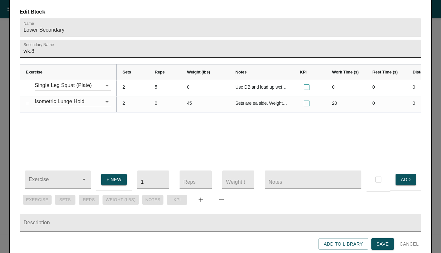
click at [88, 40] on input "wk.8" at bounding box center [221, 49] width 402 height 18
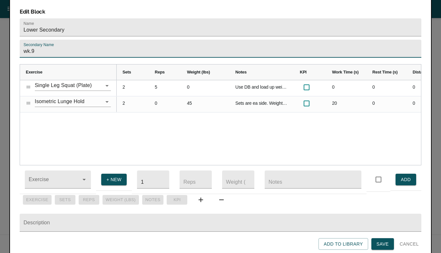
type input "wk.9"
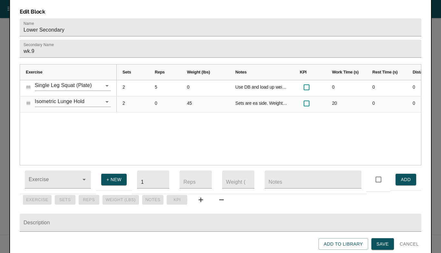
click at [73, 117] on div "Single Leg Squat (Plate) Isometric Lunge Hold 2 5 0 Use DB and load up weight b…" at bounding box center [220, 122] width 401 height 85
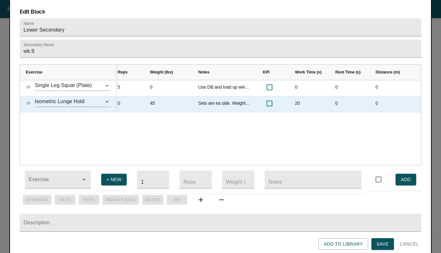
scroll to position [0, 3]
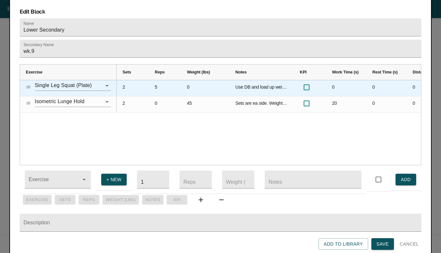
click at [250, 80] on div "Use DB and load up weight beyond 45#" at bounding box center [262, 88] width 65 height 16
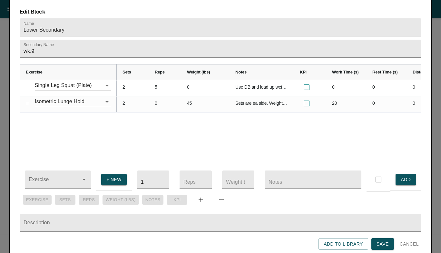
click at [193, 117] on div "Use DB and load up weight beyond 45# 0 0 0 0 0 5 2 Sets are ea side. Weight is …" at bounding box center [269, 122] width 305 height 85
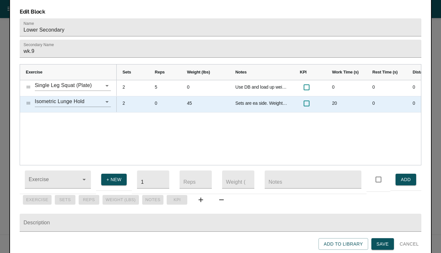
scroll to position [0, 53]
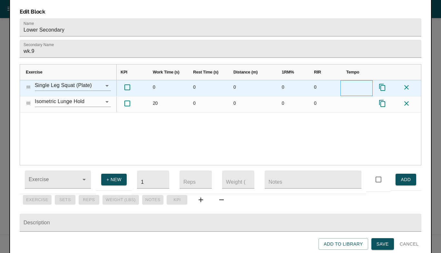
click at [356, 80] on div at bounding box center [357, 88] width 32 height 16
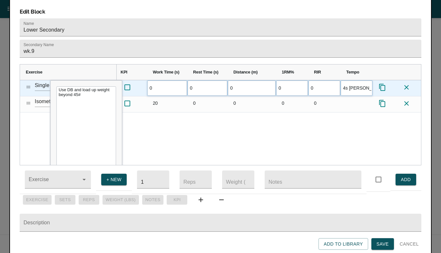
type input "4s lower"
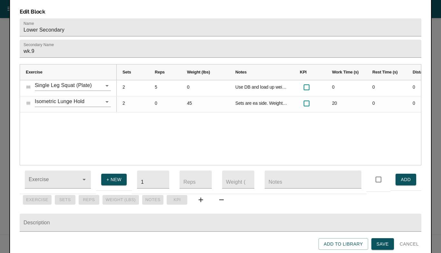
click at [306, 117] on div "Use DB and load up weight beyond 45# 0 0 0 0 2 5 0 Sets are ea side. Weight is …" at bounding box center [269, 122] width 305 height 85
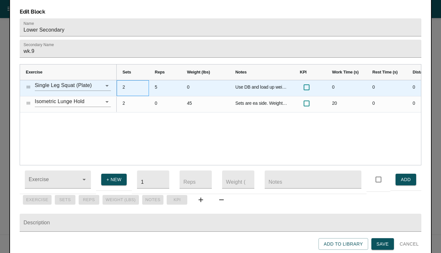
click at [125, 80] on div "2" at bounding box center [133, 88] width 32 height 16
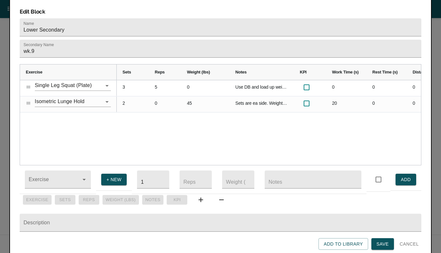
click at [125, 120] on div "Use DB and load up weight beyond 45# 0 0 0 0 3 5 0 Sets are ea side. Weight is …" at bounding box center [269, 122] width 305 height 85
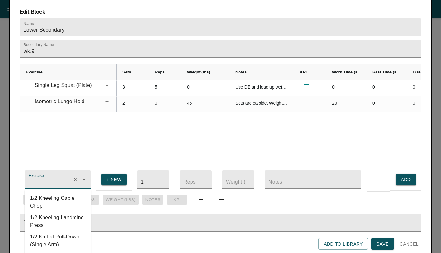
click at [56, 177] on input "Exercise" at bounding box center [48, 183] width 43 height 12
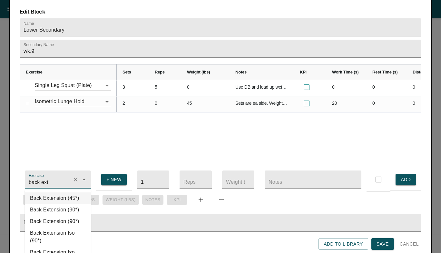
click at [56, 193] on li "Back Extension (45*)" at bounding box center [58, 199] width 66 height 12
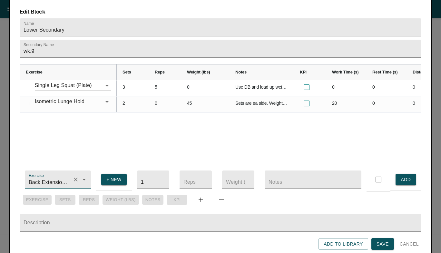
type input "Back Extension (45*)"
click at [404, 176] on span "ADD" at bounding box center [406, 180] width 10 height 8
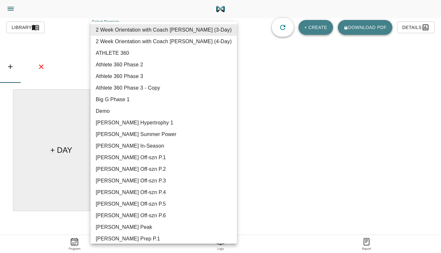
click at [219, 34] on body "[PERSON_NAME] Trainer Trainer Dashboard Program Builder Athlete Report One Rep …" at bounding box center [220, 144] width 441 height 289
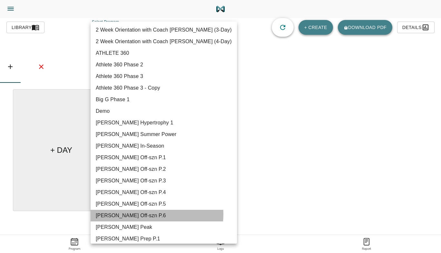
click at [147, 215] on li "[PERSON_NAME] Off-szn P.6" at bounding box center [164, 216] width 146 height 12
type input "616"
type input "[PERSON_NAME] Off-szn P.6"
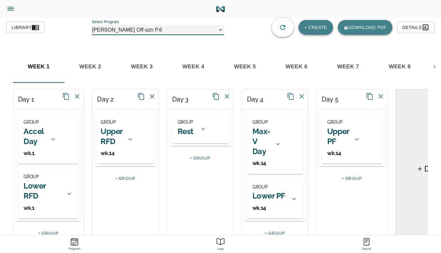
scroll to position [0, 111]
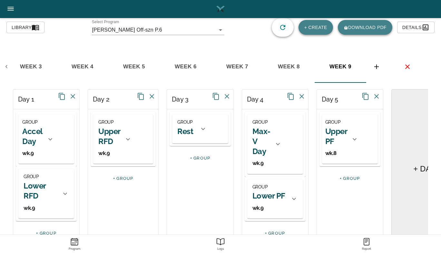
scroll to position [34, 0]
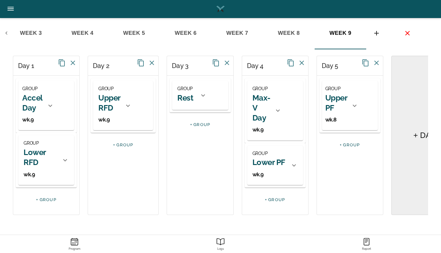
click at [290, 168] on icon at bounding box center [294, 166] width 8 height 8
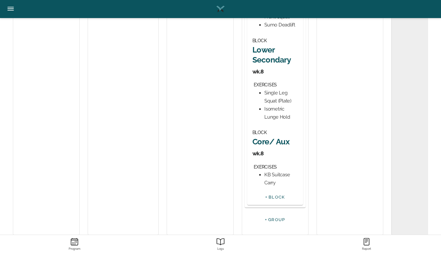
scroll to position [497, 0]
click at [257, 48] on h2 "Lower Secondary" at bounding box center [275, 54] width 45 height 20
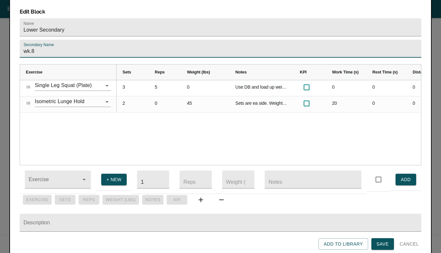
click at [68, 41] on input "wk.8" at bounding box center [221, 49] width 402 height 18
type input "wk.9"
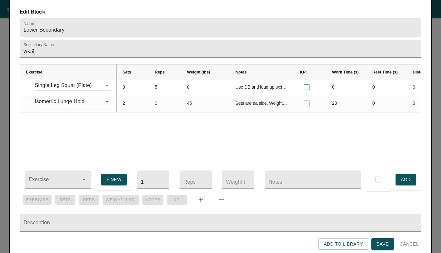
click at [78, 119] on div "Single Leg Squat (Plate) Isometric Lunge Hold 3 5 0 Use DB and load up weight b…" at bounding box center [220, 122] width 401 height 85
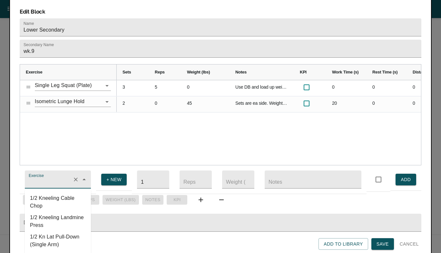
click at [61, 177] on input "Exercise" at bounding box center [48, 183] width 43 height 12
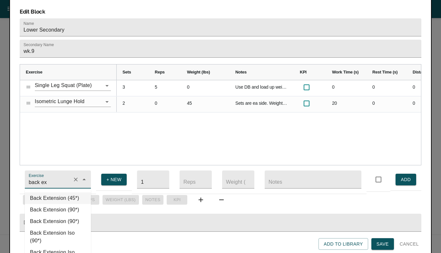
click at [55, 193] on li "Back Extension (45*)" at bounding box center [58, 199] width 66 height 12
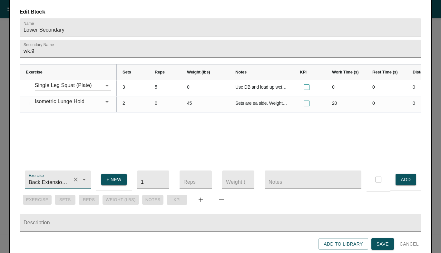
type input "Back Extension (45*)"
click at [407, 176] on span "ADD" at bounding box center [406, 180] width 10 height 8
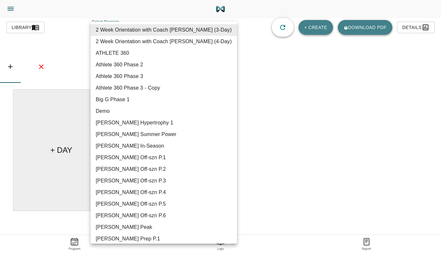
click at [198, 25] on body "[PERSON_NAME] Trainer Trainer Dashboard Program Builder Athlete Report One Rep …" at bounding box center [220, 144] width 441 height 289
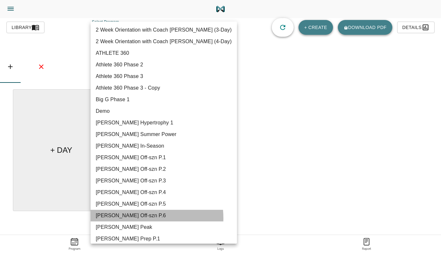
click at [134, 218] on li "[PERSON_NAME] Off-szn P.6" at bounding box center [164, 216] width 146 height 12
type input "616"
type input "[PERSON_NAME] Off-szn P.6"
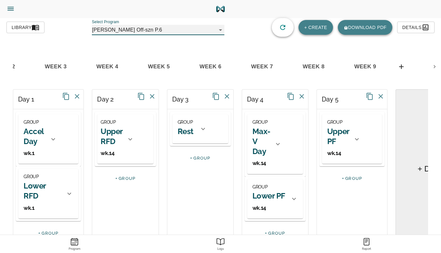
scroll to position [0, 87]
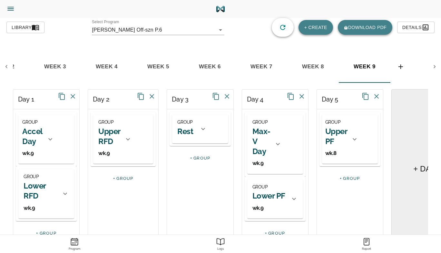
scroll to position [36, 0]
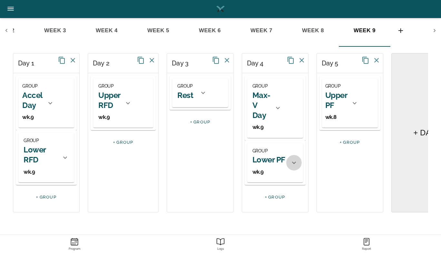
click at [286, 161] on div at bounding box center [293, 162] width 15 height 15
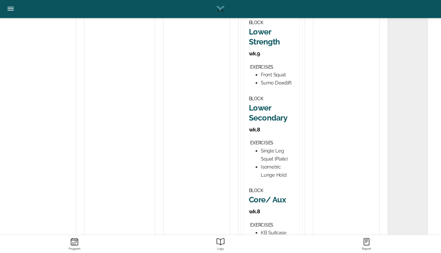
scroll to position [438, 0]
click at [262, 113] on h2 "Lower Secondary" at bounding box center [271, 113] width 45 height 20
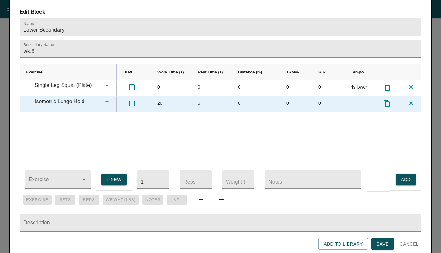
scroll to position [0, 0]
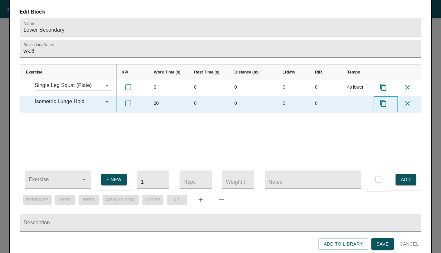
click at [383, 100] on icon at bounding box center [384, 104] width 8 height 8
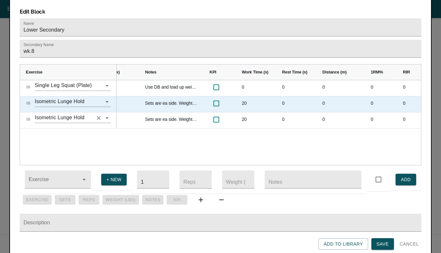
scroll to position [0, 89]
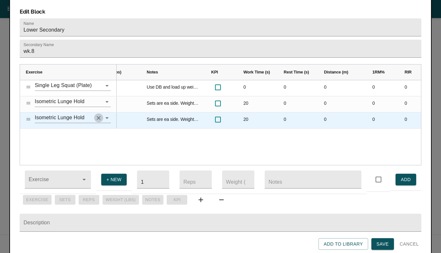
click at [96, 115] on icon "Clear" at bounding box center [98, 118] width 6 height 6
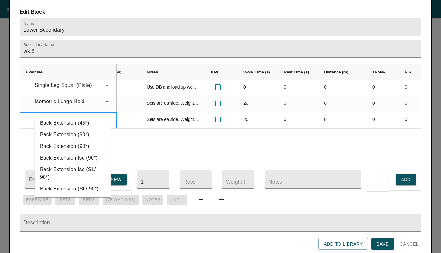
click at [73, 123] on li "Back Extension (45*)" at bounding box center [73, 123] width 76 height 12
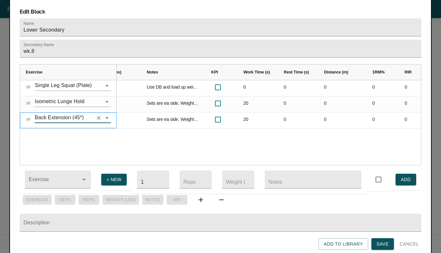
type input "Back Extension (45*)"
click at [106, 131] on div "Single Leg Squat (Plate) Isometric Lunge Hold Back Extension (45*) Use DB and l…" at bounding box center [220, 122] width 401 height 85
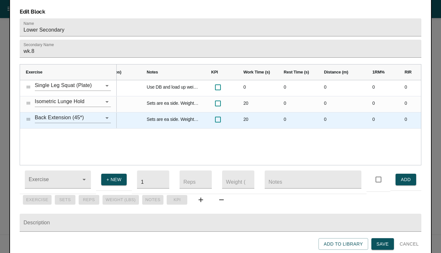
click at [162, 113] on div "Sets are ea side. Weight is ea DB" at bounding box center [173, 121] width 65 height 16
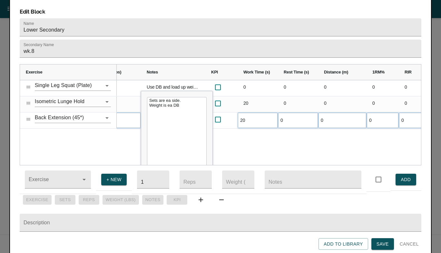
click at [162, 109] on textarea "Sets are ea side. Weight is ea DB" at bounding box center [177, 146] width 60 height 99
type textarea "S"
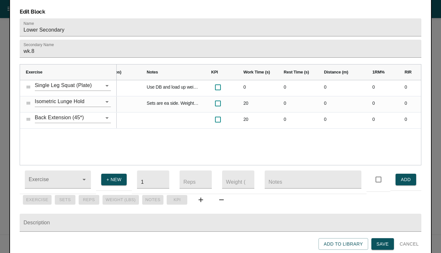
click at [131, 135] on div "Use DB and load up weight beyond 45# 0 0 0 0 0 4s lower 0 5 3 Sets are ea side.…" at bounding box center [269, 122] width 305 height 85
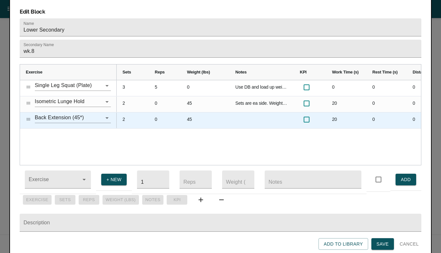
click at [126, 113] on div "2" at bounding box center [133, 121] width 32 height 16
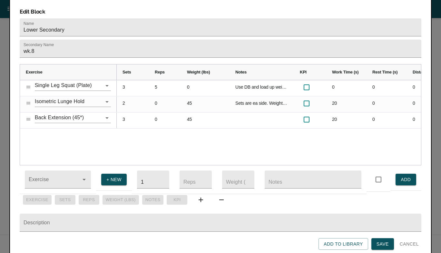
click at [138, 144] on div "Use DB and load up weight beyond 45# 0 0 0 0 0 5 3 Sets are ea side. Weight is …" at bounding box center [269, 122] width 305 height 85
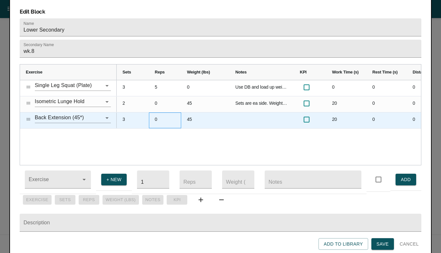
click at [155, 113] on div "0" at bounding box center [165, 121] width 32 height 16
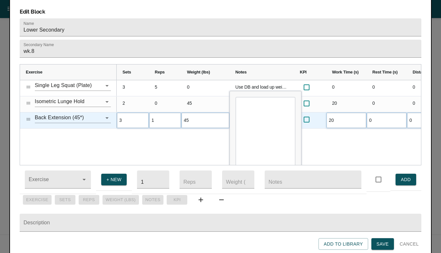
type input "12"
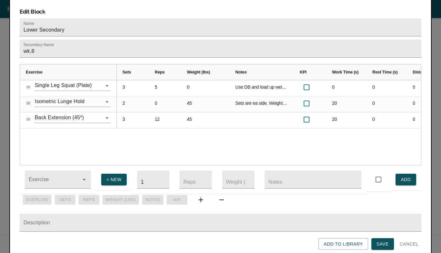
click at [168, 133] on div "Use DB and load up weight beyond 45# 0 0 0 0 0 5 3 Sets are ea side. Weight is …" at bounding box center [269, 122] width 305 height 85
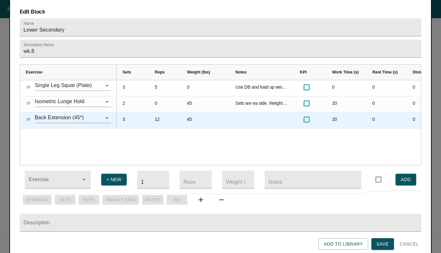
click at [190, 114] on div "45" at bounding box center [205, 121] width 48 height 16
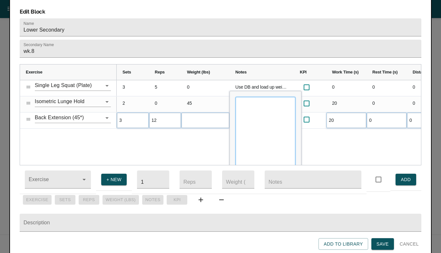
click at [245, 103] on textarea "Input Editor" at bounding box center [266, 146] width 60 height 99
type textarea "Hold 45# plate at chest"
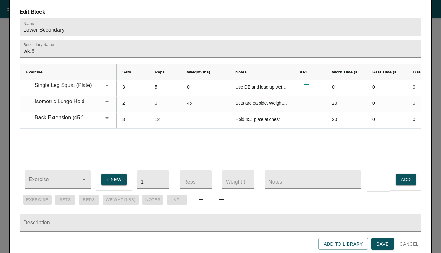
click at [207, 137] on div "Use DB and load up weight beyond 45# 0 0 0 0 0 5 3 Sets are ea side. Weight is …" at bounding box center [269, 122] width 305 height 85
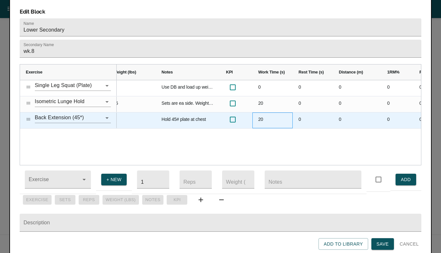
click at [262, 115] on div "20" at bounding box center [273, 121] width 40 height 16
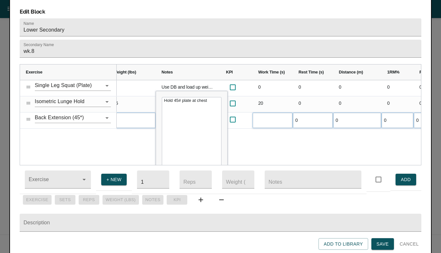
click at [284, 137] on div "Use DB and load up weight beyond 45# 0 0 0 0 0 5 3 0 4s lower Sets are ea side.…" at bounding box center [269, 122] width 305 height 85
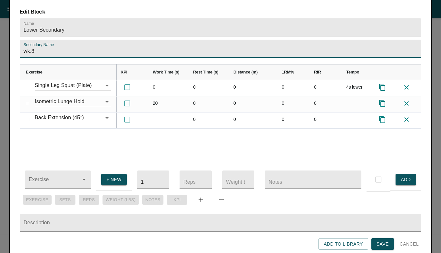
click at [263, 40] on input "wk.8" at bounding box center [221, 49] width 402 height 18
type input "wk.9"
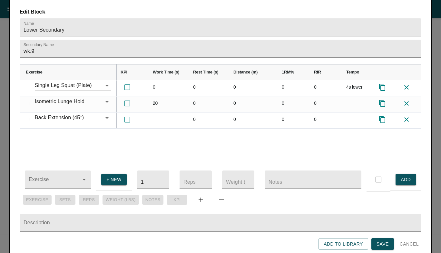
click at [227, 125] on div "Use DB and load up weight beyond 45# 0 0 0 0 0 4s lower Sets are ea side. Weigh…" at bounding box center [269, 122] width 305 height 85
click at [378, 243] on span "Save" at bounding box center [383, 244] width 12 height 8
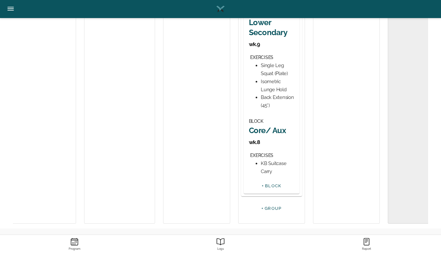
click at [254, 129] on h2 "Core/ Aux" at bounding box center [271, 130] width 45 height 10
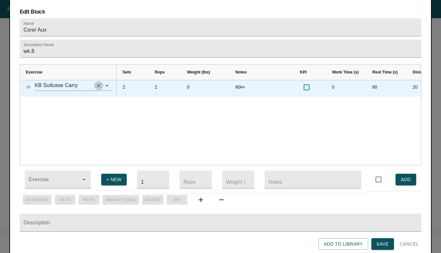
click at [96, 83] on icon "Clear" at bounding box center [98, 86] width 6 height 6
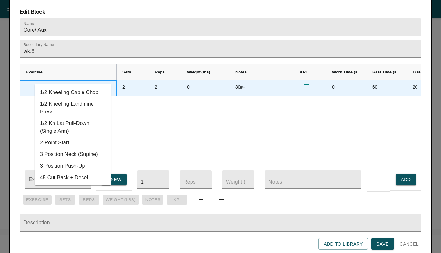
click at [73, 81] on input "text" at bounding box center [64, 86] width 58 height 10
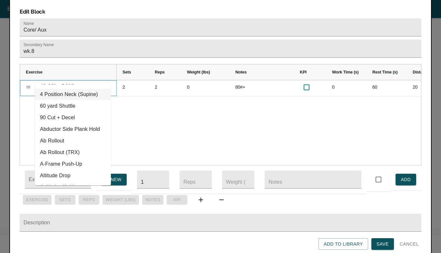
scroll to position [107, 0]
click at [56, 149] on li "Ab Rollout (TRX)" at bounding box center [73, 152] width 76 height 12
type input "Ab Rollout (TRX)"
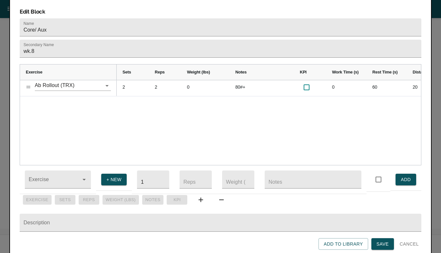
click at [90, 113] on div "Ab Rollout (TRX) 2 2 0 80#+ 0 60 20 0" at bounding box center [220, 122] width 401 height 85
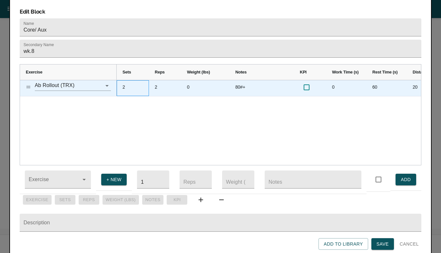
click at [126, 80] on div "2" at bounding box center [133, 88] width 32 height 16
click at [159, 81] on div "2" at bounding box center [165, 88] width 32 height 16
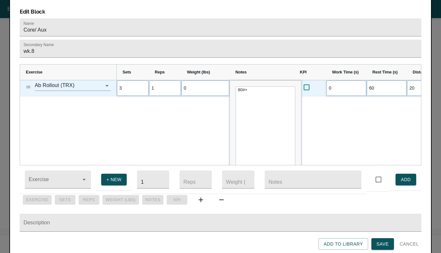
type input "10"
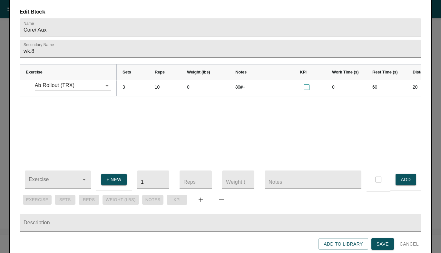
click at [184, 115] on div "3 10 0 80#+ 0 60 20 0" at bounding box center [269, 122] width 305 height 85
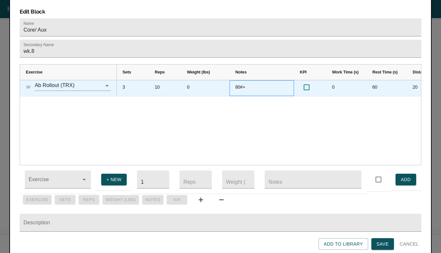
click at [245, 80] on div "80#+" at bounding box center [262, 88] width 65 height 16
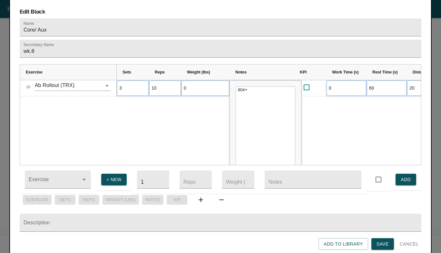
click at [245, 86] on textarea "80#+" at bounding box center [266, 135] width 60 height 99
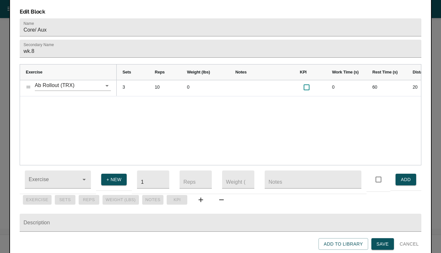
click at [226, 94] on div "3 10 0 0 60 20 0" at bounding box center [269, 122] width 305 height 85
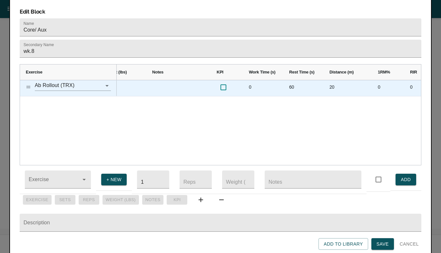
scroll to position [0, 84]
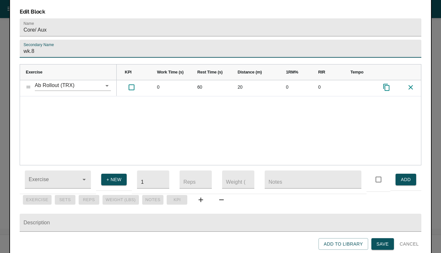
click at [169, 42] on input "wk.8" at bounding box center [221, 49] width 402 height 18
type input "wk.9"
click at [175, 121] on div "0 0 60 20 0 0" at bounding box center [269, 122] width 305 height 85
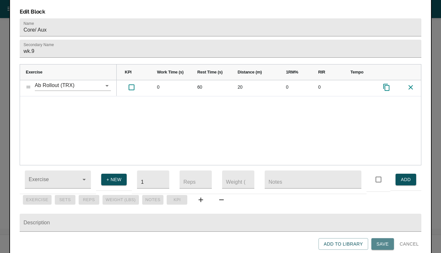
click at [387, 245] on span "Save" at bounding box center [383, 244] width 12 height 8
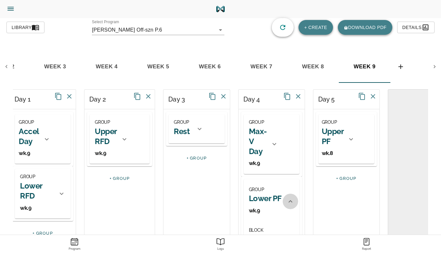
click at [288, 201] on icon at bounding box center [291, 202] width 8 height 8
click at [336, 130] on h2 "Upper PF" at bounding box center [333, 136] width 22 height 20
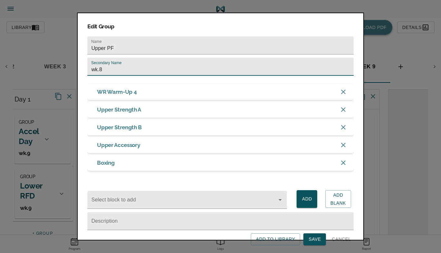
click at [218, 65] on input "wk.8" at bounding box center [220, 67] width 266 height 18
type input "wk.9"
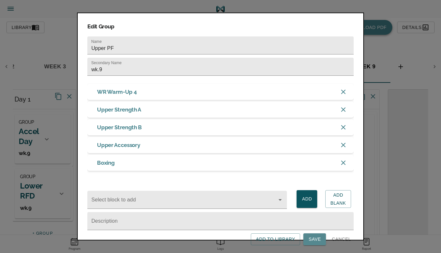
click at [313, 244] on span "Save" at bounding box center [315, 240] width 12 height 8
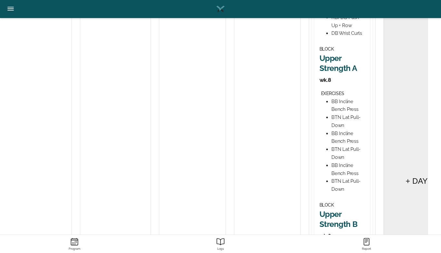
scroll to position [342, 0]
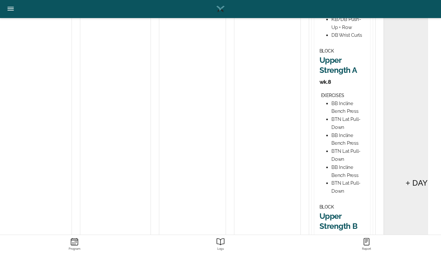
click at [327, 58] on h2 "Upper Strength A" at bounding box center [342, 65] width 45 height 20
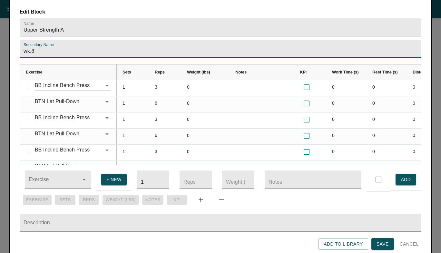
click at [248, 40] on input "wk.8" at bounding box center [221, 49] width 402 height 18
type input "wk.9"
click at [250, 26] on input "Upper Strength A" at bounding box center [221, 27] width 402 height 18
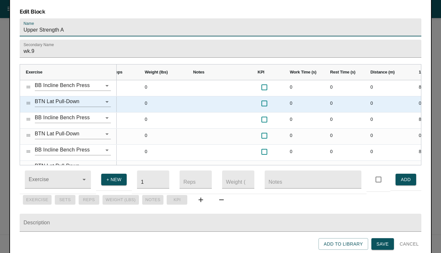
scroll to position [0, 32]
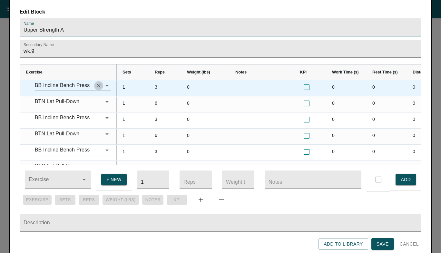
click at [99, 83] on icon "Clear" at bounding box center [98, 86] width 6 height 6
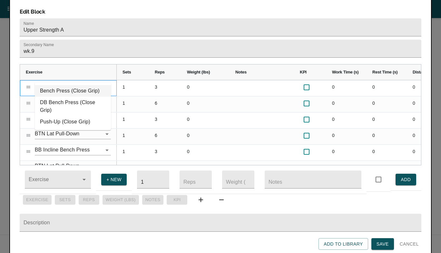
click at [77, 91] on li "Bench Press (Close Grip)" at bounding box center [73, 91] width 76 height 12
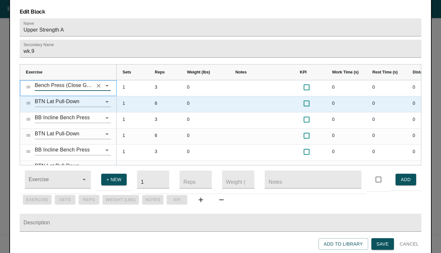
type input "Bench Press (Close Grip)"
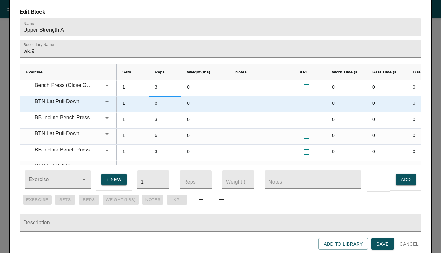
click at [158, 96] on div "6" at bounding box center [165, 104] width 32 height 16
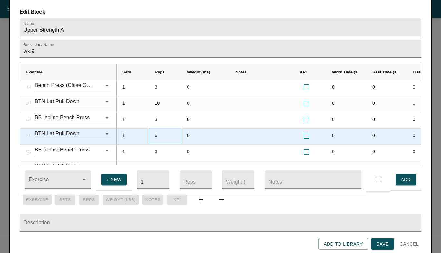
click at [158, 129] on div "6" at bounding box center [165, 137] width 32 height 16
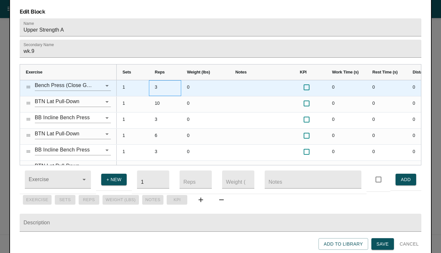
click at [155, 80] on div "3" at bounding box center [165, 88] width 32 height 16
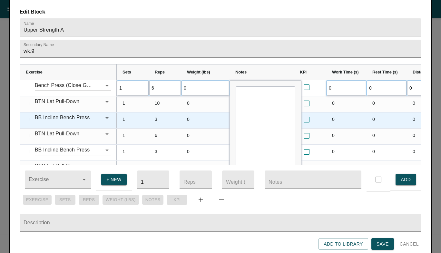
click at [164, 113] on div "3" at bounding box center [165, 121] width 32 height 16
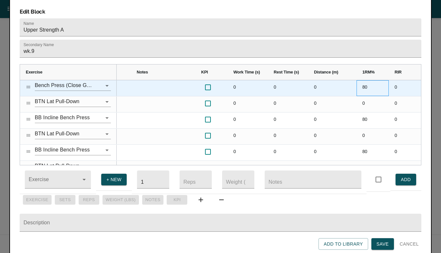
click at [365, 81] on div "80" at bounding box center [373, 88] width 32 height 16
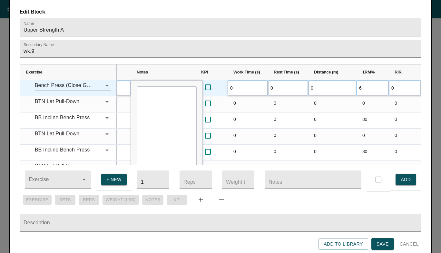
type input "67"
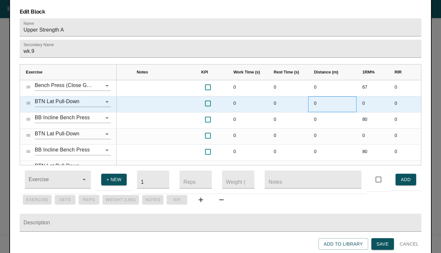
click at [324, 101] on div "0" at bounding box center [332, 104] width 48 height 16
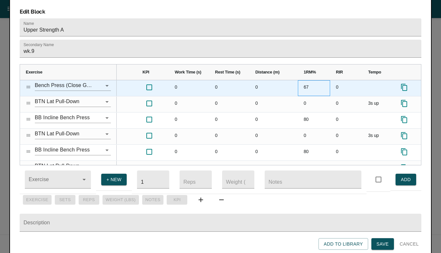
click at [304, 80] on div "67" at bounding box center [314, 88] width 32 height 16
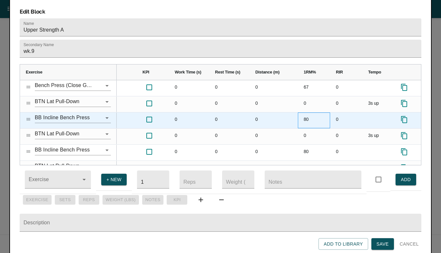
click at [300, 113] on div "80" at bounding box center [314, 121] width 32 height 16
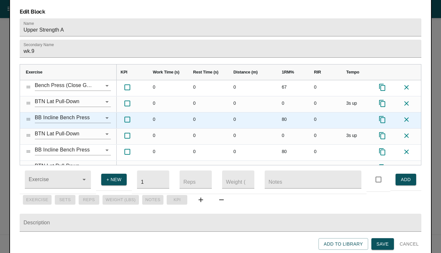
click at [408, 116] on icon at bounding box center [407, 120] width 8 height 8
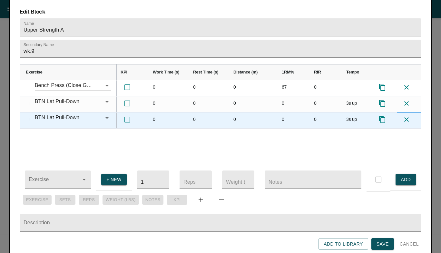
click at [408, 116] on icon at bounding box center [407, 120] width 8 height 8
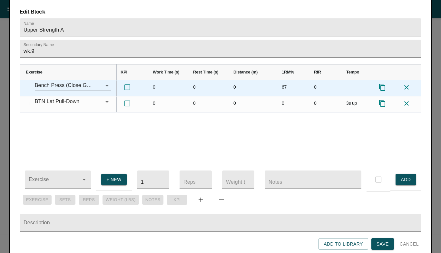
click at [381, 84] on icon "Press SPACE to select this row." at bounding box center [382, 87] width 6 height 7
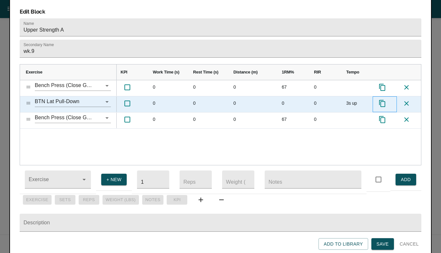
click at [382, 100] on icon "Press SPACE to select this row." at bounding box center [383, 104] width 8 height 8
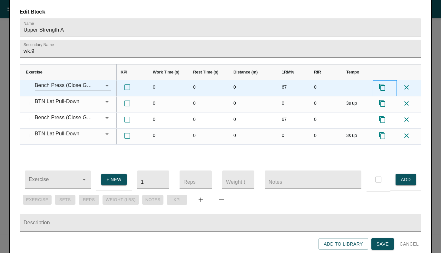
click at [383, 84] on icon "Press SPACE to select this row." at bounding box center [383, 88] width 8 height 8
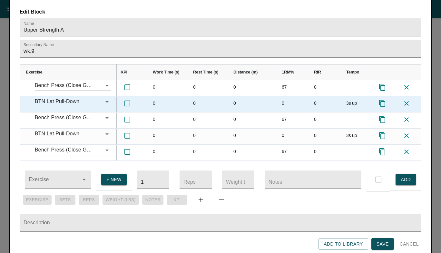
click at [384, 100] on icon "Press SPACE to select this row." at bounding box center [383, 104] width 8 height 8
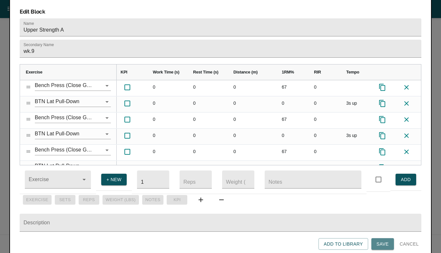
click at [384, 243] on span "Save" at bounding box center [383, 244] width 12 height 8
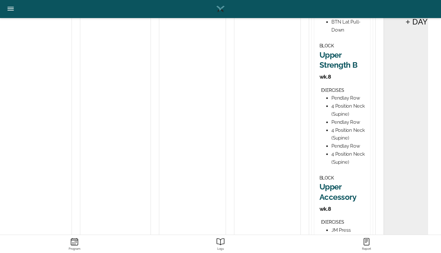
click at [329, 66] on h2 "Upper Strength B" at bounding box center [342, 60] width 45 height 20
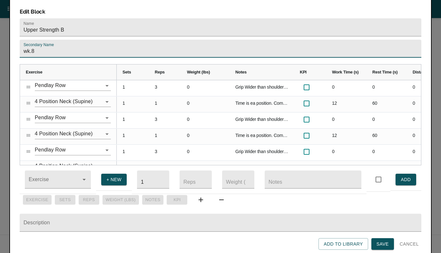
click at [222, 42] on input "wk.8" at bounding box center [221, 49] width 402 height 18
type input "wk.9"
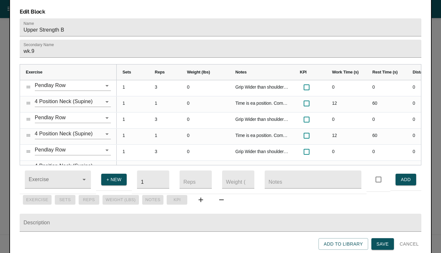
click at [227, 8] on h3 "Edit Block" at bounding box center [221, 11] width 402 height 7
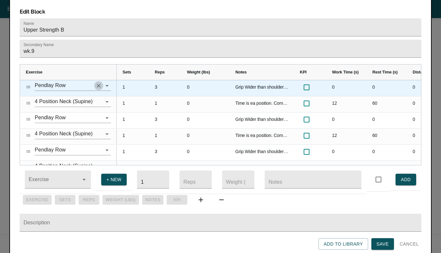
click at [99, 84] on icon "Clear" at bounding box center [99, 86] width 4 height 4
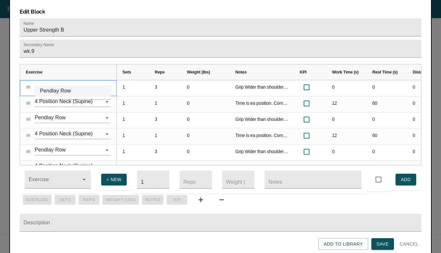
click at [71, 89] on li "Pendlay Row" at bounding box center [73, 91] width 76 height 12
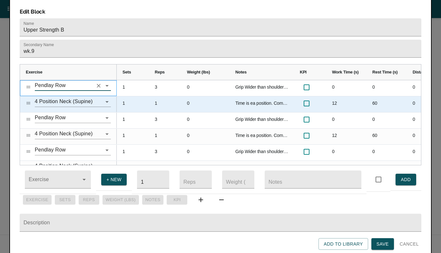
type input "Pendlay Row"
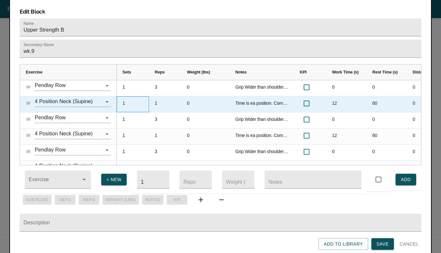
click at [135, 96] on div "1" at bounding box center [133, 104] width 32 height 16
click at [100, 100] on icon "Clear" at bounding box center [99, 102] width 4 height 4
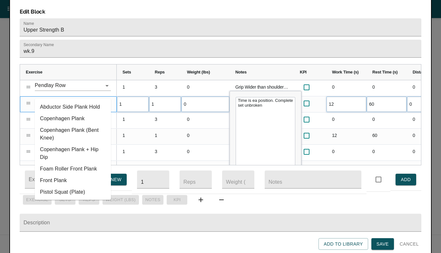
type input "p"
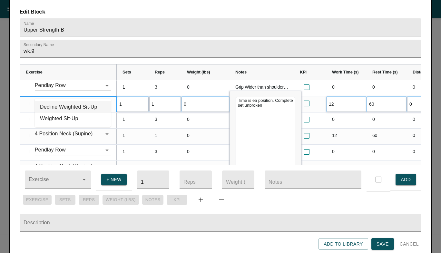
type input "weight"
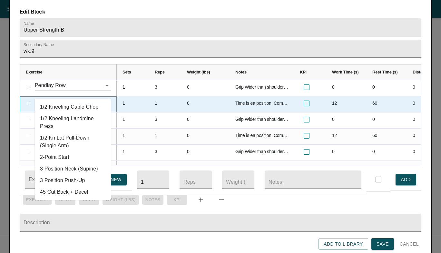
click at [65, 97] on input "text" at bounding box center [64, 102] width 58 height 10
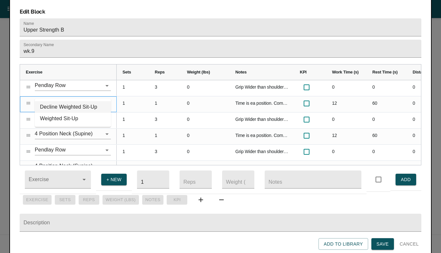
click at [62, 107] on li "Decline Weighted Sit-Up" at bounding box center [73, 107] width 76 height 12
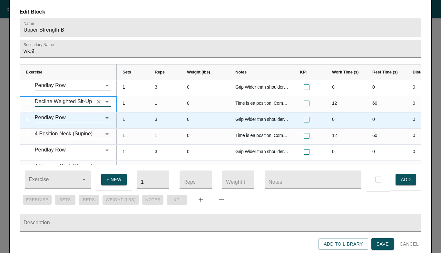
scroll to position [507, 0]
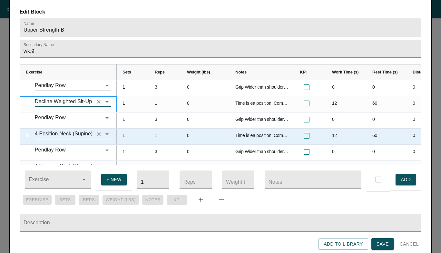
type input "Decline Weighted Sit-Up"
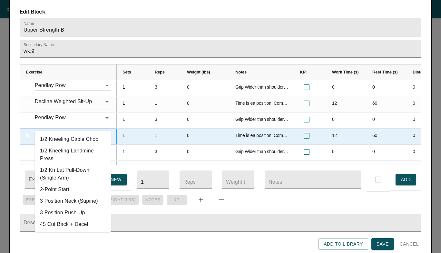
click at [64, 129] on input "4 Position Neck (Supine)" at bounding box center [64, 134] width 58 height 10
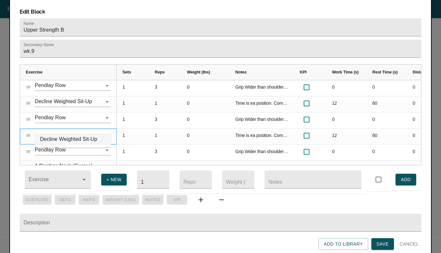
click at [79, 142] on li "Decline Weighted Sit-Up" at bounding box center [73, 140] width 76 height 12
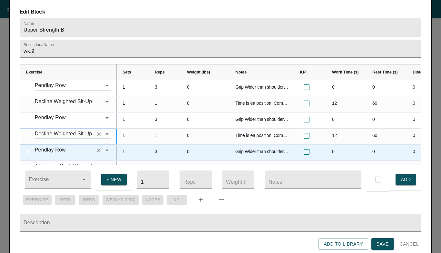
scroll to position [12, 0]
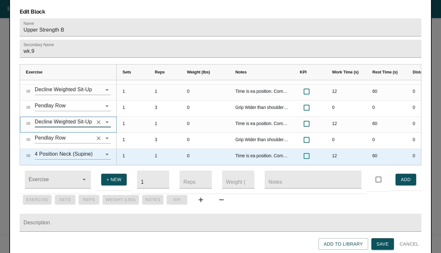
type input "Decline Weighted Sit-Up"
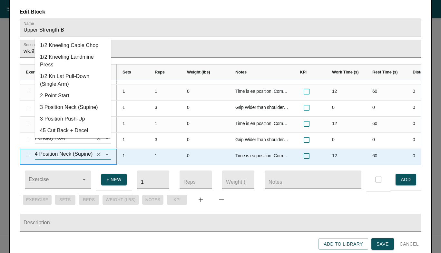
click at [70, 149] on input "4 Position Neck (Supine)" at bounding box center [64, 154] width 58 height 10
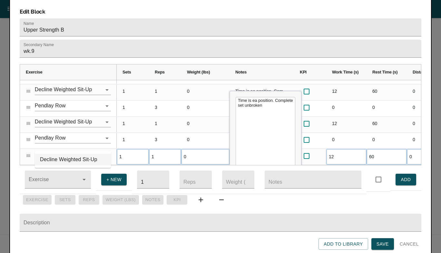
type input "4 Position Neck (Supine)"
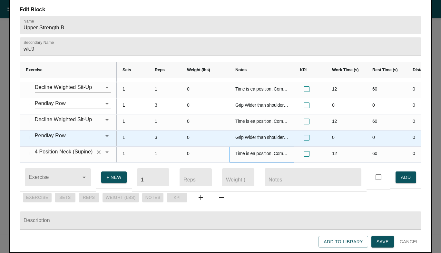
scroll to position [11, 0]
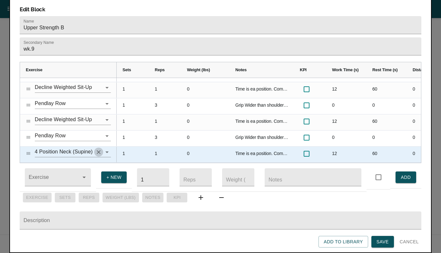
click at [101, 149] on icon "Clear" at bounding box center [98, 152] width 6 height 6
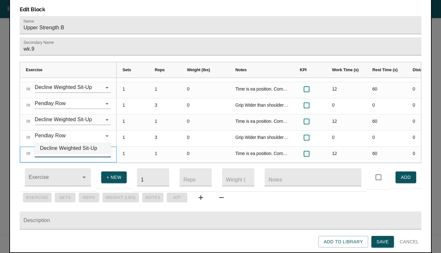
click at [77, 147] on li "Decline Weighted Sit-Up" at bounding box center [73, 149] width 76 height 12
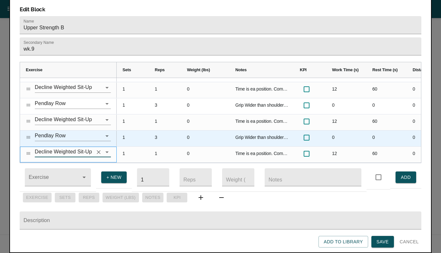
type input "Decline Weighted Sit-Up"
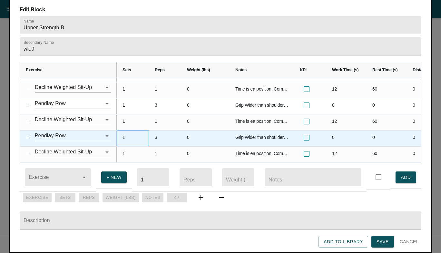
click at [148, 131] on div "1" at bounding box center [133, 139] width 32 height 16
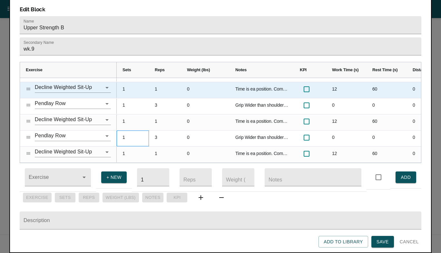
scroll to position [0, 0]
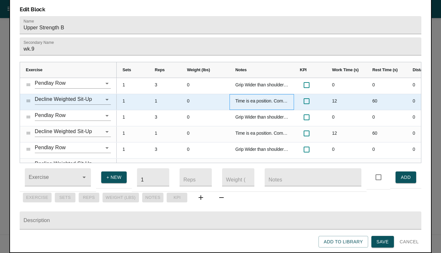
click at [248, 94] on div "Time is ea position. Complete set unbroken" at bounding box center [262, 102] width 65 height 16
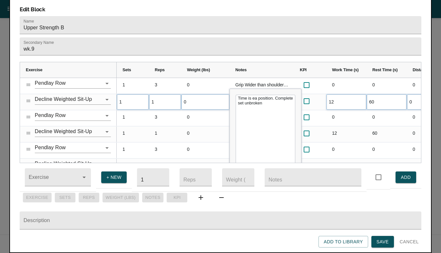
click at [248, 95] on textarea "Time is ea position. Complete set unbroken" at bounding box center [266, 144] width 60 height 99
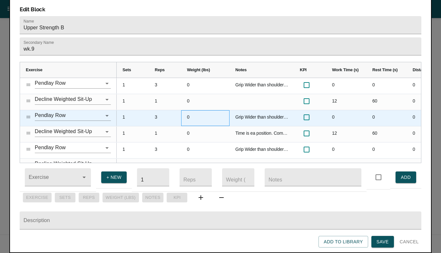
click at [201, 110] on div "0" at bounding box center [205, 118] width 48 height 16
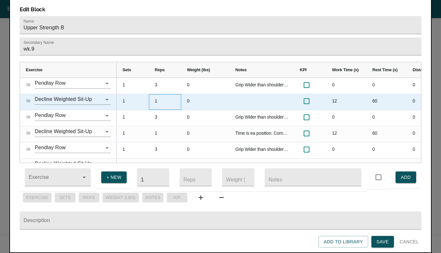
click at [162, 94] on div "1" at bounding box center [165, 102] width 32 height 16
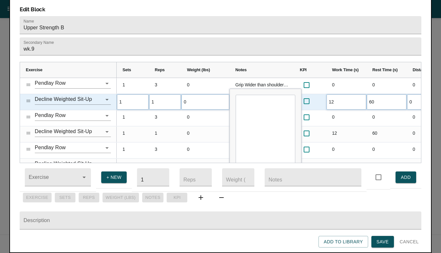
type input "12"
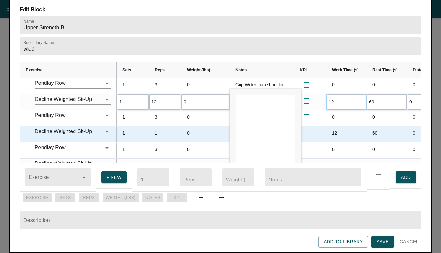
click at [168, 126] on div "1" at bounding box center [165, 134] width 32 height 16
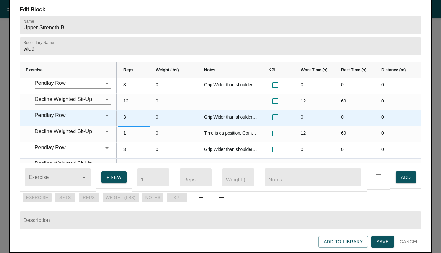
scroll to position [0, 39]
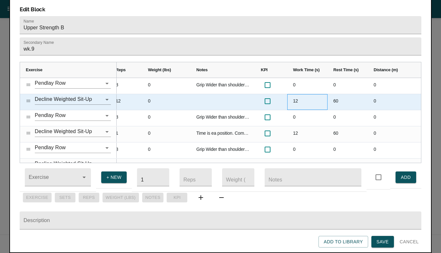
click at [297, 94] on div "12" at bounding box center [307, 102] width 40 height 16
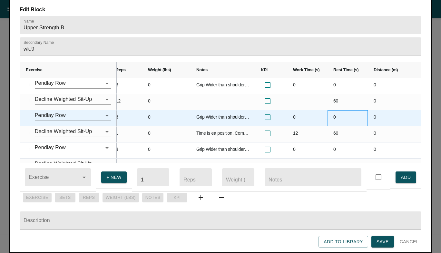
click at [330, 110] on div "0" at bounding box center [348, 118] width 40 height 16
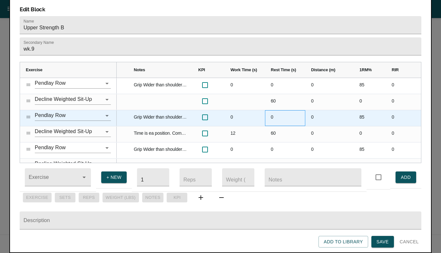
scroll to position [0, 120]
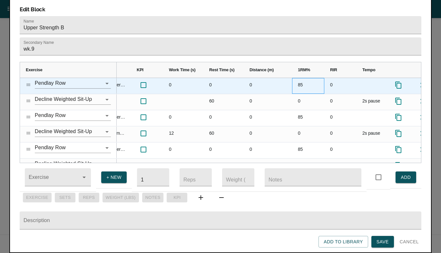
click at [299, 78] on div "85" at bounding box center [308, 86] width 32 height 16
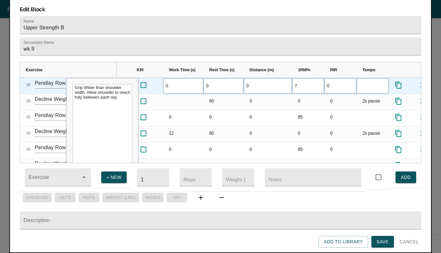
type input "75"
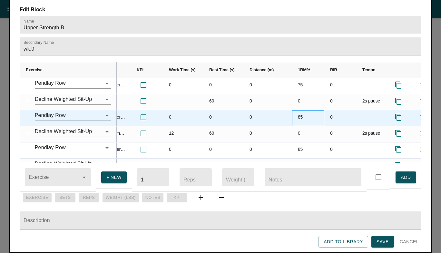
click at [305, 110] on div "85" at bounding box center [308, 118] width 32 height 16
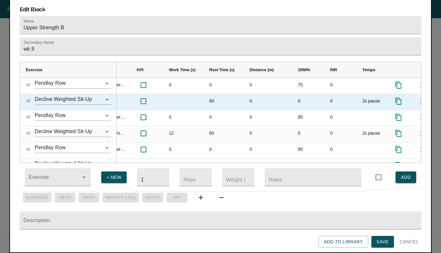
click at [364, 94] on div "2s pause" at bounding box center [373, 102] width 32 height 16
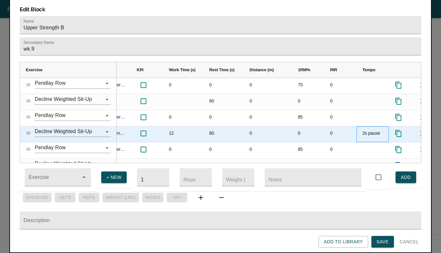
click at [357, 126] on div "2s pause" at bounding box center [373, 134] width 32 height 16
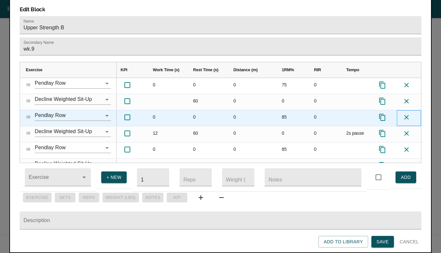
click at [406, 115] on icon at bounding box center [407, 117] width 5 height 5
click at [406, 115] on icon "Press SPACE to select this row." at bounding box center [407, 117] width 5 height 5
click at [406, 115] on icon at bounding box center [407, 117] width 5 height 5
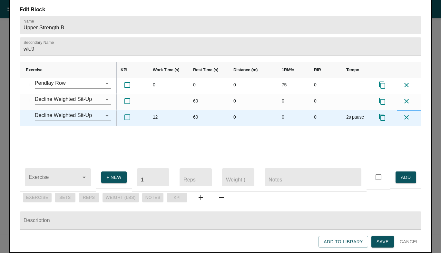
click at [406, 115] on icon "Press SPACE to select this row." at bounding box center [407, 117] width 5 height 5
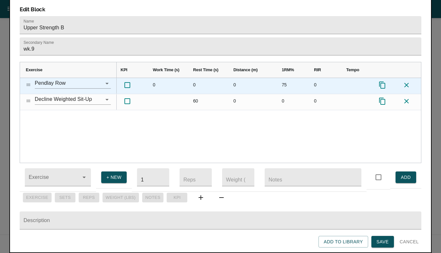
click at [384, 81] on icon "Press SPACE to select this row." at bounding box center [383, 85] width 8 height 8
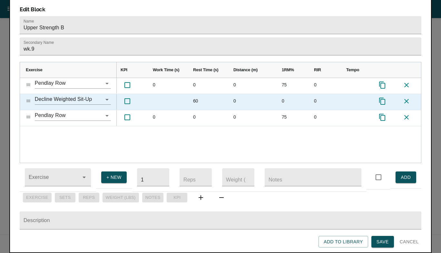
click at [382, 97] on icon "Press SPACE to select this row." at bounding box center [383, 101] width 8 height 8
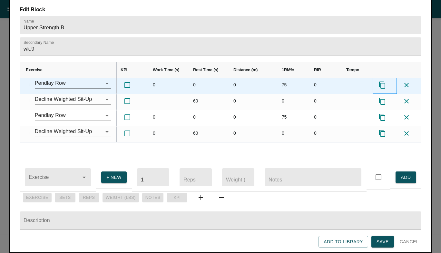
click at [382, 81] on icon "Press SPACE to select this row." at bounding box center [383, 85] width 8 height 8
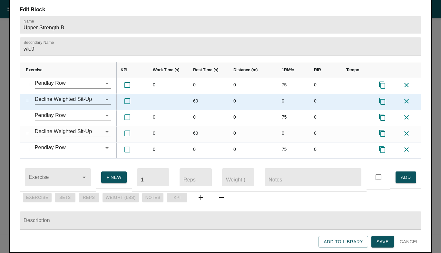
click at [383, 97] on icon "Press SPACE to select this row." at bounding box center [383, 101] width 8 height 8
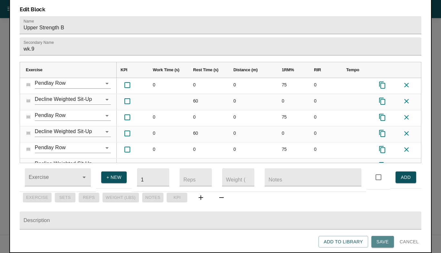
click at [385, 238] on span "Save" at bounding box center [383, 242] width 12 height 8
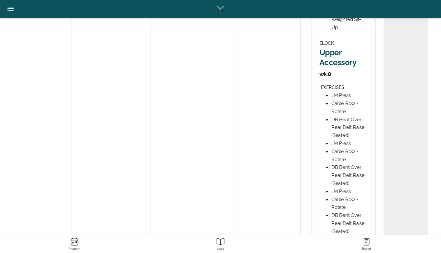
click at [328, 53] on h2 "Upper Accessory" at bounding box center [342, 57] width 45 height 20
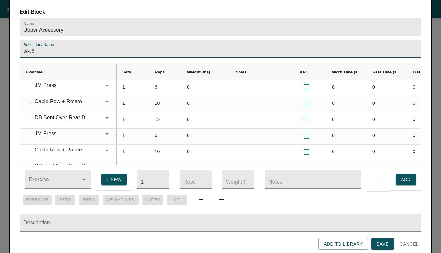
click at [248, 40] on input "wk.8" at bounding box center [221, 49] width 402 height 18
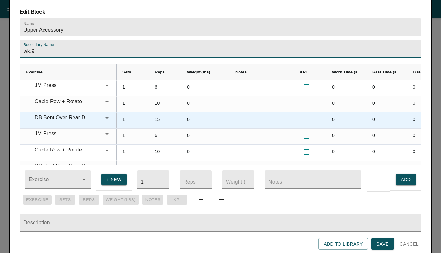
type input "wk.9"
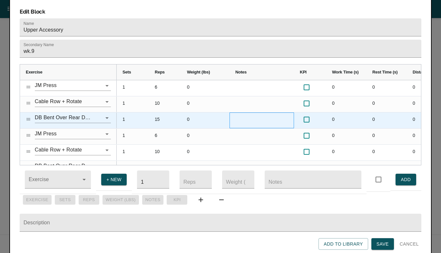
click at [248, 113] on div at bounding box center [262, 121] width 65 height 16
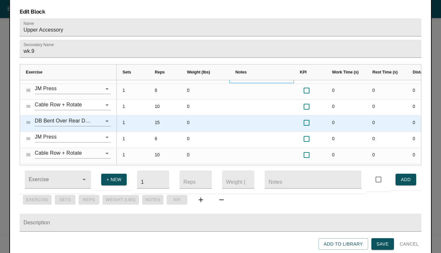
scroll to position [49, 0]
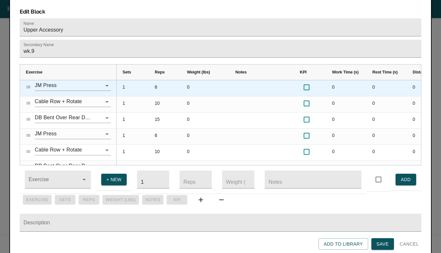
click at [157, 80] on div "6" at bounding box center [165, 88] width 32 height 16
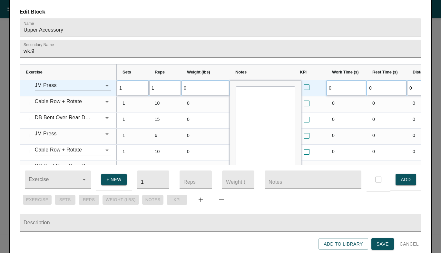
type input "10"
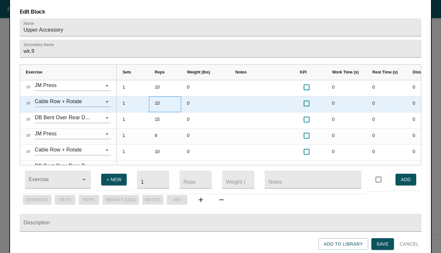
click at [157, 96] on div "10" at bounding box center [165, 104] width 32 height 16
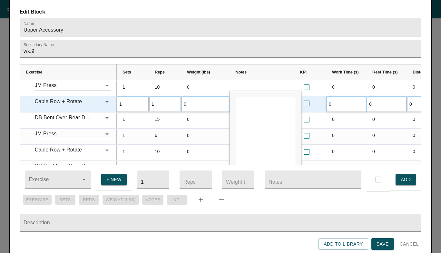
type input "12"
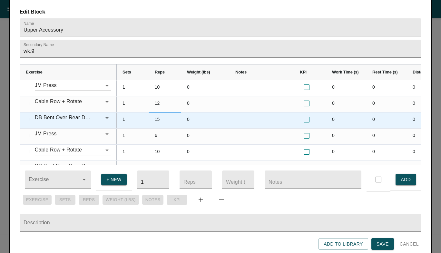
click at [161, 114] on div "15" at bounding box center [165, 121] width 32 height 16
click at [97, 116] on icon "Clear" at bounding box center [99, 118] width 4 height 4
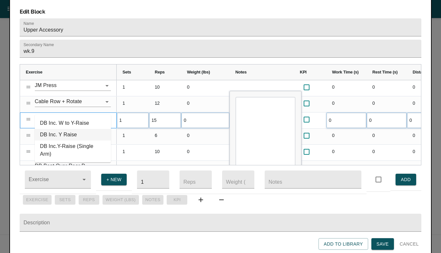
type input "c."
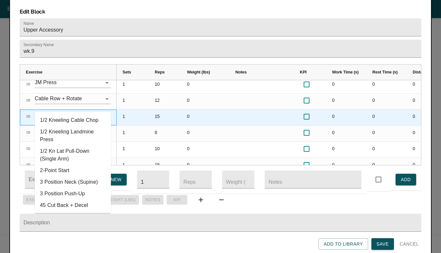
click at [58, 110] on input "text" at bounding box center [64, 115] width 58 height 10
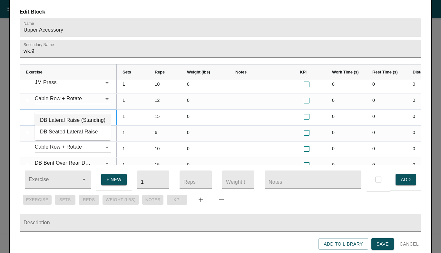
click at [59, 119] on li "DB Lateral Raise (Standing)" at bounding box center [73, 121] width 76 height 12
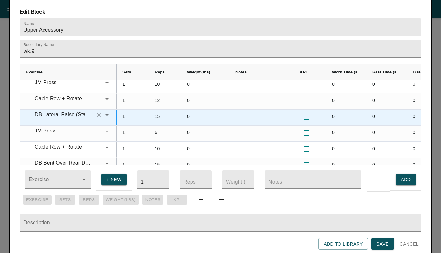
type input "DB Lateral Raise (Standing)"
click at [136, 110] on div "1" at bounding box center [133, 118] width 32 height 16
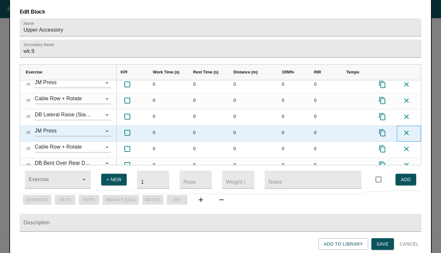
click at [408, 129] on icon at bounding box center [407, 133] width 8 height 8
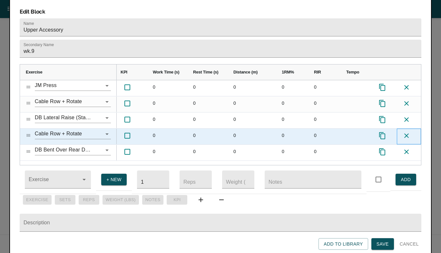
click at [408, 132] on icon at bounding box center [407, 136] width 8 height 8
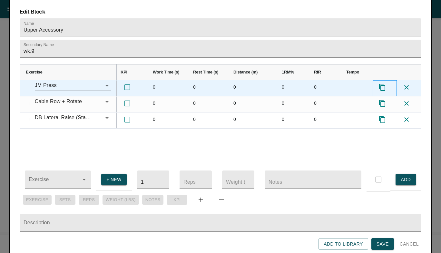
click at [383, 84] on icon "Press SPACE to select this row." at bounding box center [383, 88] width 8 height 8
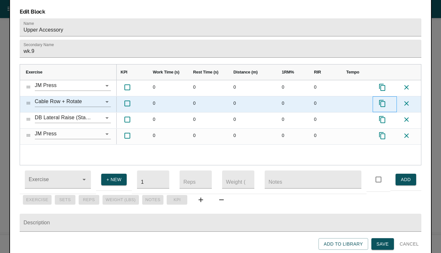
click at [382, 100] on icon "Press SPACE to select this row." at bounding box center [383, 104] width 8 height 8
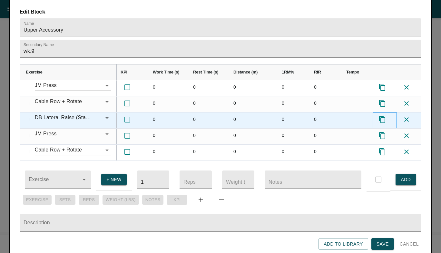
click at [382, 116] on icon "Press SPACE to select this row." at bounding box center [383, 120] width 8 height 8
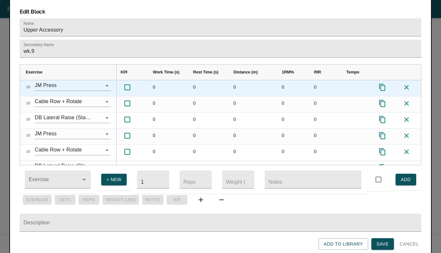
click at [384, 84] on icon "Press SPACE to select this row." at bounding box center [383, 88] width 8 height 8
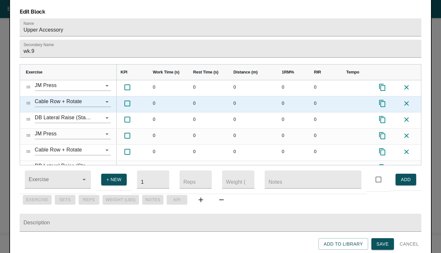
click at [383, 100] on icon "Press SPACE to select this row." at bounding box center [383, 104] width 8 height 8
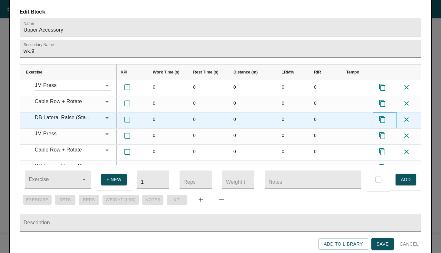
click at [381, 116] on icon "Press SPACE to select this row." at bounding box center [382, 119] width 6 height 7
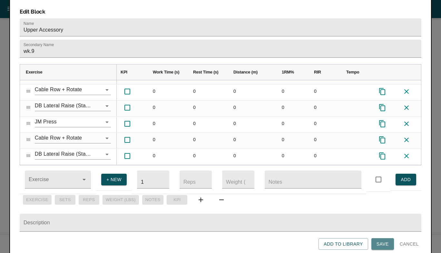
click at [382, 241] on span "Save" at bounding box center [383, 244] width 12 height 8
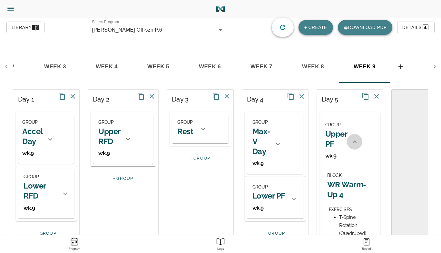
click at [351, 142] on icon at bounding box center [355, 142] width 8 height 8
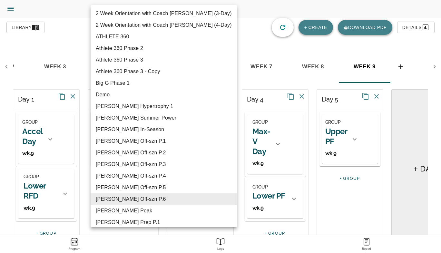
click at [216, 31] on body "[PERSON_NAME] Trainer Trainer Dashboard Program Builder Athlete Report One Rep …" at bounding box center [220, 144] width 441 height 289
click at [238, 33] on div at bounding box center [220, 126] width 441 height 253
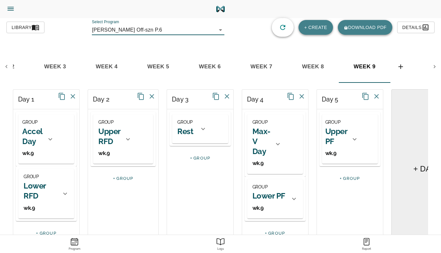
click at [219, 28] on body "[PERSON_NAME] Trainer Trainer Dashboard Program Builder Athlete Report One Rep …" at bounding box center [220, 144] width 441 height 289
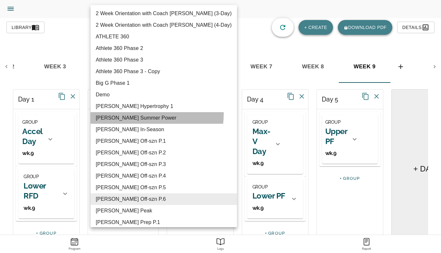
click at [147, 115] on li "[PERSON_NAME] Summer Power" at bounding box center [164, 118] width 146 height 12
type input "617"
type input "[PERSON_NAME] Summer Power"
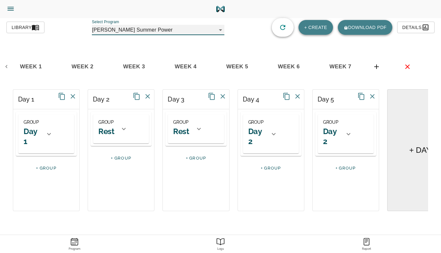
scroll to position [0, 8]
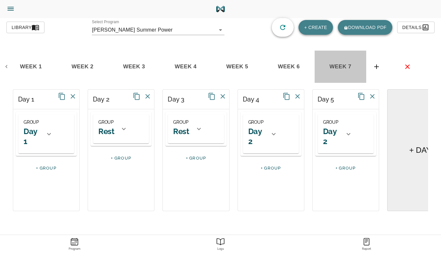
click at [53, 67] on span "week 7" at bounding box center [31, 67] width 44 height 10
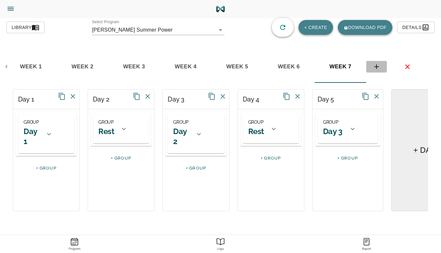
click at [376, 70] on icon "basic tabs example" at bounding box center [377, 67] width 8 height 8
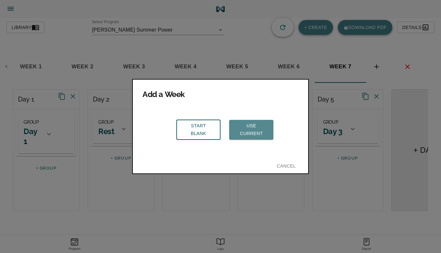
click at [257, 127] on span "Use Current" at bounding box center [252, 130] width 34 height 16
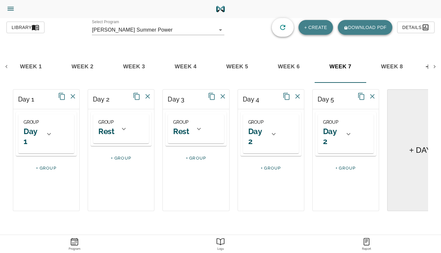
scroll to position [0, 59]
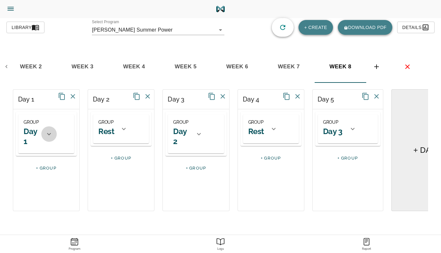
click at [46, 132] on icon at bounding box center [49, 134] width 8 height 8
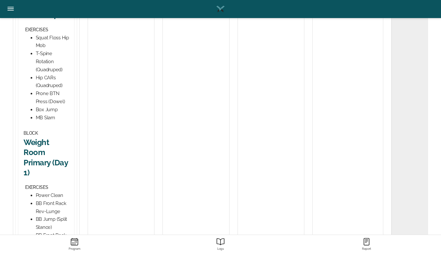
scroll to position [247, 0]
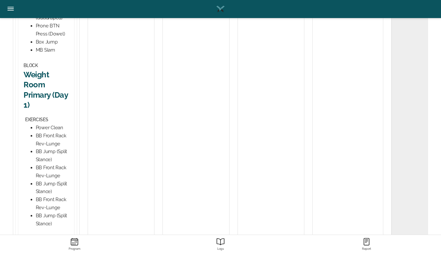
click at [35, 94] on h2 "Weight Room Primary (Day 1)" at bounding box center [46, 90] width 45 height 40
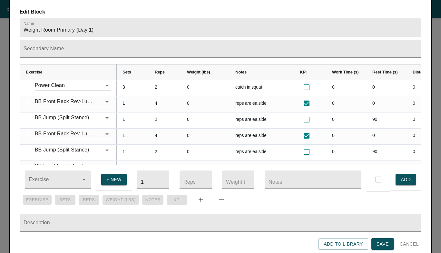
click at [2, 81] on div at bounding box center [220, 126] width 441 height 253
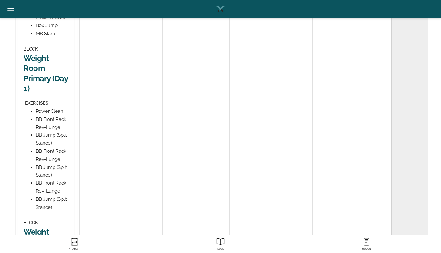
scroll to position [263, 0]
click at [34, 67] on h2 "Weight Room Primary (Day 1)" at bounding box center [46, 74] width 45 height 40
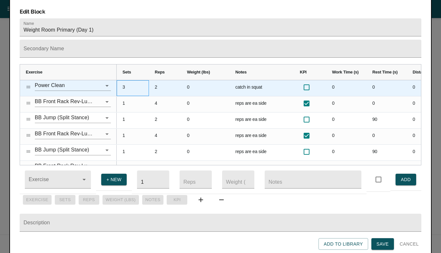
click at [124, 80] on div "3" at bounding box center [133, 88] width 32 height 16
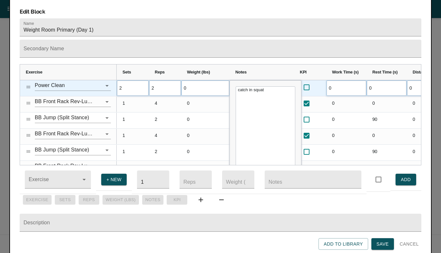
scroll to position [0, 0]
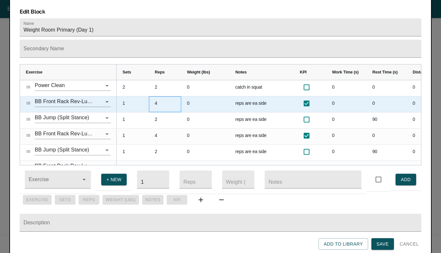
click at [161, 97] on div "4" at bounding box center [165, 104] width 32 height 16
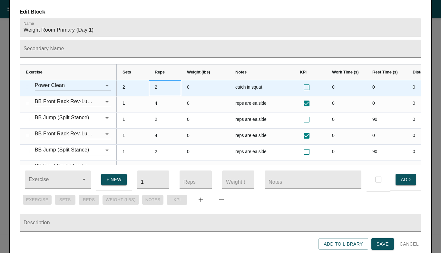
click at [156, 80] on div "2" at bounding box center [165, 88] width 32 height 16
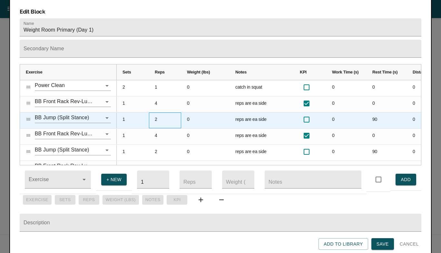
click at [162, 113] on div "2" at bounding box center [165, 121] width 32 height 16
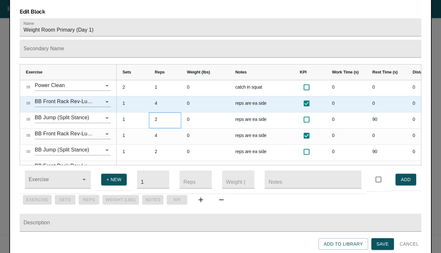
scroll to position [0, 85]
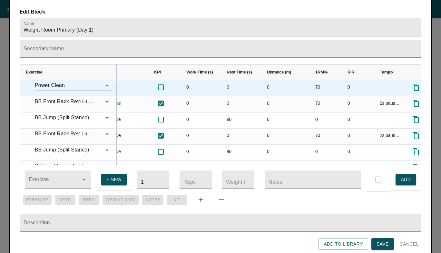
click at [319, 81] on div "70" at bounding box center [326, 88] width 32 height 16
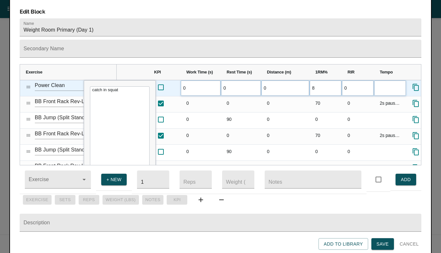
type input "80"
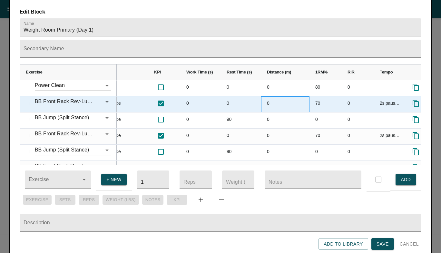
click at [309, 102] on div "0" at bounding box center [285, 104] width 48 height 16
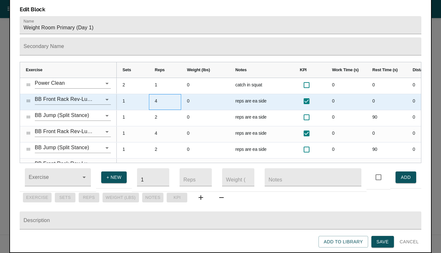
click at [158, 94] on div "4" at bounding box center [165, 102] width 32 height 16
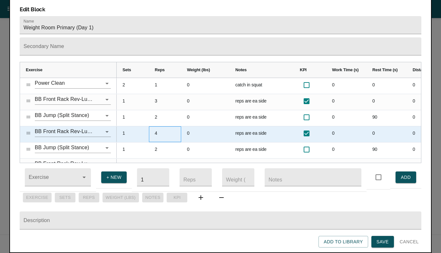
click at [159, 126] on div "4" at bounding box center [165, 134] width 32 height 16
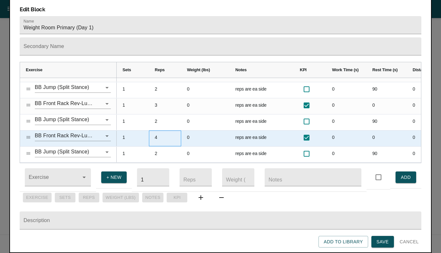
click at [156, 131] on div "4" at bounding box center [165, 139] width 32 height 16
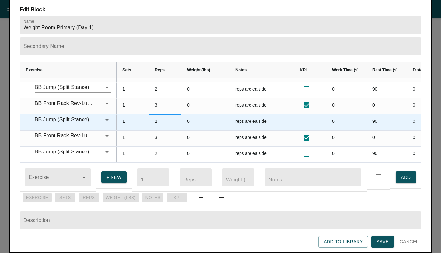
click at [176, 115] on div "2" at bounding box center [165, 123] width 32 height 16
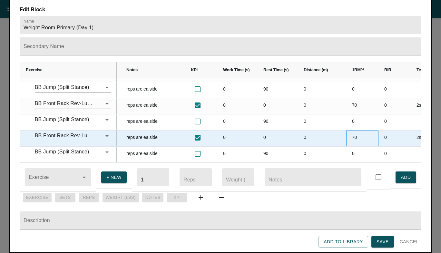
click at [351, 131] on div "70" at bounding box center [362, 139] width 32 height 16
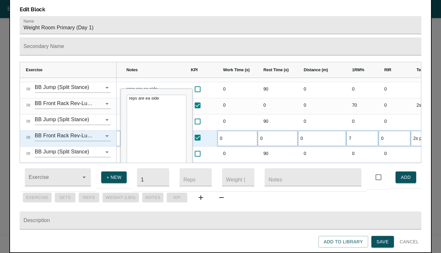
type input "75"
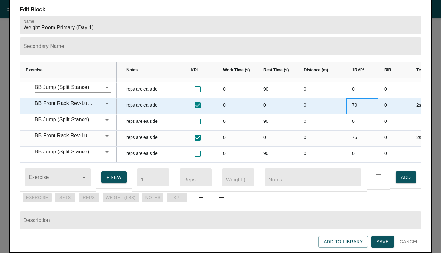
click at [354, 98] on div "70" at bounding box center [362, 106] width 32 height 16
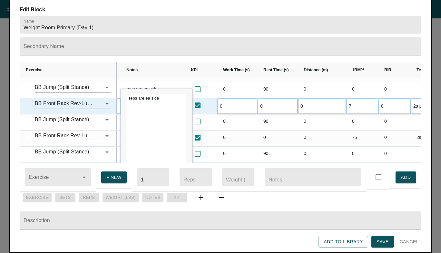
type input "75"
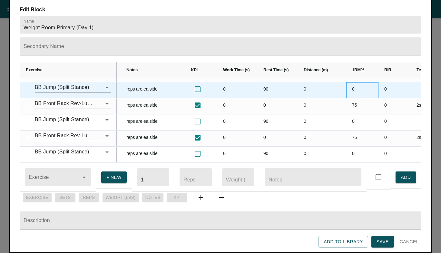
click at [352, 82] on div "0" at bounding box center [362, 90] width 32 height 16
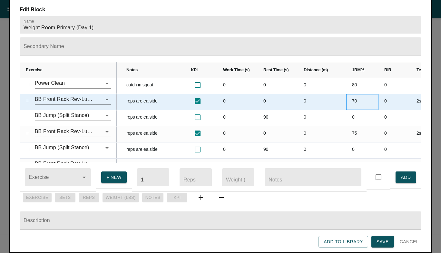
click at [355, 94] on div "70" at bounding box center [362, 102] width 32 height 16
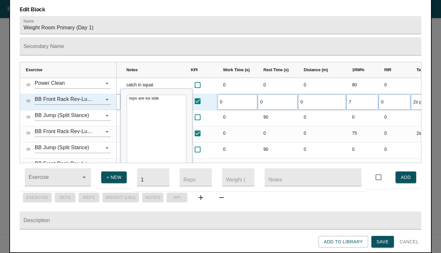
type input "75"
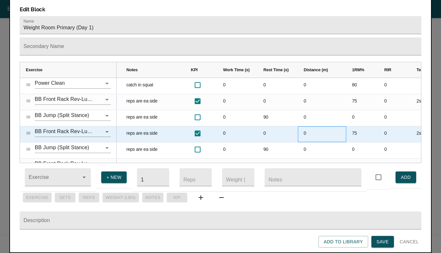
click at [319, 126] on div "0" at bounding box center [322, 134] width 48 height 16
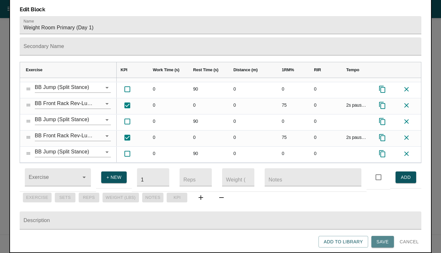
click at [383, 238] on span "Save" at bounding box center [383, 242] width 12 height 8
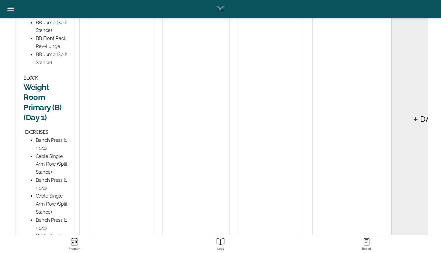
scroll to position [408, 0]
click at [35, 86] on h2 "Weight Room Primary (B) (Day 1)" at bounding box center [46, 103] width 45 height 40
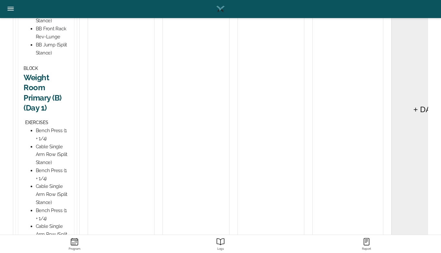
scroll to position [419, 0]
click at [40, 92] on h2 "Weight Room Primary (B) (Day 1)" at bounding box center [46, 92] width 45 height 40
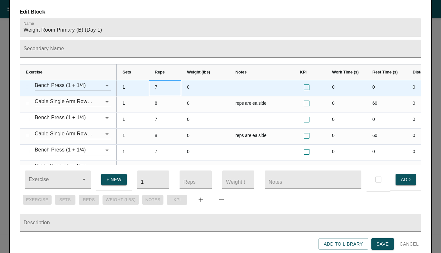
click at [156, 80] on div "7" at bounding box center [165, 88] width 32 height 16
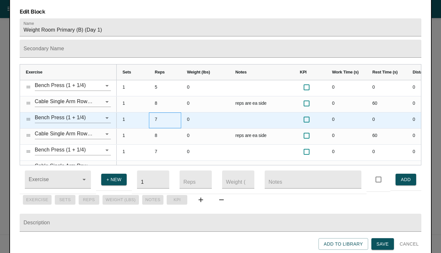
click at [158, 113] on div "7" at bounding box center [165, 121] width 32 height 16
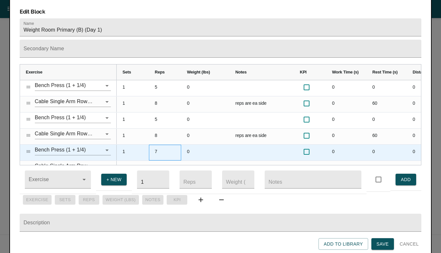
click at [158, 145] on div "7" at bounding box center [165, 153] width 32 height 16
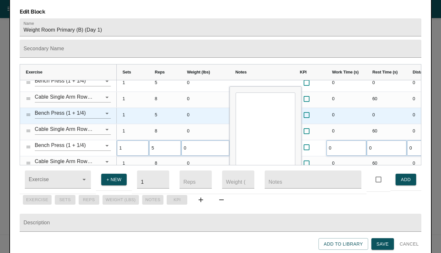
scroll to position [24, 0]
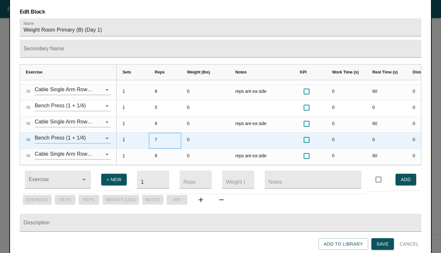
click at [157, 133] on div "7" at bounding box center [165, 141] width 32 height 16
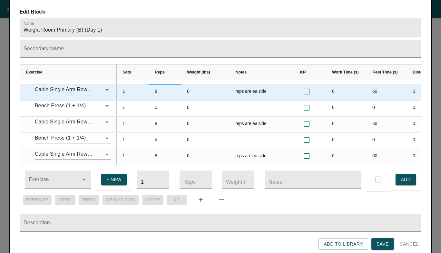
click at [162, 87] on div "8" at bounding box center [165, 93] width 32 height 16
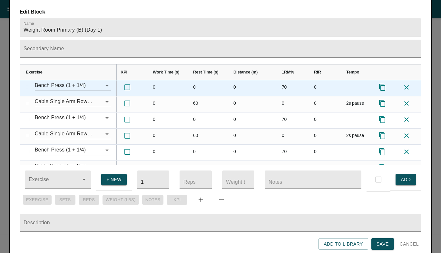
click at [281, 80] on div "70" at bounding box center [292, 88] width 32 height 16
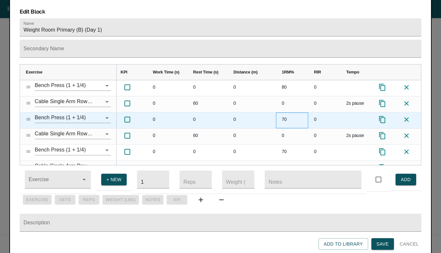
click at [287, 114] on div "70" at bounding box center [292, 121] width 32 height 16
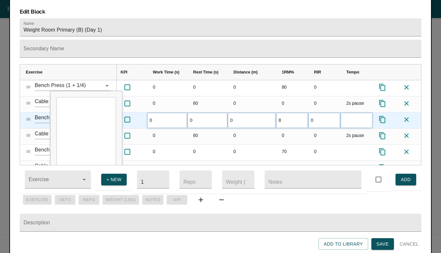
type input "80"
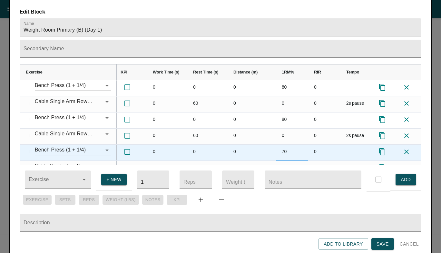
click at [286, 145] on div "70" at bounding box center [292, 153] width 32 height 16
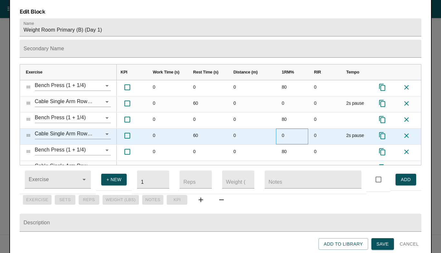
click at [287, 129] on div "0" at bounding box center [292, 137] width 32 height 16
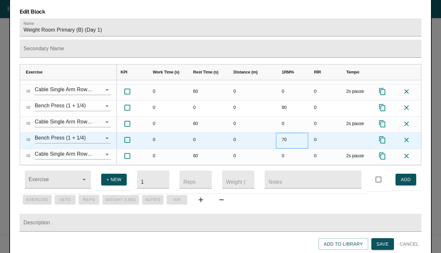
click at [287, 133] on div "70" at bounding box center [292, 141] width 32 height 16
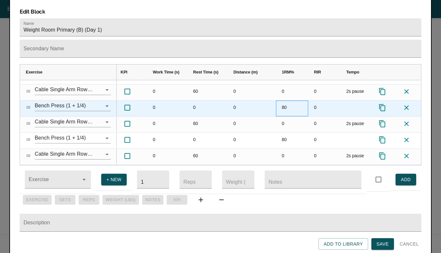
click at [288, 104] on div "80" at bounding box center [292, 109] width 32 height 16
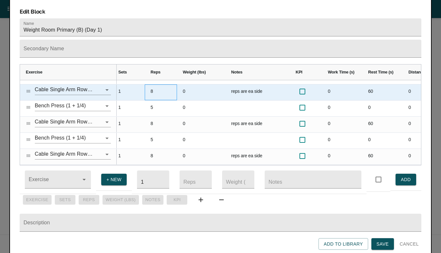
click at [153, 85] on div "8" at bounding box center [161, 93] width 32 height 16
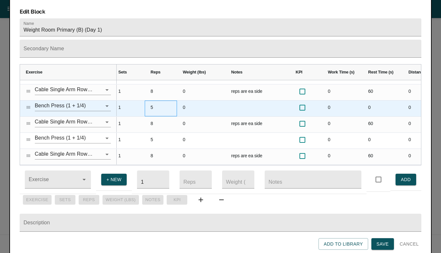
click at [153, 101] on div "5" at bounding box center [161, 109] width 32 height 16
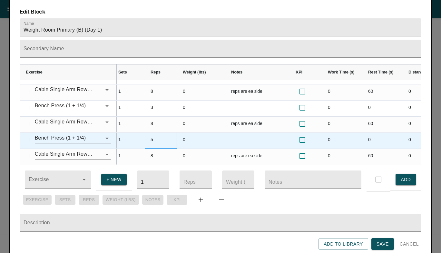
click at [155, 134] on div "5" at bounding box center [161, 141] width 32 height 16
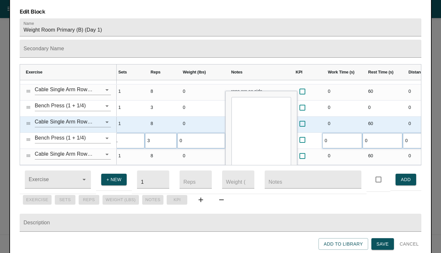
click at [168, 107] on div "0 0 0 80 0 0 3 1" at bounding box center [355, 109] width 484 height 16
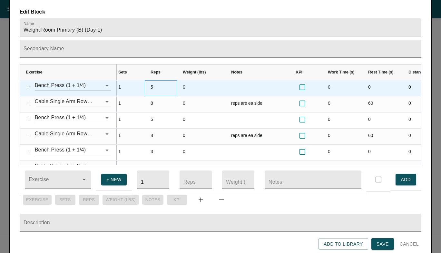
click at [151, 80] on div "5" at bounding box center [161, 88] width 32 height 16
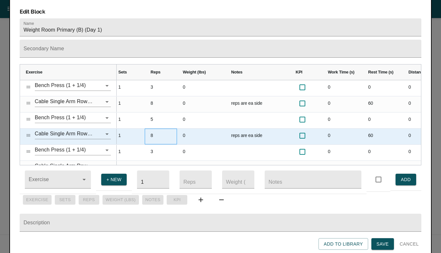
click at [161, 129] on div "8" at bounding box center [161, 137] width 32 height 16
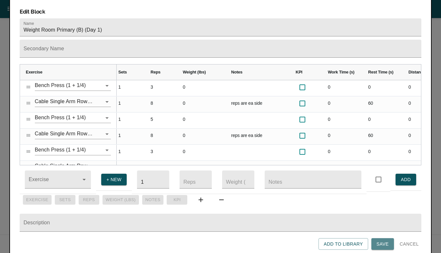
click at [381, 243] on span "Save" at bounding box center [383, 244] width 12 height 8
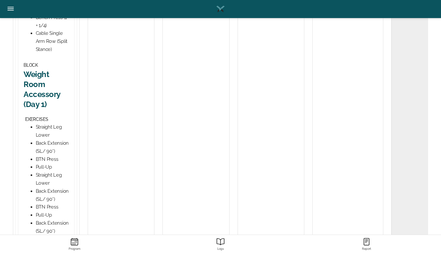
click at [33, 85] on h2 "Weight Room Accessory (Day 1)" at bounding box center [46, 89] width 45 height 40
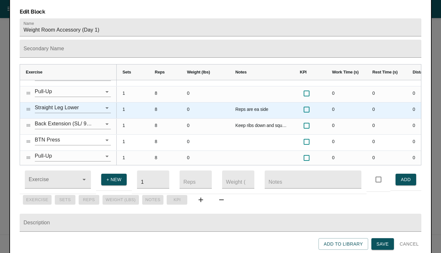
scroll to position [46, 0]
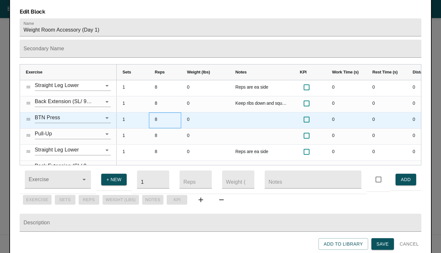
click at [158, 113] on div "8" at bounding box center [165, 121] width 32 height 16
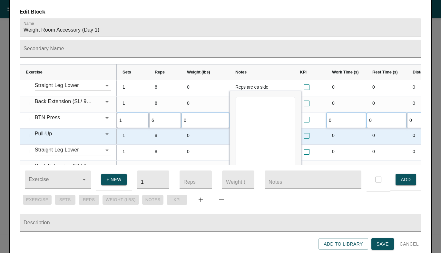
click at [184, 129] on div "0" at bounding box center [205, 137] width 48 height 16
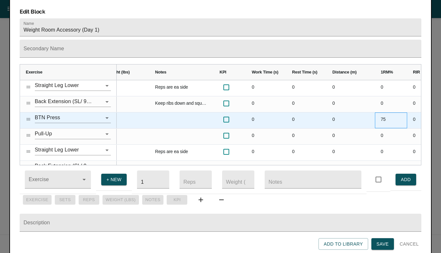
click at [384, 113] on div "75" at bounding box center [391, 121] width 32 height 16
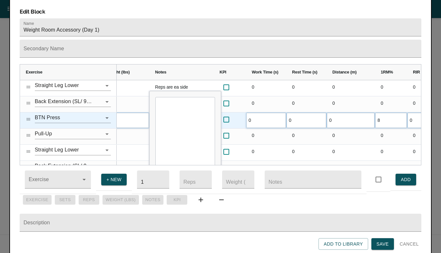
type input "80"
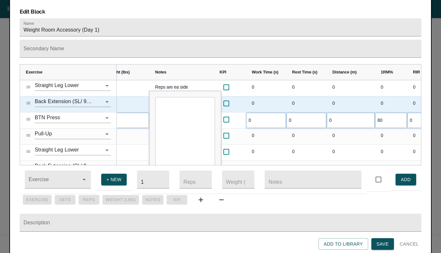
click at [365, 97] on div "0" at bounding box center [351, 104] width 48 height 16
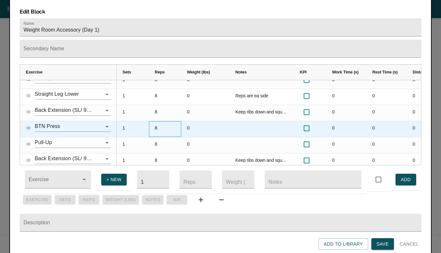
click at [155, 121] on div "8" at bounding box center [165, 129] width 32 height 16
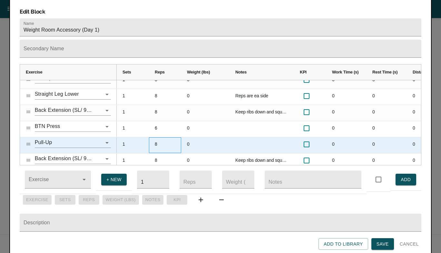
click at [161, 142] on div "8" at bounding box center [165, 145] width 32 height 16
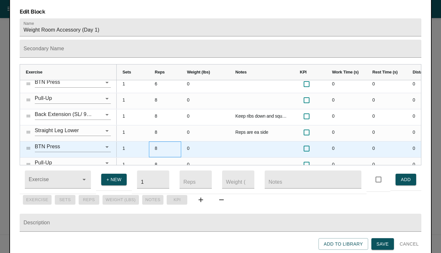
click at [160, 142] on div "8" at bounding box center [165, 150] width 32 height 16
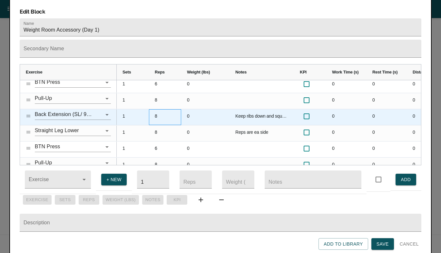
click at [168, 109] on div "8" at bounding box center [165, 117] width 32 height 16
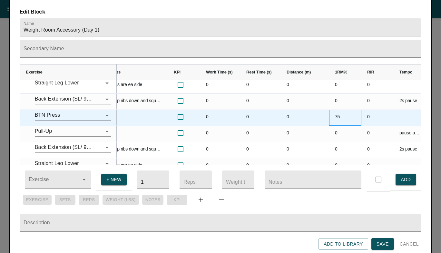
click at [335, 110] on div "75" at bounding box center [345, 118] width 32 height 16
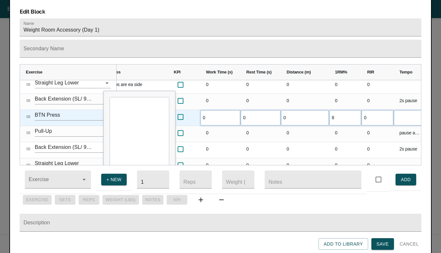
type input "80"
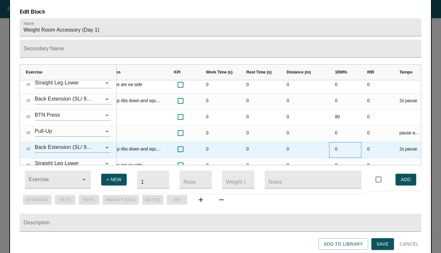
click at [337, 144] on div "0" at bounding box center [345, 150] width 32 height 16
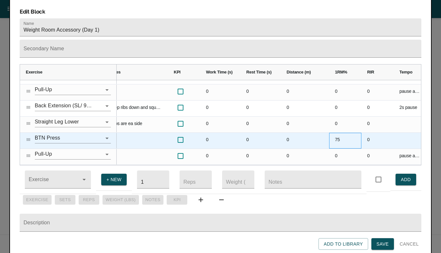
click at [337, 133] on div "75" at bounding box center [345, 141] width 32 height 16
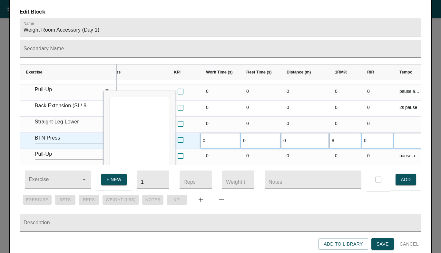
type input "80"
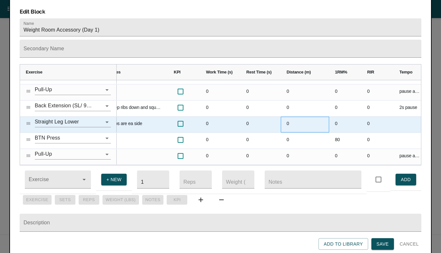
click at [291, 117] on div "0" at bounding box center [305, 125] width 48 height 16
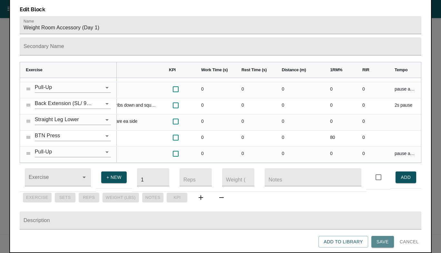
click at [386, 238] on span "Save" at bounding box center [383, 242] width 12 height 8
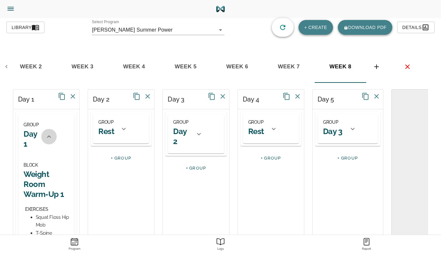
click at [50, 135] on icon at bounding box center [49, 137] width 8 height 8
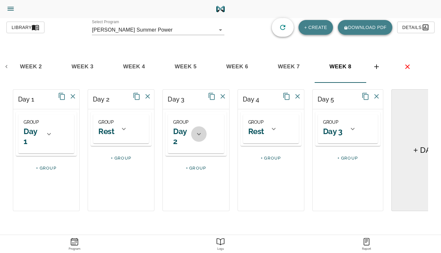
click at [198, 135] on icon at bounding box center [199, 134] width 8 height 8
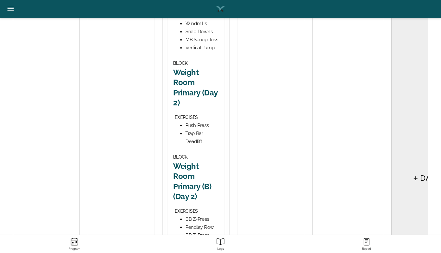
click at [190, 81] on h2 "Weight Room Primary (Day 2)" at bounding box center [195, 87] width 45 height 40
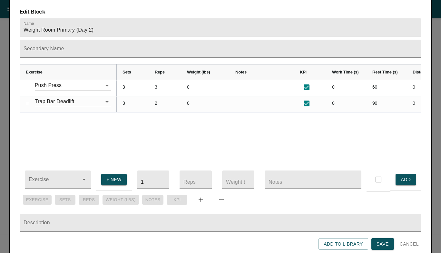
click at [142, 120] on div "3 3 0 0 60 0 75 3 2 0 0 90 0 85" at bounding box center [269, 122] width 305 height 85
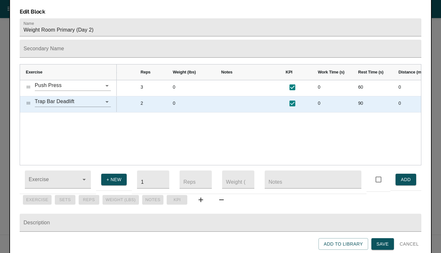
scroll to position [0, 8]
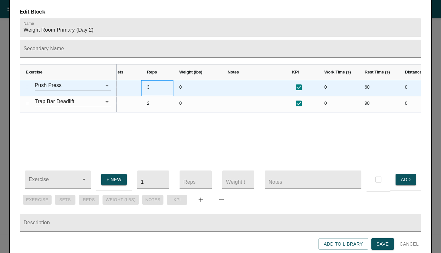
click at [154, 80] on div "3" at bounding box center [157, 88] width 32 height 16
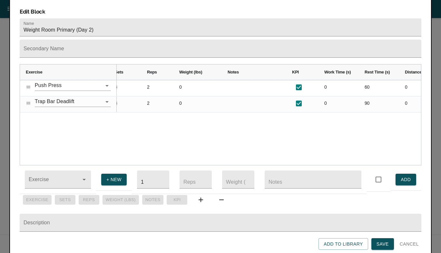
click at [138, 115] on div "0 0 60 0 75 0 2 3 0 0 90 0 85 0 2 3" at bounding box center [269, 122] width 305 height 85
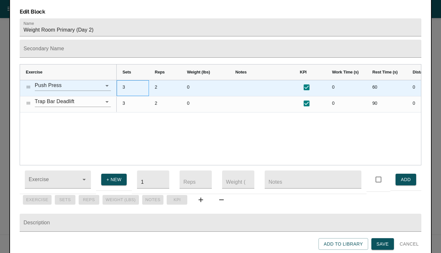
click at [125, 80] on div "3" at bounding box center [133, 88] width 32 height 16
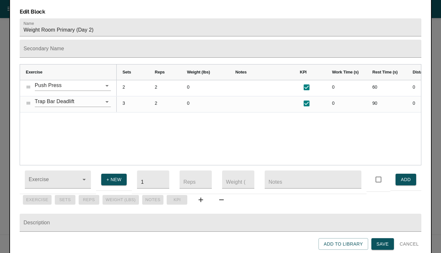
click at [127, 125] on div "0 0 60 0 75 2 2 0 0 90 0 85 2 3" at bounding box center [269, 122] width 305 height 85
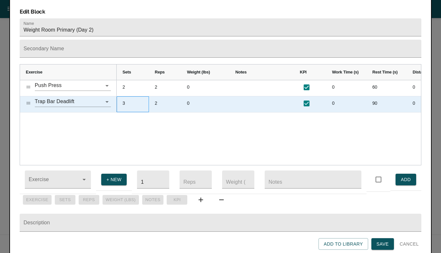
click at [125, 99] on div "3" at bounding box center [133, 104] width 32 height 16
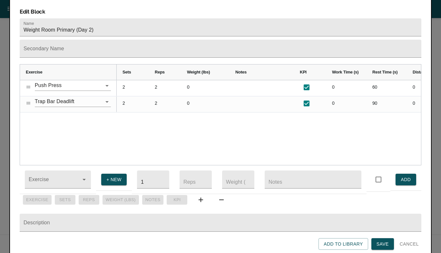
click at [145, 116] on div "0 0 60 0 75 2 2 0 0 90 0 85 2 2" at bounding box center [269, 122] width 305 height 85
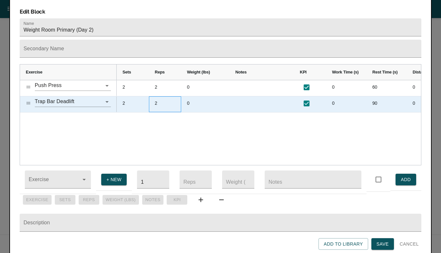
click at [155, 102] on div "2" at bounding box center [165, 104] width 32 height 16
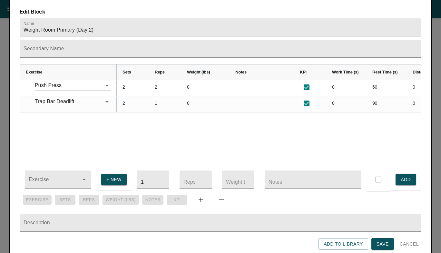
click at [162, 134] on div "0 0 60 0 75 2 2 0 0 90 0 85 1 2" at bounding box center [269, 122] width 305 height 85
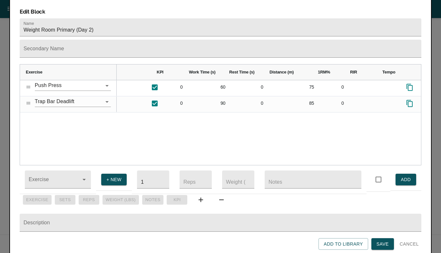
scroll to position [0, 156]
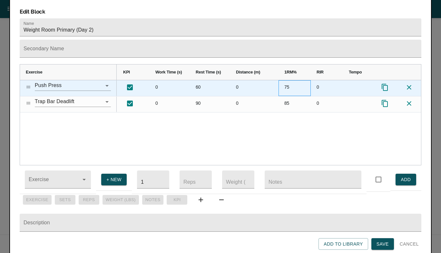
click at [286, 80] on div "75" at bounding box center [295, 88] width 32 height 16
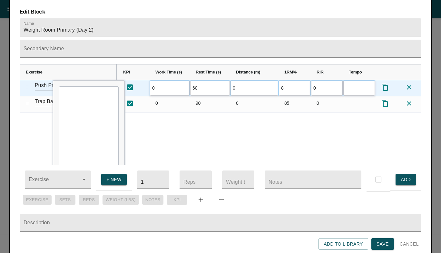
type input "82"
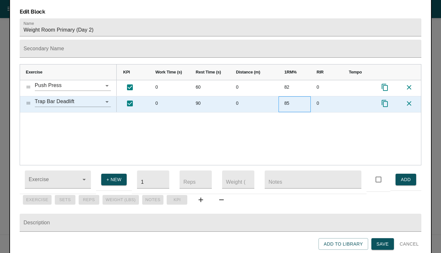
click at [286, 97] on div "85" at bounding box center [295, 104] width 32 height 16
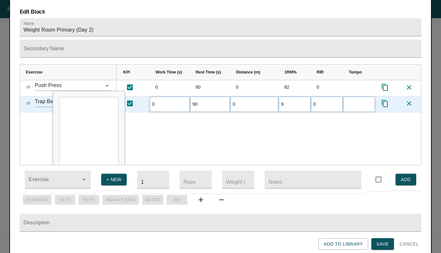
type input "92"
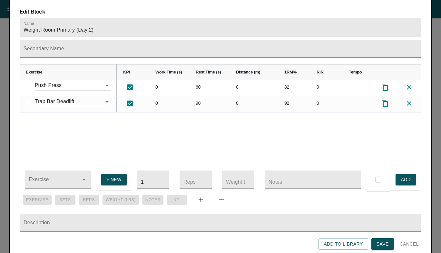
click at [271, 121] on div "0 0 60 0 82 0 0 0 90 0 92 0" at bounding box center [269, 122] width 305 height 85
click at [382, 245] on span "Save" at bounding box center [383, 244] width 12 height 8
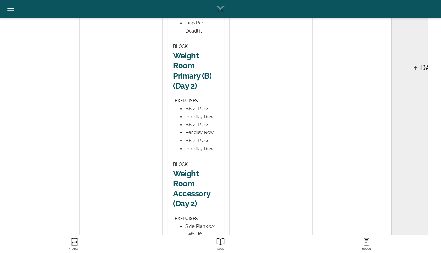
click at [184, 73] on h2 "Weight Room Primary (B) (Day 2)" at bounding box center [195, 71] width 45 height 40
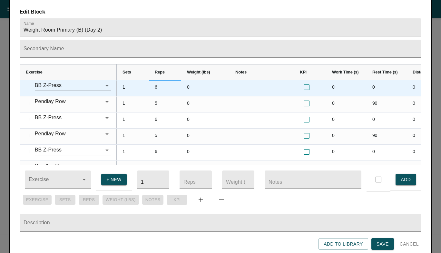
click at [157, 80] on div "6" at bounding box center [165, 88] width 32 height 16
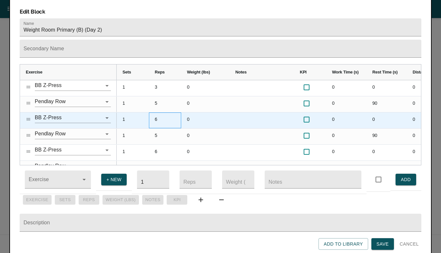
click at [159, 113] on div "6" at bounding box center [165, 121] width 32 height 16
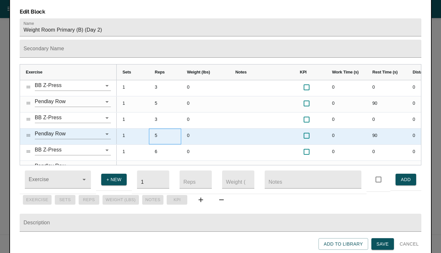
click at [160, 129] on div "5" at bounding box center [165, 137] width 32 height 16
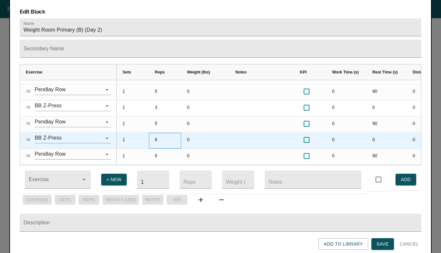
click at [158, 133] on div "6" at bounding box center [165, 141] width 32 height 16
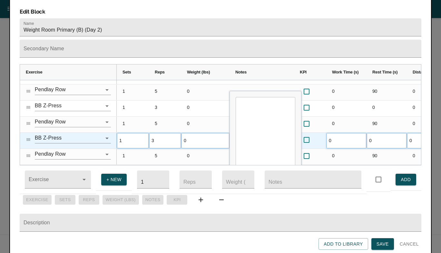
scroll to position [0, 0]
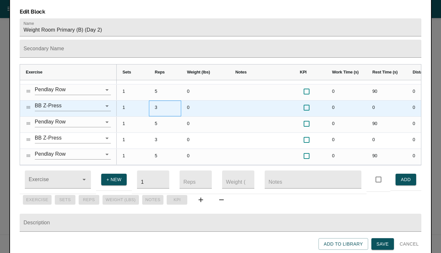
click at [165, 105] on div "3" at bounding box center [165, 109] width 32 height 16
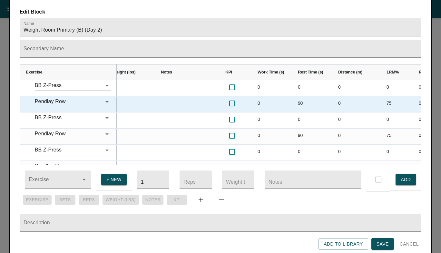
scroll to position [0, 8]
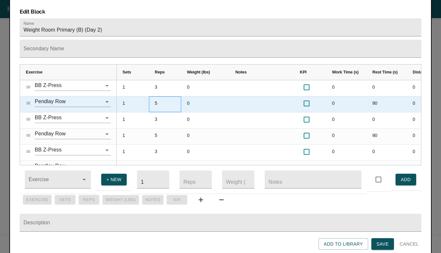
click at [155, 96] on div "5" at bounding box center [165, 104] width 32 height 16
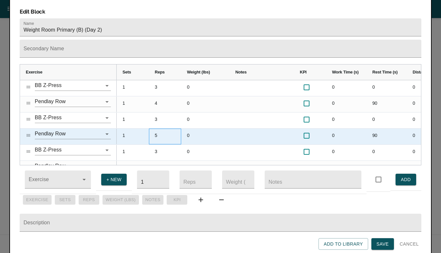
click at [157, 129] on div "5" at bounding box center [165, 137] width 32 height 16
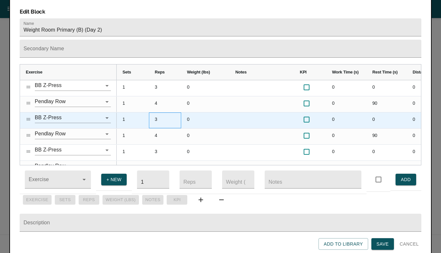
click at [159, 113] on div "3" at bounding box center [165, 121] width 32 height 16
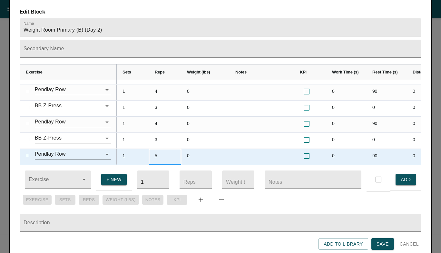
click at [157, 149] on div "5" at bounding box center [165, 157] width 32 height 16
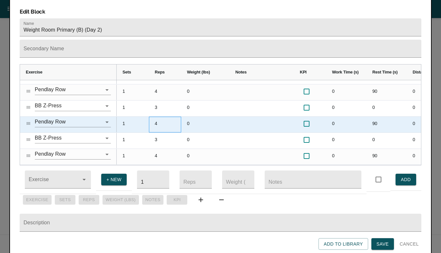
click at [169, 117] on div "4" at bounding box center [165, 125] width 32 height 16
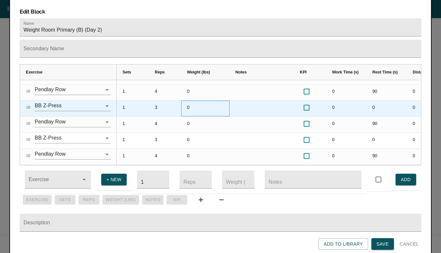
click at [207, 101] on div "0" at bounding box center [205, 109] width 48 height 16
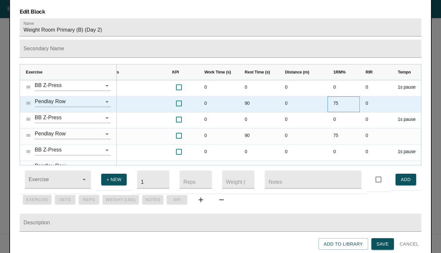
click at [336, 96] on div "75" at bounding box center [344, 104] width 32 height 16
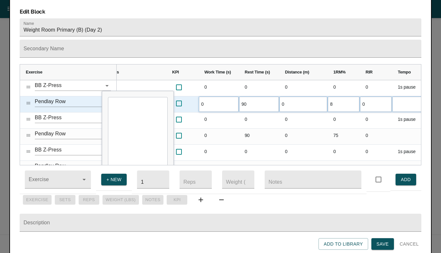
type input "80"
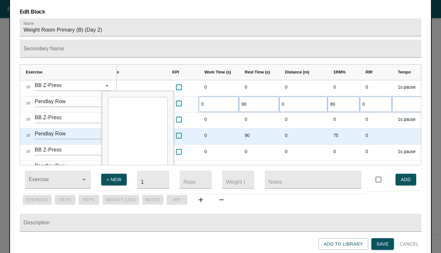
click at [337, 129] on div "75" at bounding box center [344, 137] width 32 height 16
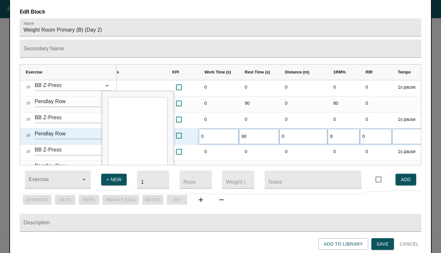
type input "80"
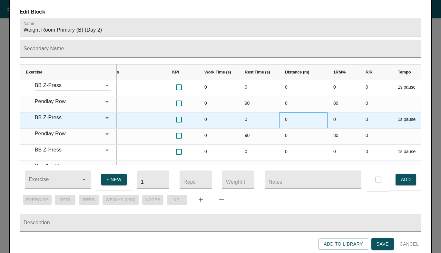
click at [325, 114] on div "0" at bounding box center [303, 121] width 48 height 16
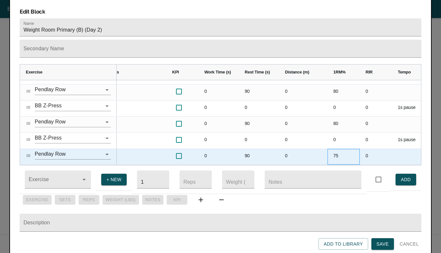
click at [336, 149] on div "75" at bounding box center [344, 157] width 32 height 16
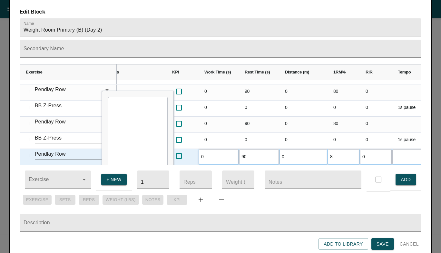
type input "80"
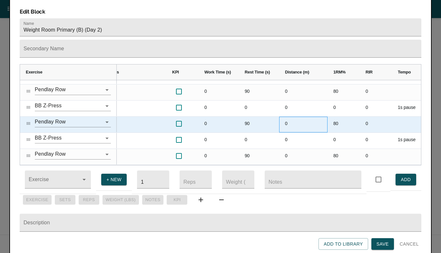
click at [311, 117] on div "0" at bounding box center [303, 125] width 48 height 16
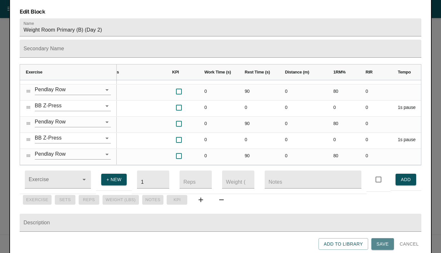
click at [388, 244] on span "Save" at bounding box center [383, 244] width 12 height 8
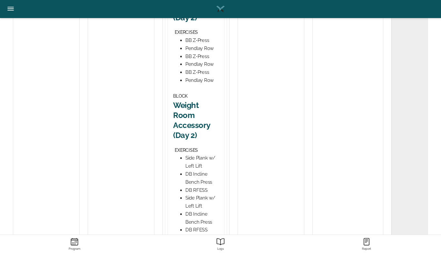
click at [187, 113] on h2 "Weight Room Accessory (Day 2)" at bounding box center [195, 120] width 45 height 40
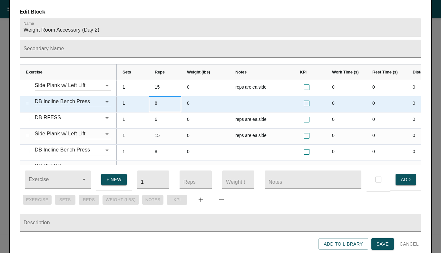
click at [157, 96] on div "8" at bounding box center [165, 104] width 32 height 16
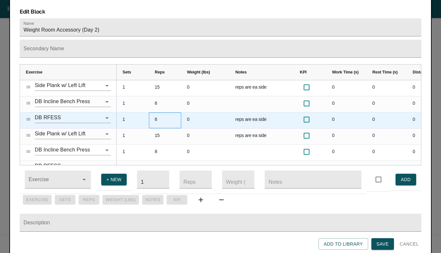
click at [157, 113] on div "6" at bounding box center [165, 121] width 32 height 16
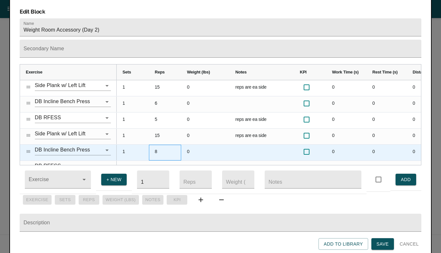
click at [158, 145] on div "8" at bounding box center [165, 153] width 32 height 16
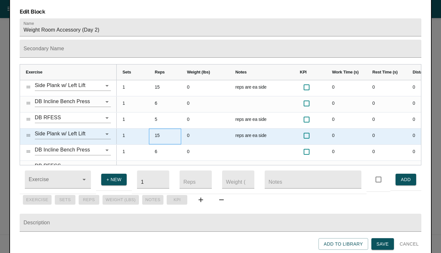
click at [159, 130] on div "15" at bounding box center [165, 137] width 32 height 16
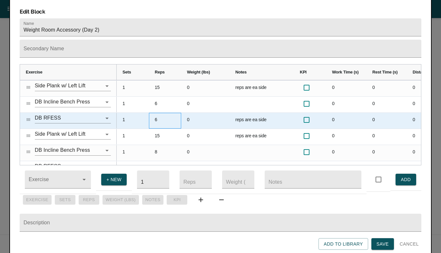
click at [157, 113] on div "6" at bounding box center [165, 121] width 32 height 16
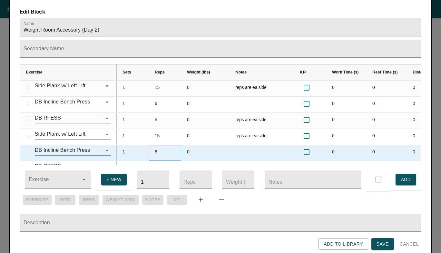
click at [157, 145] on div "8" at bounding box center [165, 153] width 32 height 16
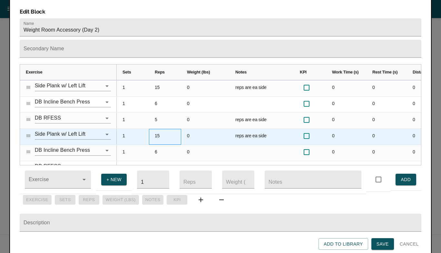
click at [159, 129] on div "15" at bounding box center [165, 137] width 32 height 16
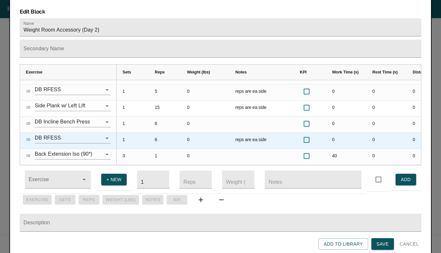
click at [157, 133] on div "6" at bounding box center [165, 141] width 32 height 16
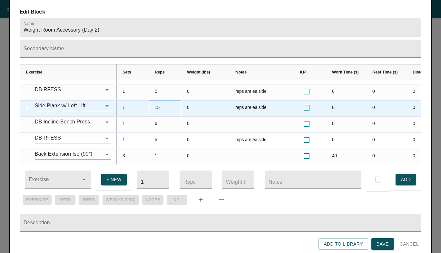
click at [168, 101] on div "15" at bounding box center [165, 109] width 32 height 16
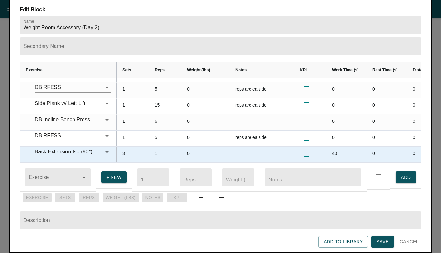
click at [126, 147] on div "3" at bounding box center [133, 155] width 32 height 16
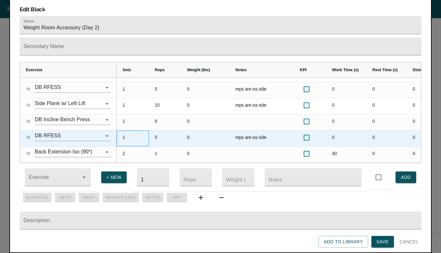
click at [127, 131] on div "1" at bounding box center [133, 139] width 32 height 16
click at [195, 131] on div "0" at bounding box center [205, 139] width 48 height 16
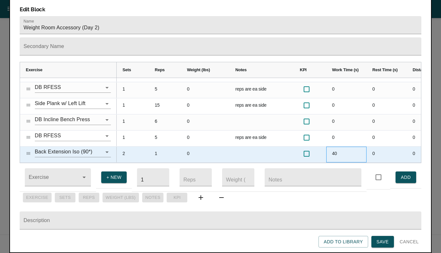
click at [337, 147] on div "40" at bounding box center [346, 155] width 40 height 16
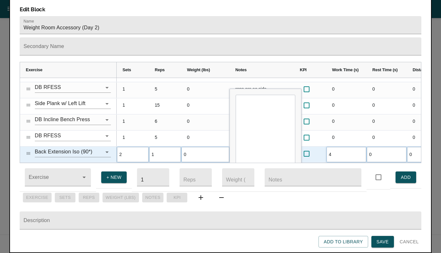
type input "45"
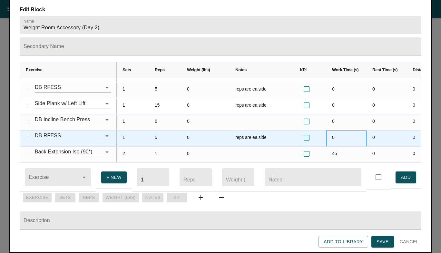
click at [337, 131] on div "0" at bounding box center [346, 139] width 40 height 16
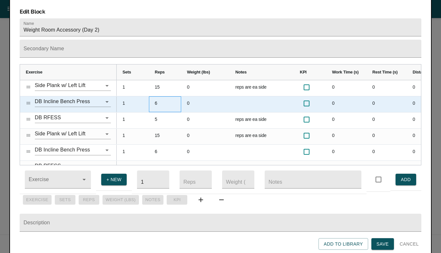
click at [157, 96] on div "6" at bounding box center [165, 104] width 32 height 16
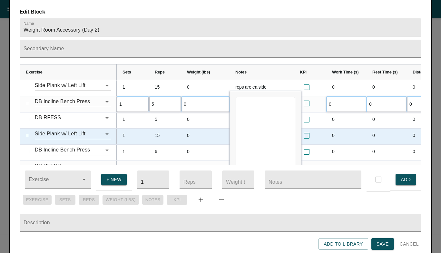
click at [157, 129] on div "15" at bounding box center [165, 137] width 32 height 16
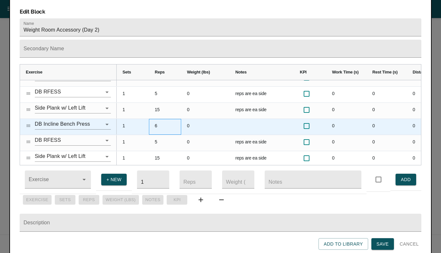
click at [157, 122] on div "6" at bounding box center [165, 127] width 32 height 16
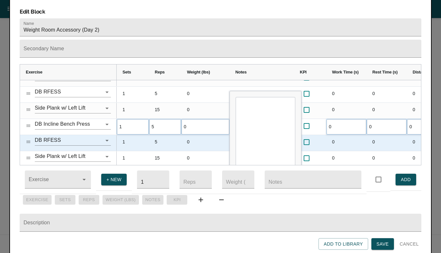
click at [182, 135] on div "0" at bounding box center [205, 143] width 48 height 16
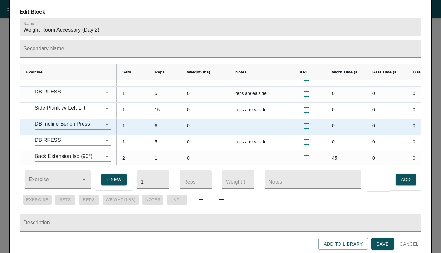
click at [154, 119] on div "6" at bounding box center [165, 127] width 32 height 16
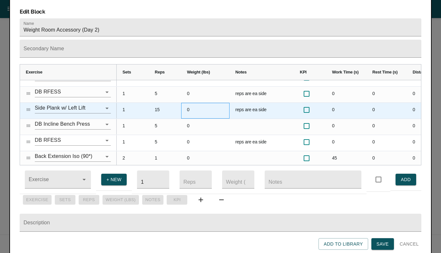
click at [186, 103] on div "0" at bounding box center [205, 111] width 48 height 16
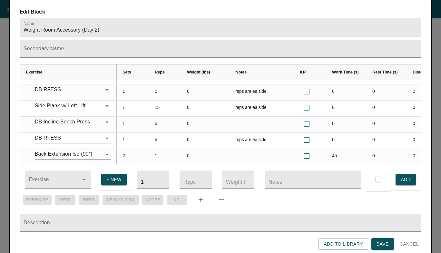
click at [384, 242] on span "Save" at bounding box center [383, 244] width 12 height 8
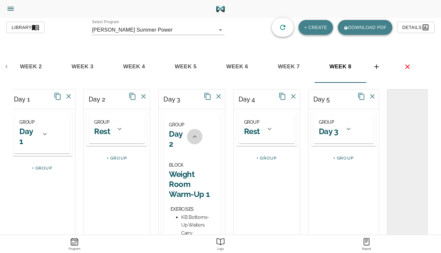
click at [194, 136] on icon at bounding box center [195, 136] width 4 height 2
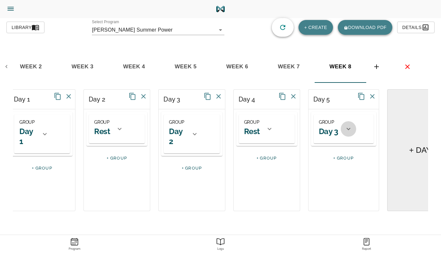
click at [345, 133] on icon at bounding box center [349, 129] width 8 height 8
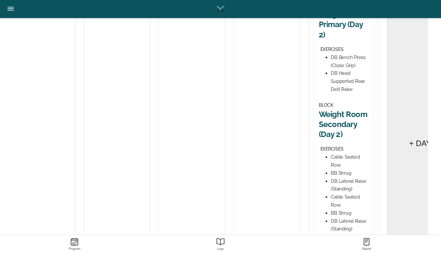
click at [328, 40] on h2 "Weight Room Primary (Day 2)" at bounding box center [344, 24] width 50 height 30
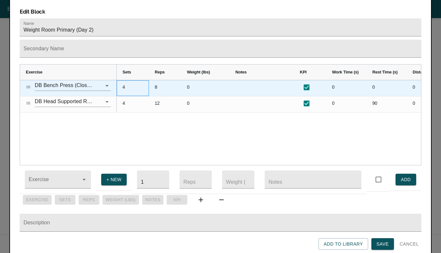
click at [122, 80] on div "4" at bounding box center [133, 88] width 32 height 16
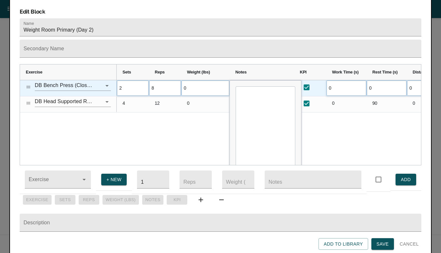
scroll to position [0, 0]
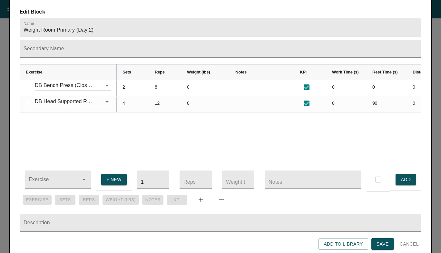
click at [128, 115] on div "2 8 0 0 0 0 0 4 12 0 0 90 0 0" at bounding box center [269, 122] width 305 height 85
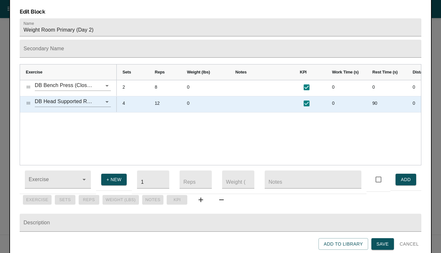
click at [124, 96] on div "4" at bounding box center [133, 104] width 32 height 16
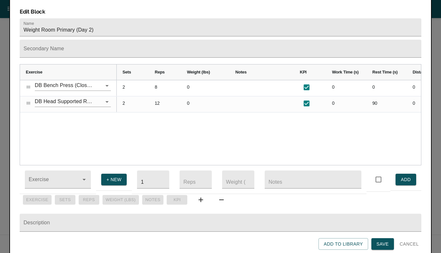
click at [124, 117] on div "2 8 0 0 0 0 0 2 12 0 0 90 0 0" at bounding box center [269, 122] width 305 height 85
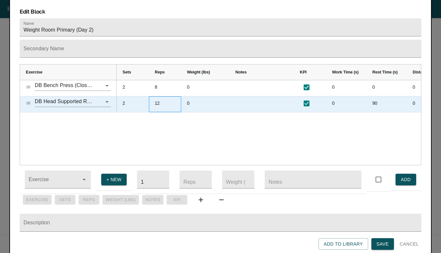
click at [156, 98] on div "12" at bounding box center [165, 104] width 32 height 16
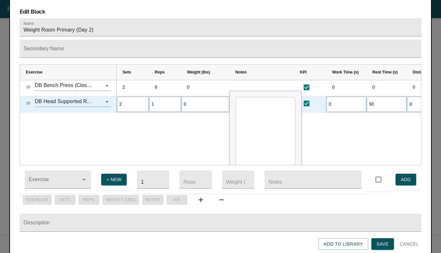
type input "10"
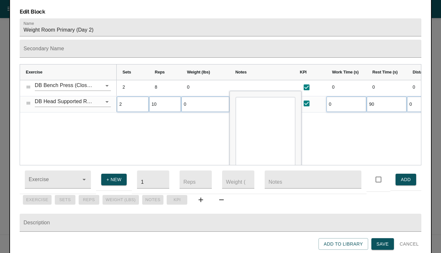
click at [155, 115] on div "2 8 0 0 0 0 0 2 10 0 0 90 0 0" at bounding box center [269, 122] width 305 height 85
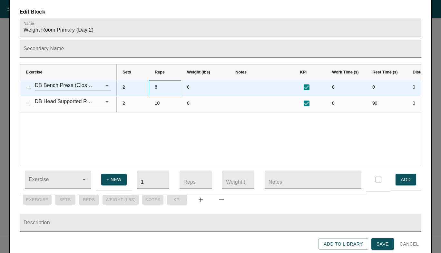
click at [157, 80] on div "8" at bounding box center [165, 88] width 32 height 16
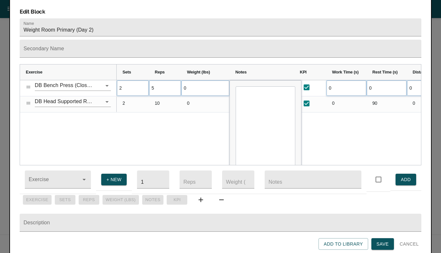
click at [160, 124] on div "2 5 0 0 0 0 0 2 10 0 0 90 0 0" at bounding box center [269, 122] width 305 height 85
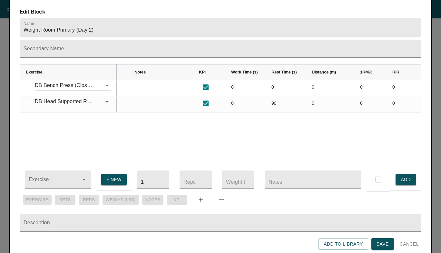
scroll to position [0, 94]
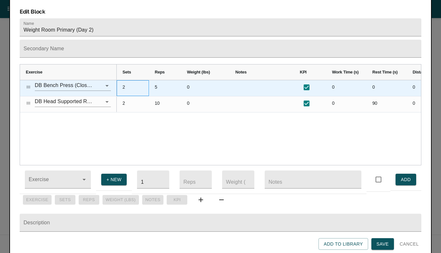
click at [125, 82] on div "2" at bounding box center [133, 88] width 32 height 16
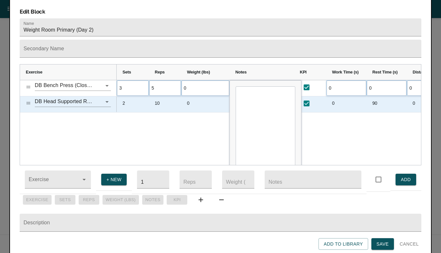
click at [124, 96] on div "2" at bounding box center [133, 104] width 32 height 16
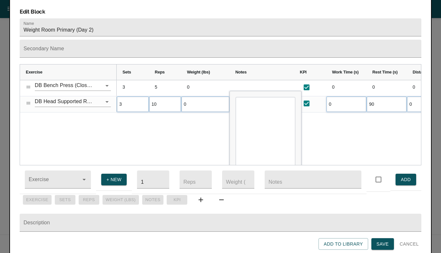
click at [133, 122] on div "0 0 0 0 0 5 3 0 90 0 0 0 10 3" at bounding box center [269, 122] width 305 height 85
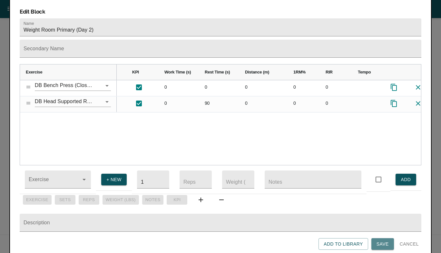
click at [386, 241] on span "Save" at bounding box center [383, 244] width 12 height 8
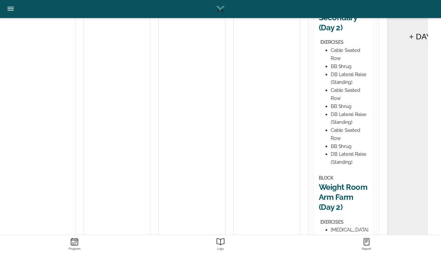
click at [332, 33] on h2 "Weight Room Secondary (Day 2)" at bounding box center [344, 18] width 50 height 30
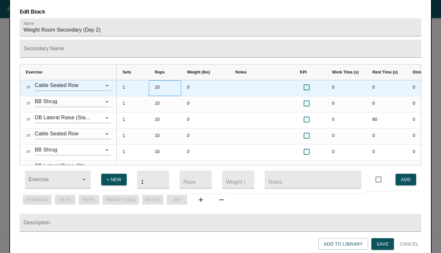
click at [154, 80] on div "10" at bounding box center [165, 88] width 32 height 16
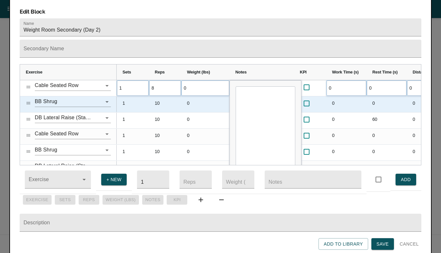
click at [158, 99] on div "10" at bounding box center [165, 104] width 32 height 16
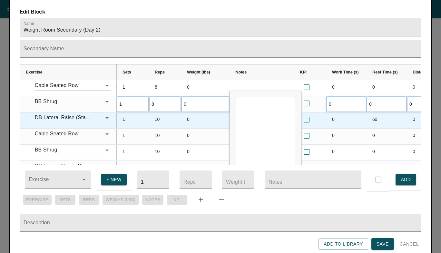
click at [158, 113] on div "10" at bounding box center [165, 121] width 32 height 16
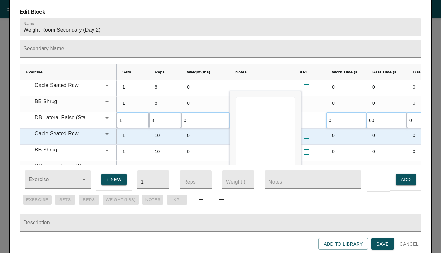
click at [158, 129] on div "10" at bounding box center [165, 137] width 32 height 16
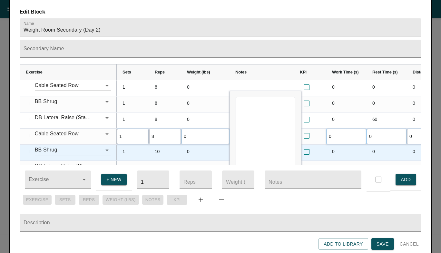
click at [158, 145] on div "10" at bounding box center [165, 153] width 32 height 16
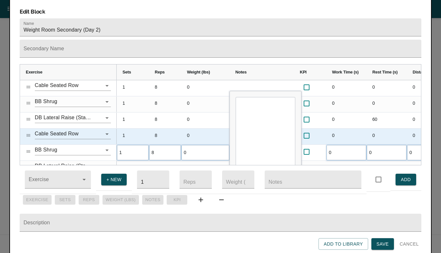
click at [165, 129] on div "8" at bounding box center [165, 137] width 32 height 16
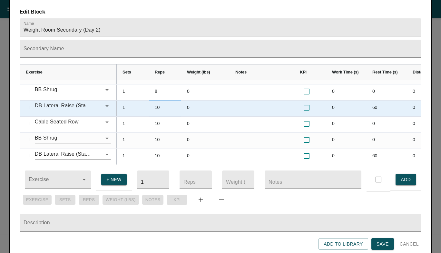
click at [157, 101] on div "10" at bounding box center [165, 109] width 32 height 16
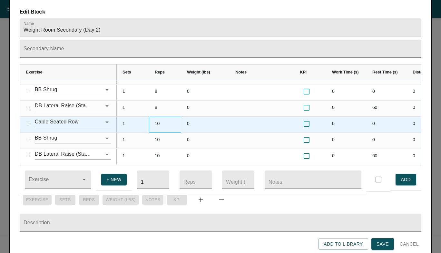
click at [157, 117] on div "10" at bounding box center [165, 125] width 32 height 16
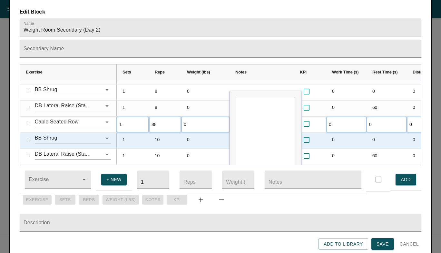
type input "8"
click at [158, 133] on div "10" at bounding box center [165, 141] width 32 height 16
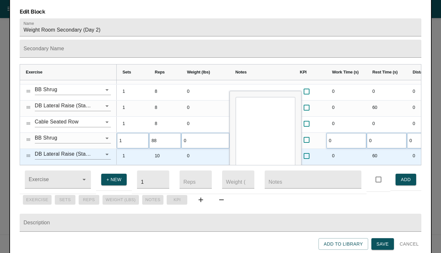
type input "8"
click at [158, 149] on div "10" at bounding box center [165, 157] width 32 height 16
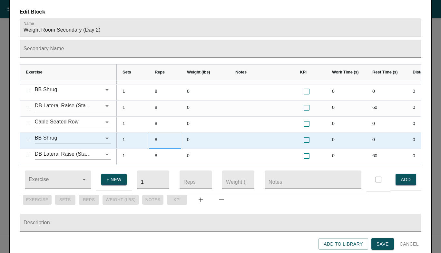
click at [161, 133] on div "8" at bounding box center [165, 141] width 32 height 16
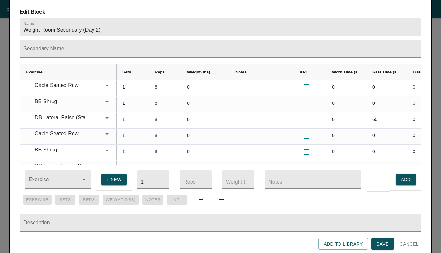
click at [382, 243] on span "Save" at bounding box center [383, 244] width 12 height 8
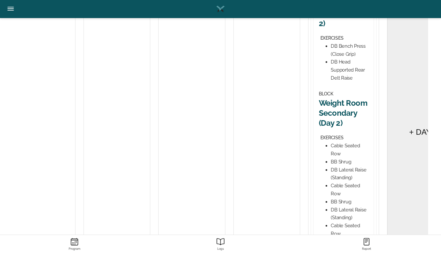
scroll to position [308, 0]
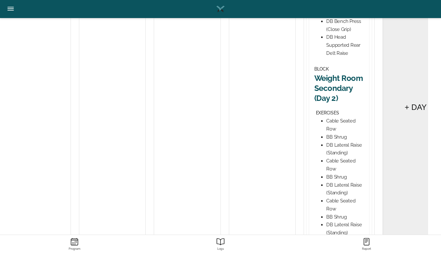
click at [327, 104] on h2 "Weight Room Secondary (Day 2)" at bounding box center [340, 88] width 50 height 30
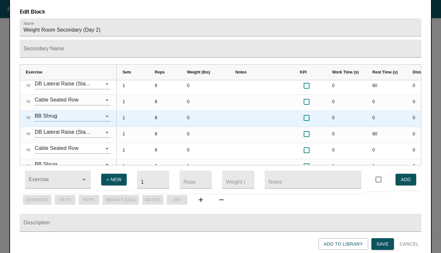
scroll to position [42, 0]
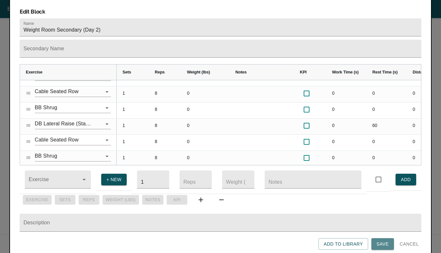
click at [386, 244] on span "Save" at bounding box center [383, 244] width 12 height 8
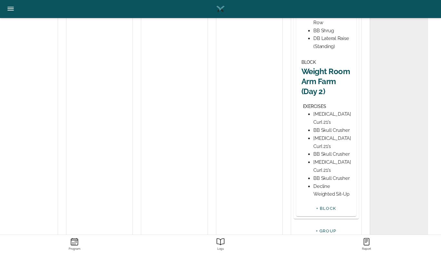
scroll to position [0, 22]
click at [328, 97] on h2 "Weight Room Arm Farm (Day 2)" at bounding box center [326, 81] width 50 height 30
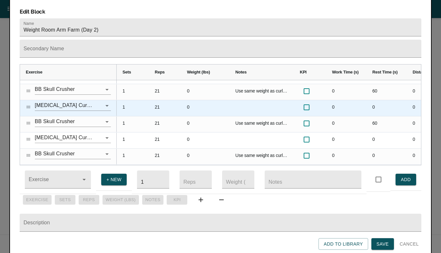
scroll to position [12, 0]
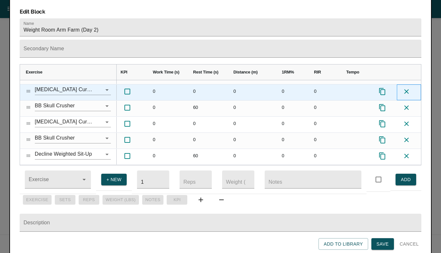
click at [407, 88] on icon at bounding box center [407, 92] width 8 height 8
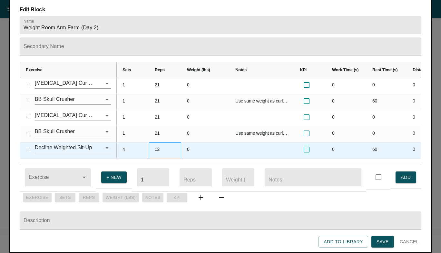
click at [157, 143] on div "12" at bounding box center [165, 151] width 32 height 16
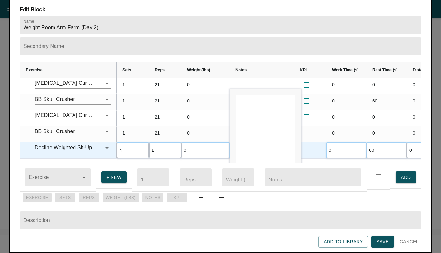
type input "15"
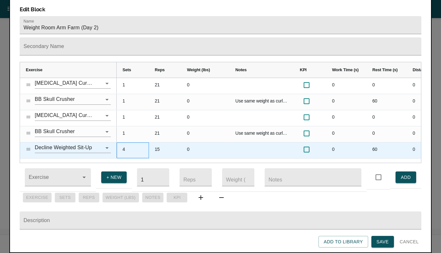
click at [127, 143] on div "4" at bounding box center [133, 151] width 32 height 16
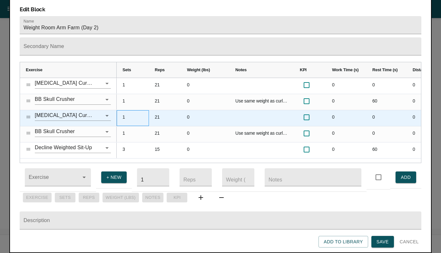
click at [134, 110] on div "1" at bounding box center [133, 118] width 32 height 16
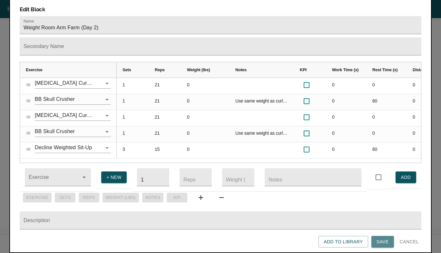
click at [382, 238] on span "Save" at bounding box center [383, 242] width 12 height 8
